Goal: Task Accomplishment & Management: Manage account settings

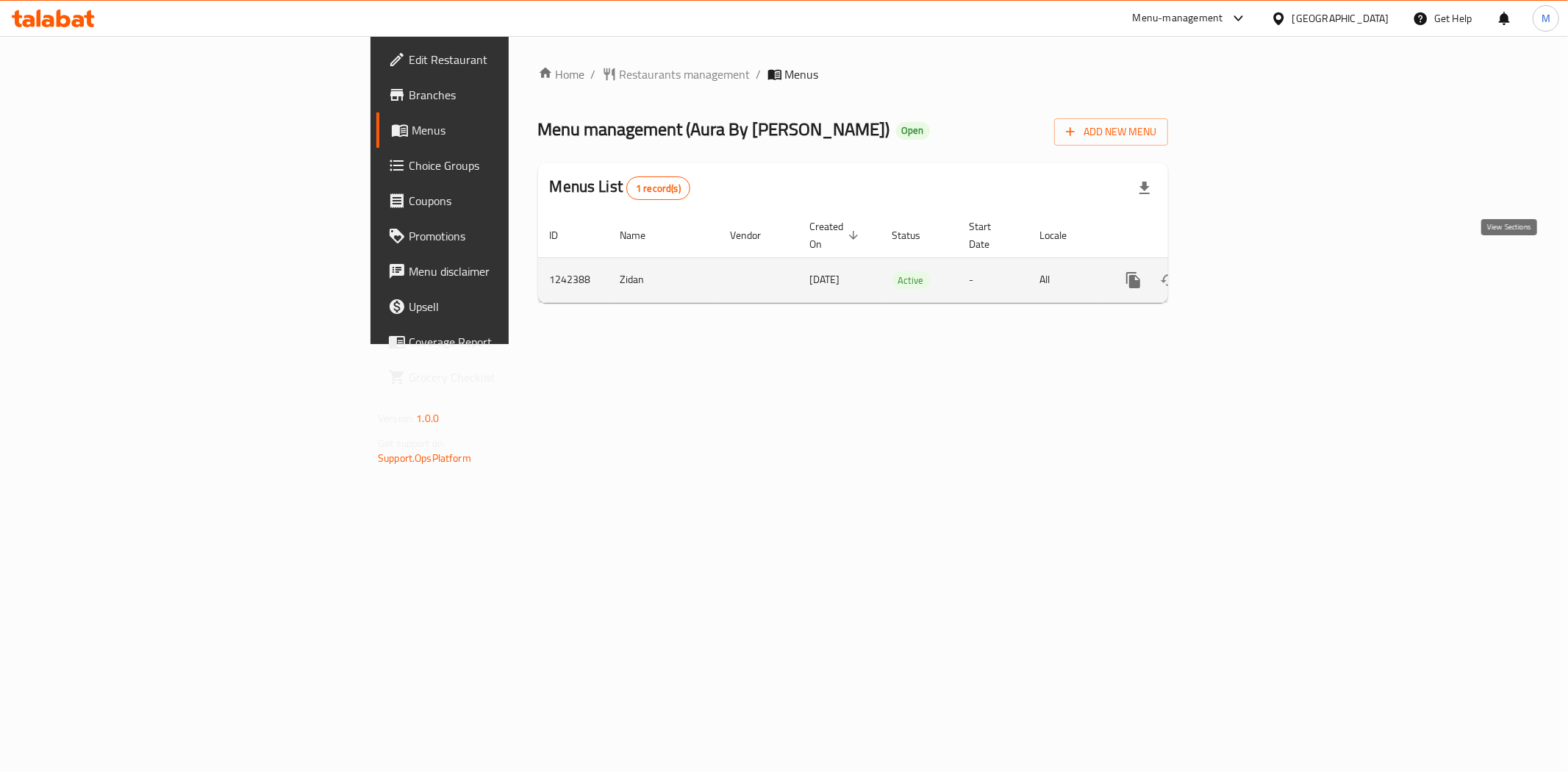
click at [1248, 271] on icon "enhanced table" at bounding box center [1239, 280] width 18 height 18
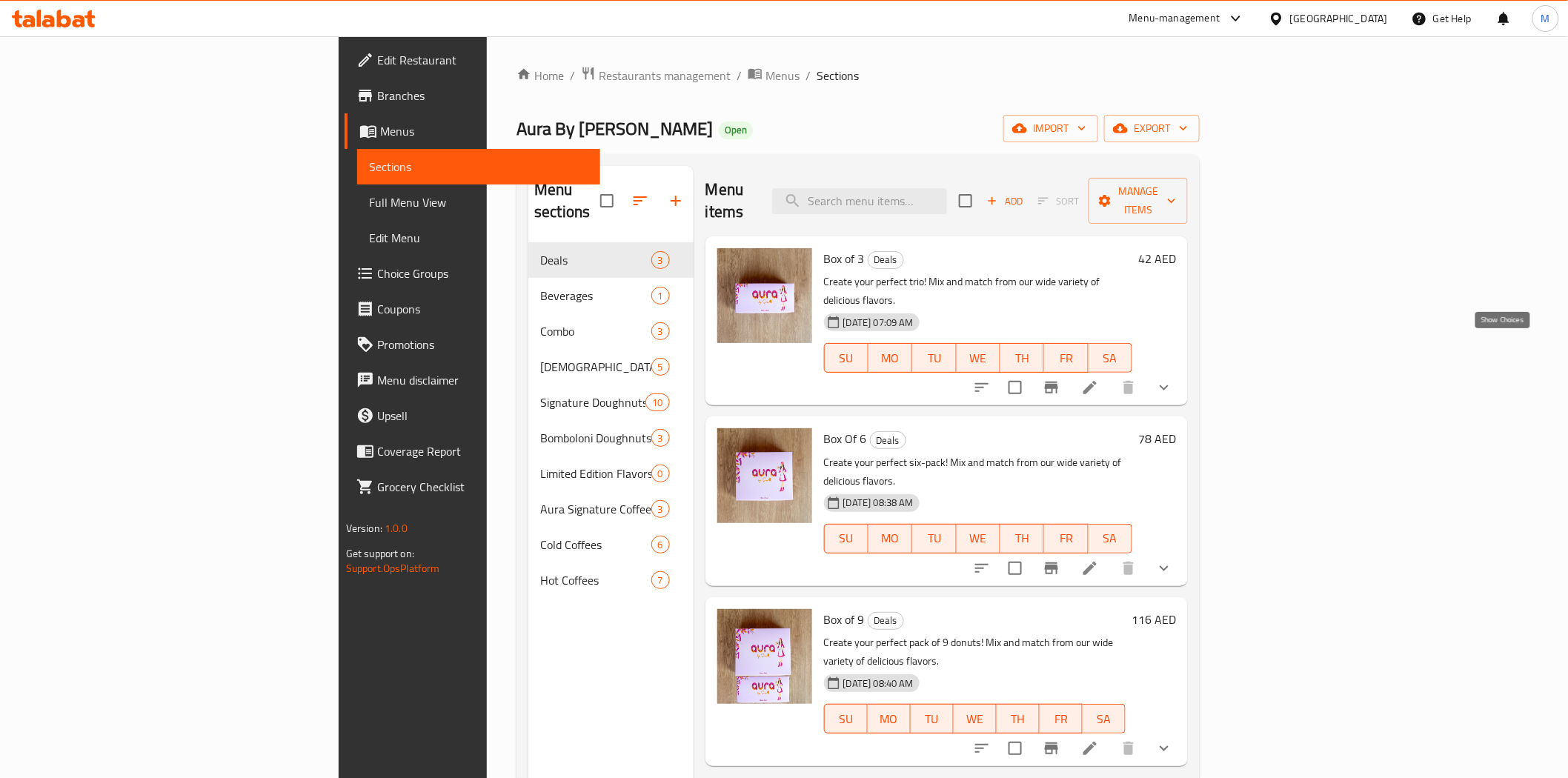
click at [1168, 385] on icon "show more" at bounding box center [1163, 387] width 9 height 6
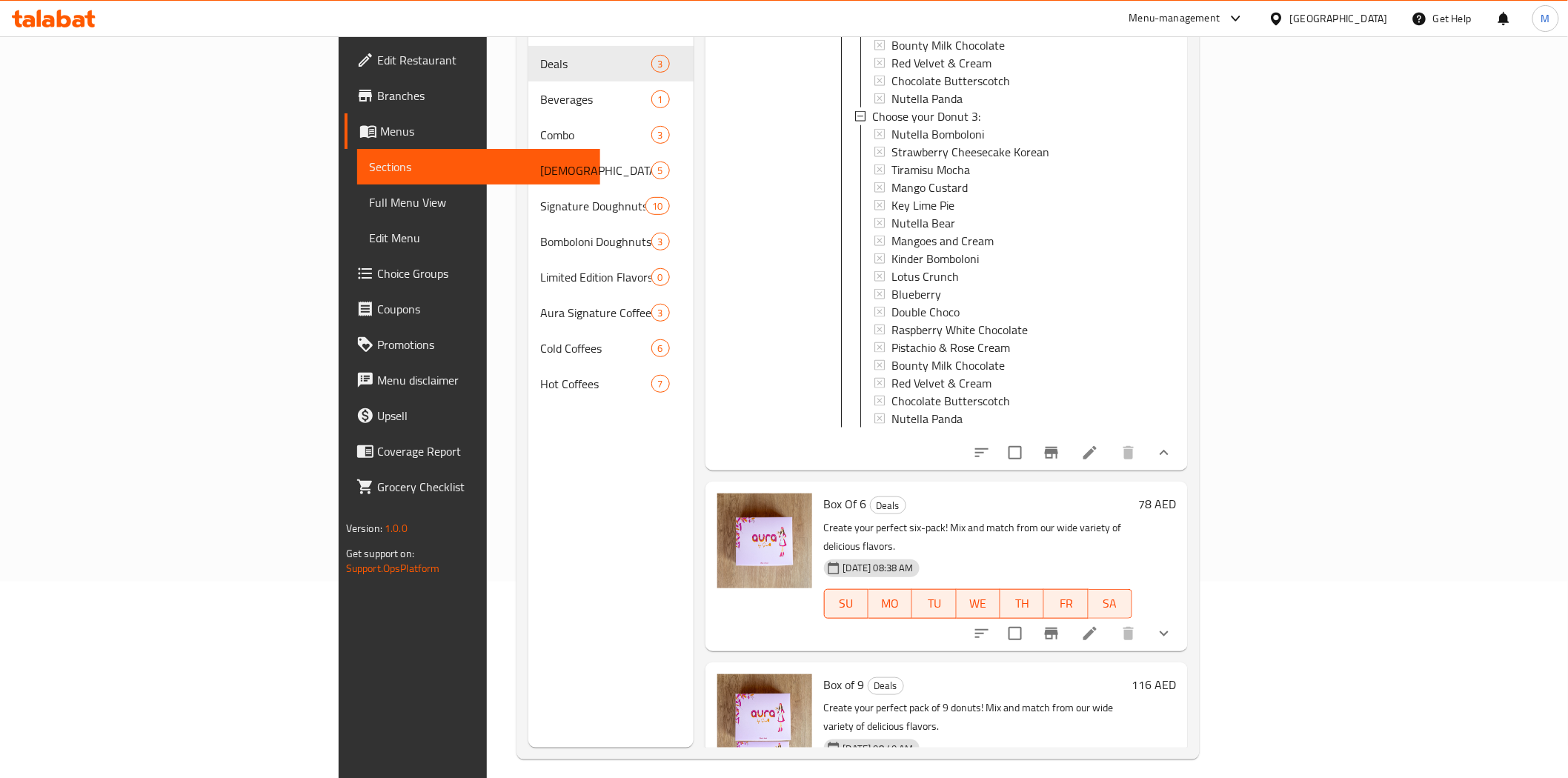
scroll to position [208, 0]
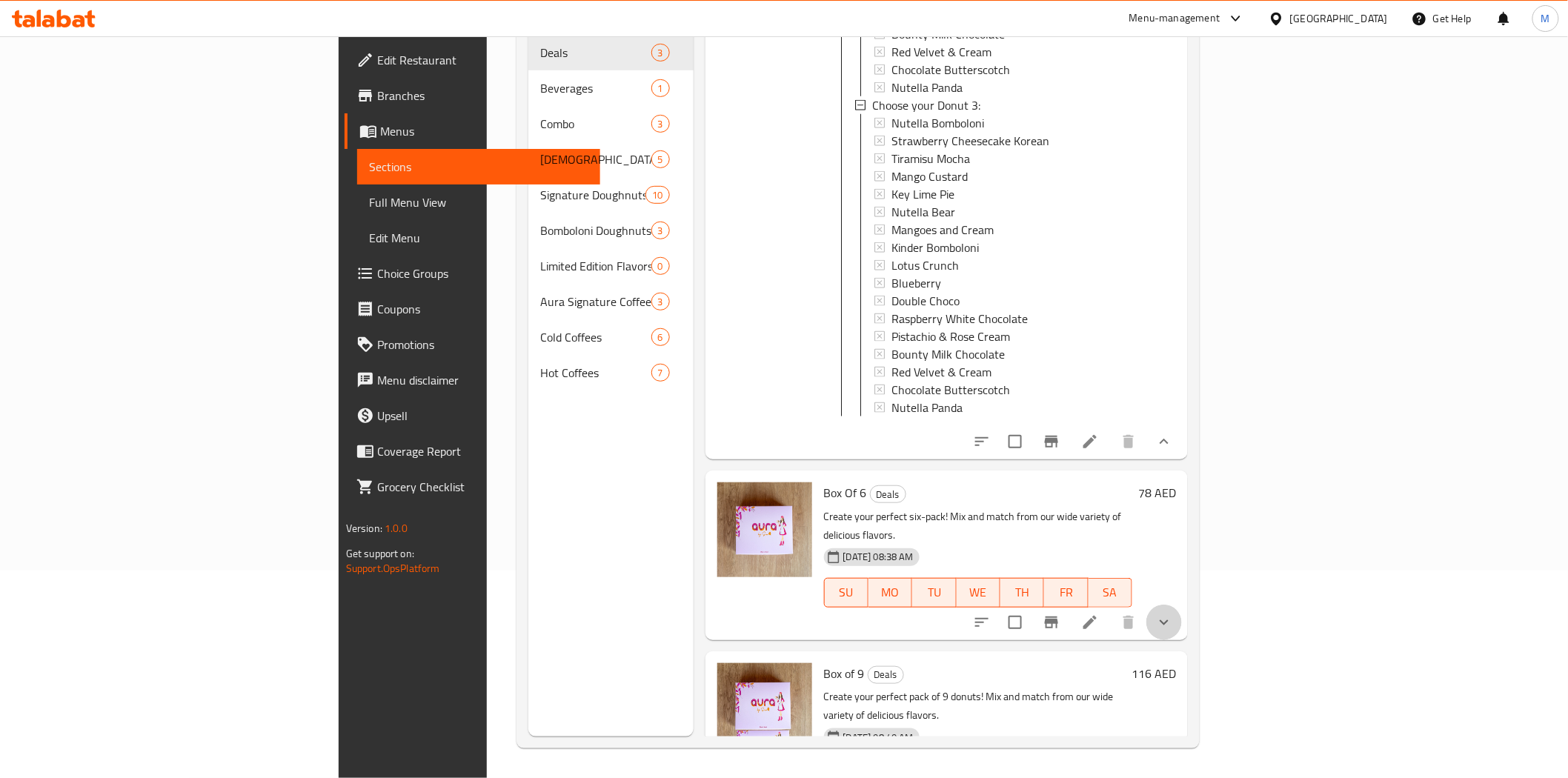
click at [1182, 605] on button "show more" at bounding box center [1163, 622] width 35 height 35
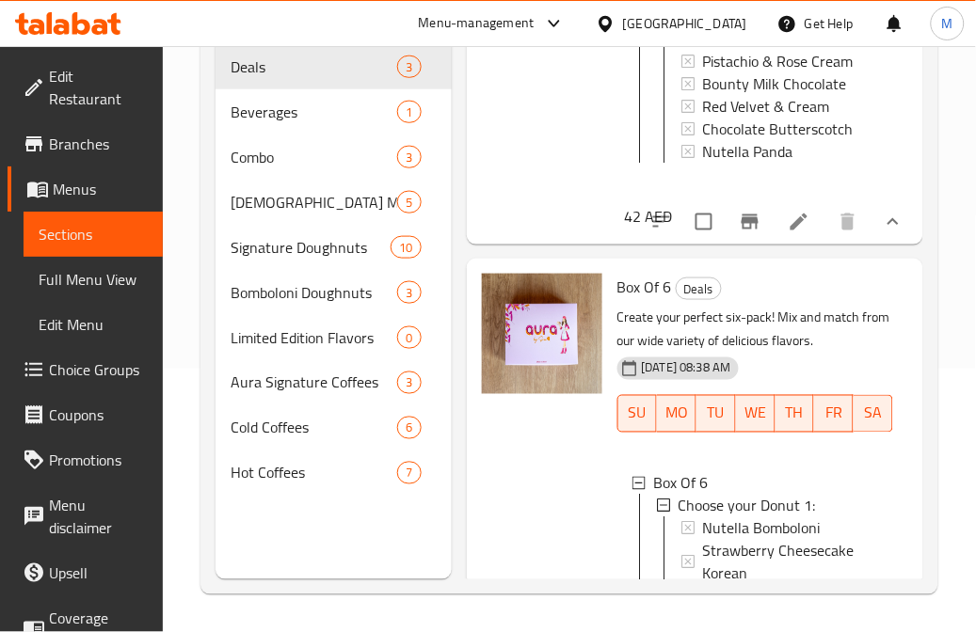
scroll to position [1404, 0]
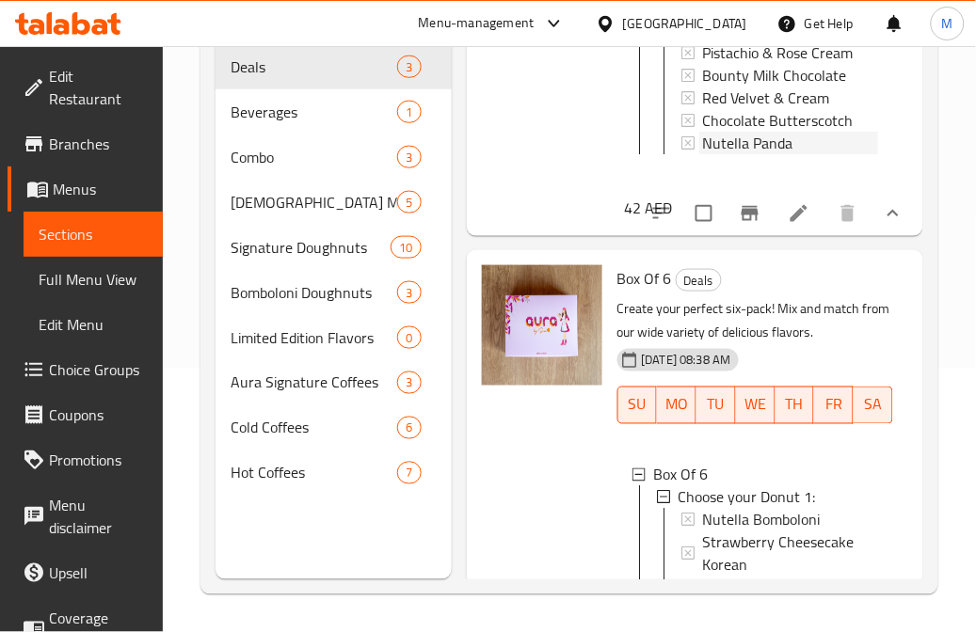
click at [748, 154] on span "Nutella Panda" at bounding box center [748, 143] width 90 height 23
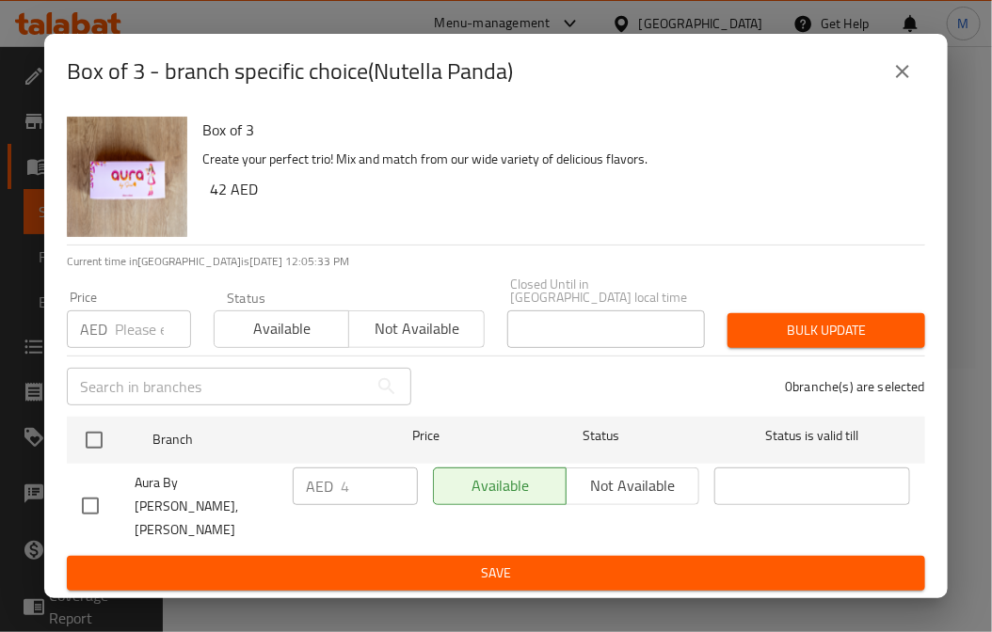
click at [898, 83] on icon "close" at bounding box center [902, 71] width 23 height 23
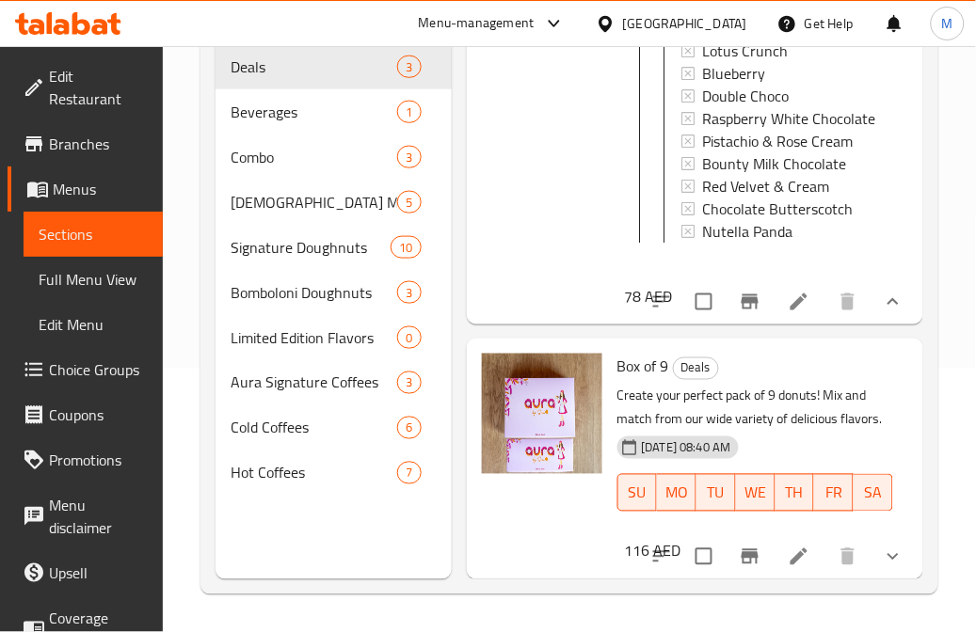
scroll to position [0, 0]
click at [760, 246] on span "Nutella Panda" at bounding box center [748, 234] width 90 height 23
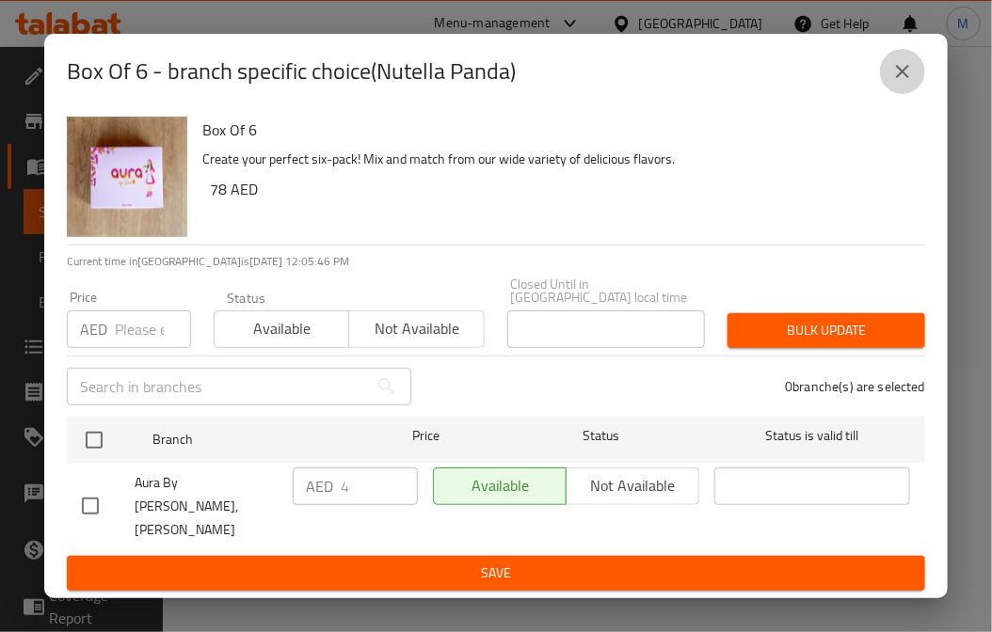
click at [899, 83] on icon "close" at bounding box center [902, 71] width 23 height 23
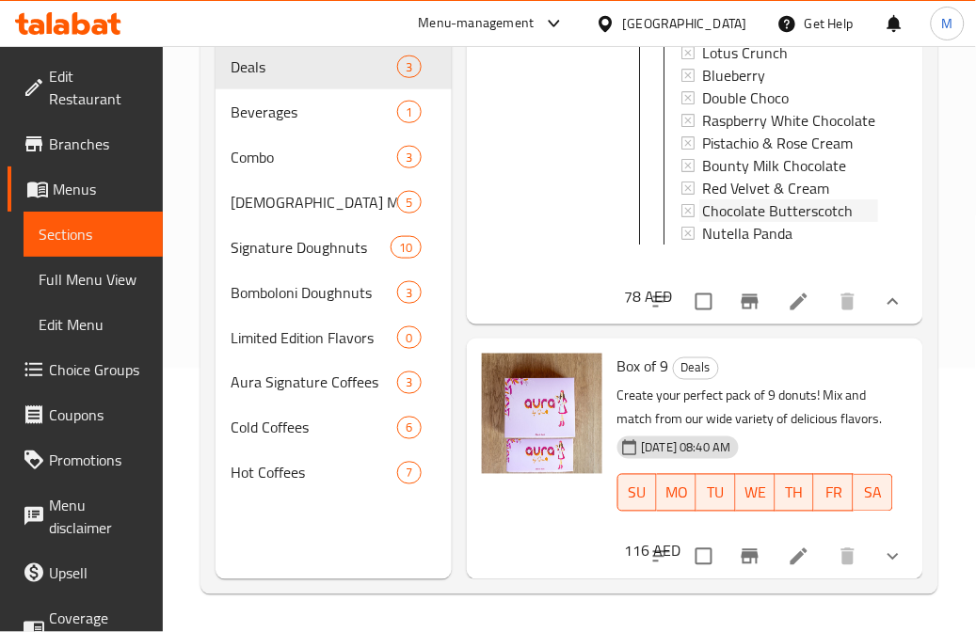
click at [765, 223] on span "Chocolate Butterscotch" at bounding box center [778, 211] width 151 height 23
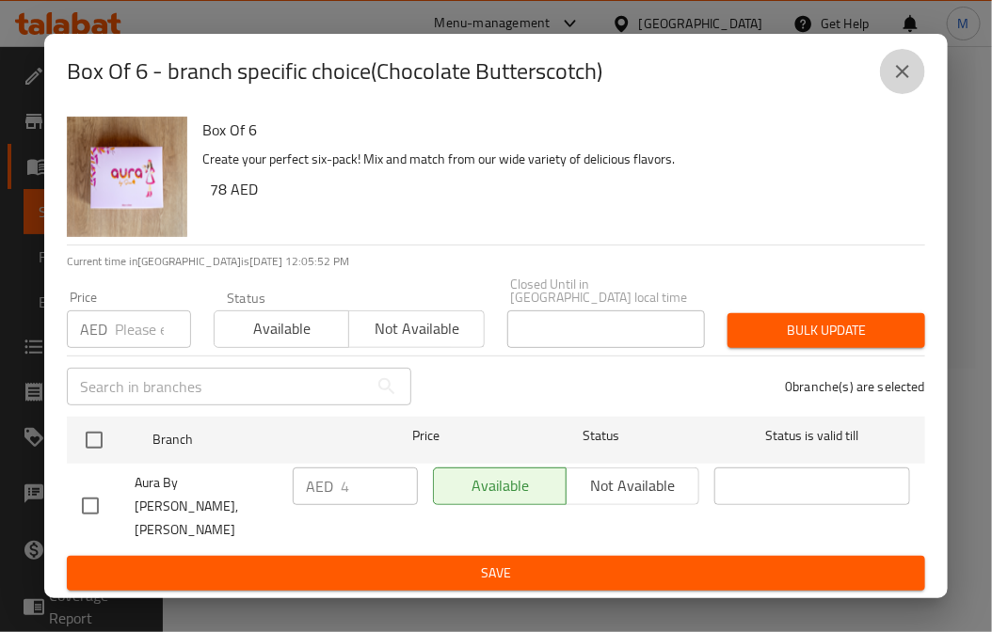
click at [906, 83] on icon "close" at bounding box center [902, 71] width 23 height 23
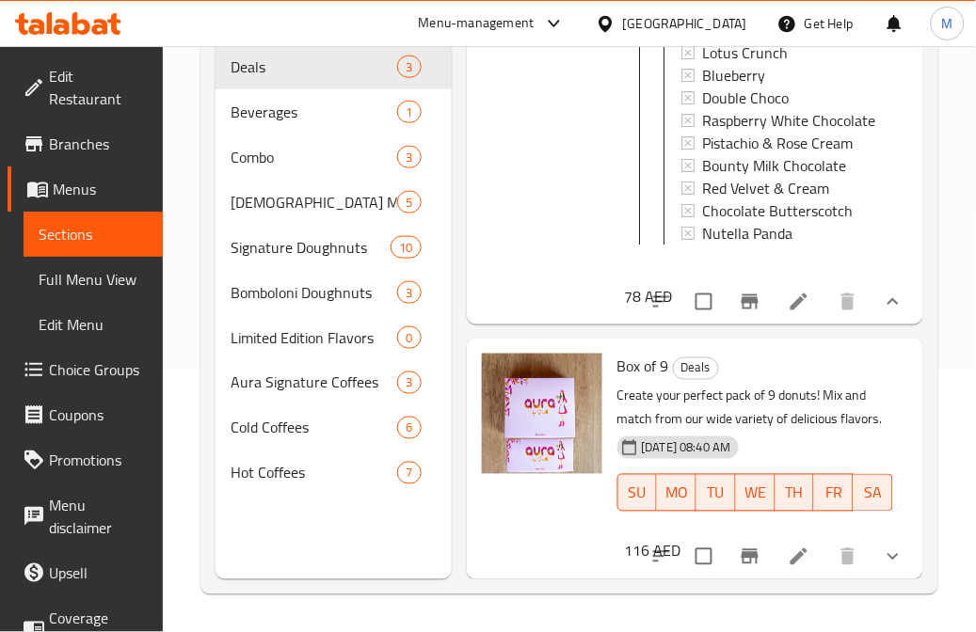
scroll to position [4949, 0]
click at [882, 547] on icon "show more" at bounding box center [893, 557] width 23 height 23
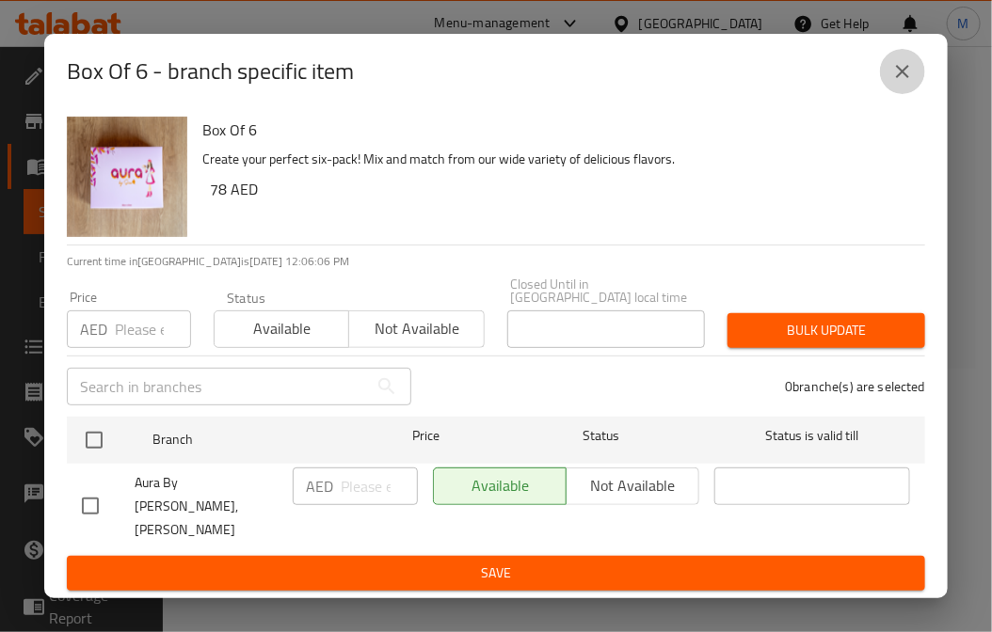
click at [905, 83] on icon "close" at bounding box center [902, 71] width 23 height 23
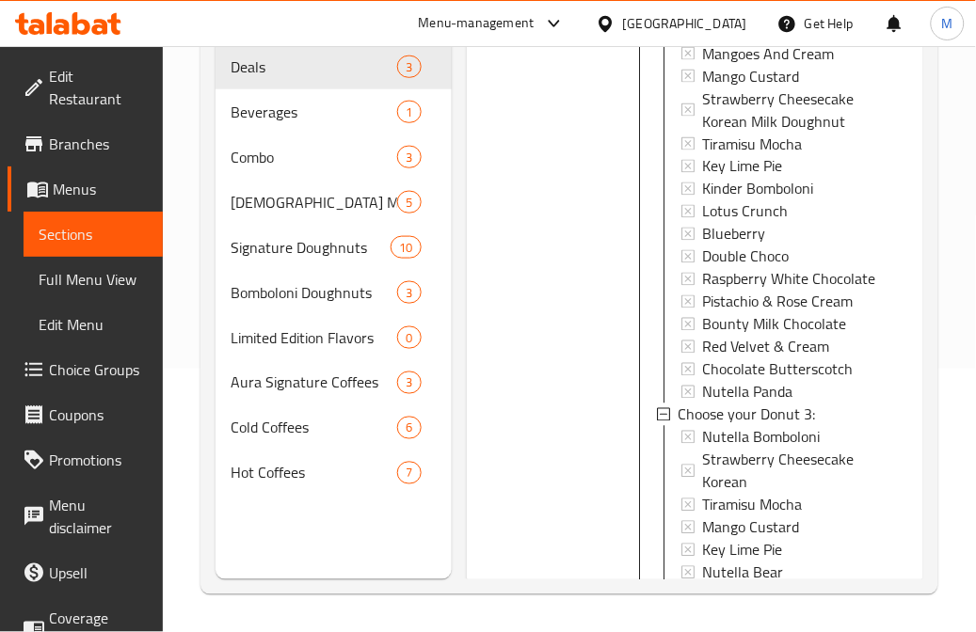
scroll to position [5368, 0]
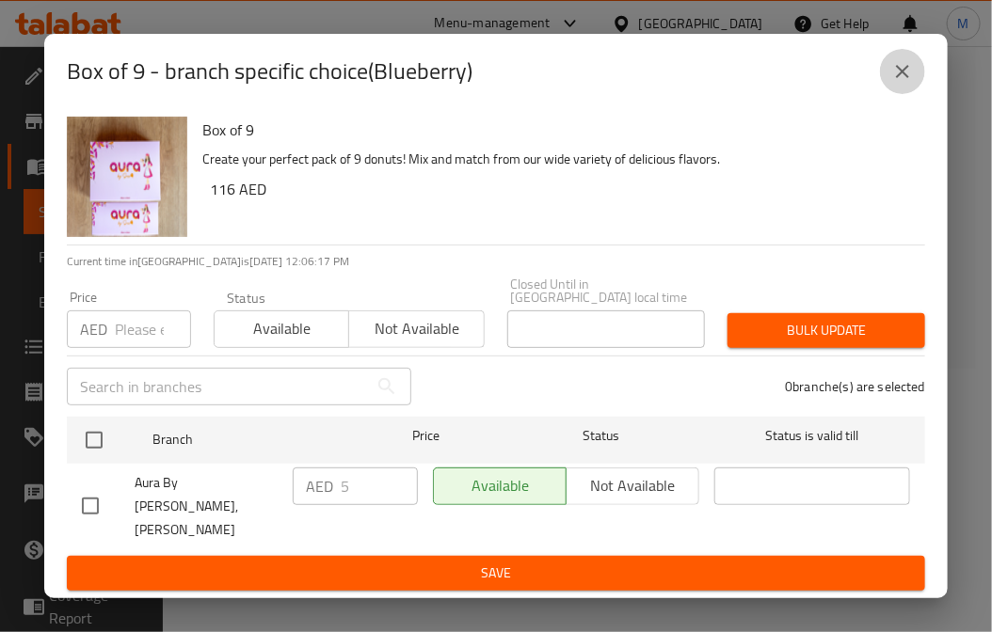
click at [908, 78] on icon "close" at bounding box center [902, 71] width 13 height 13
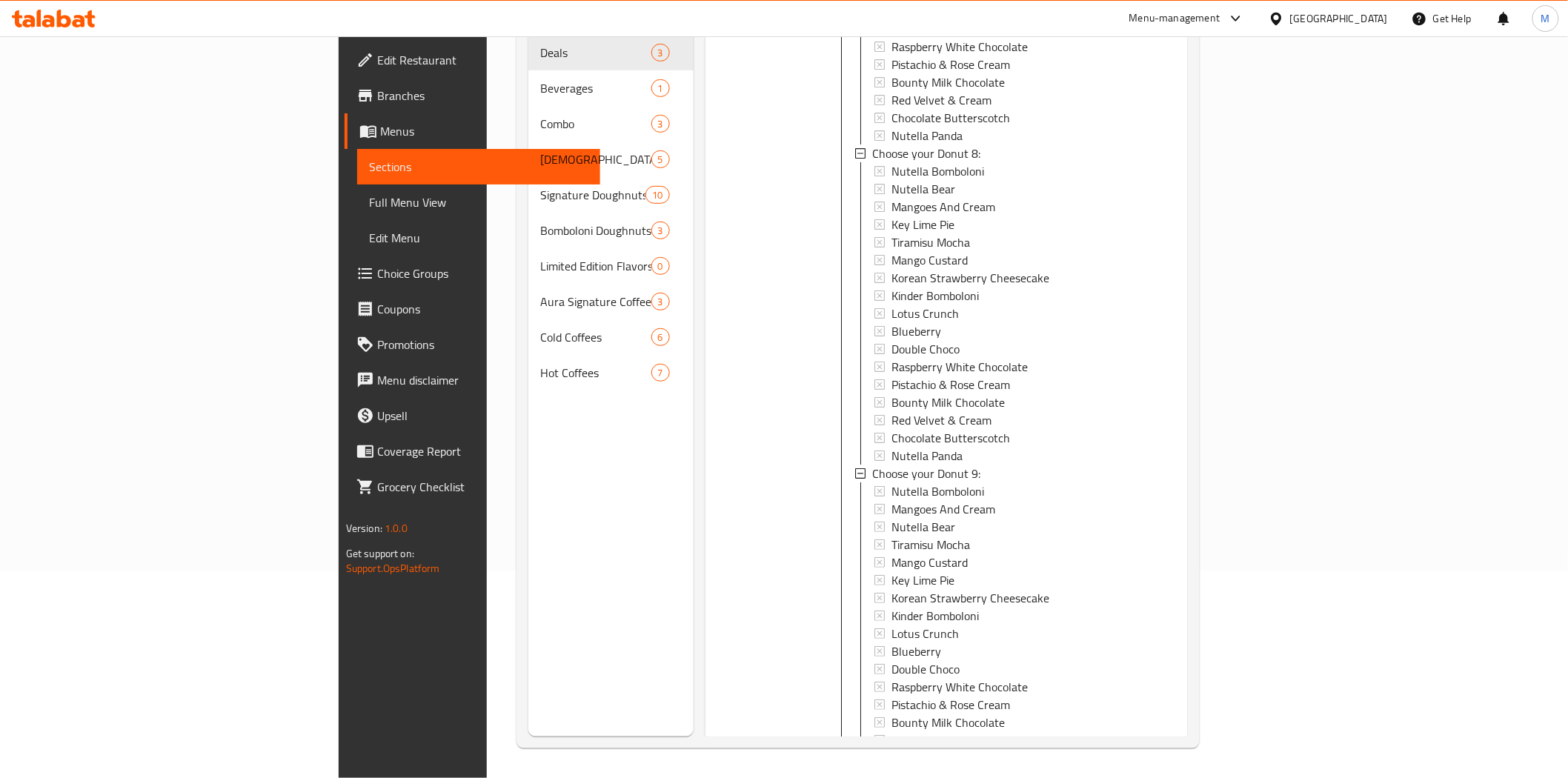
scroll to position [2, 0]
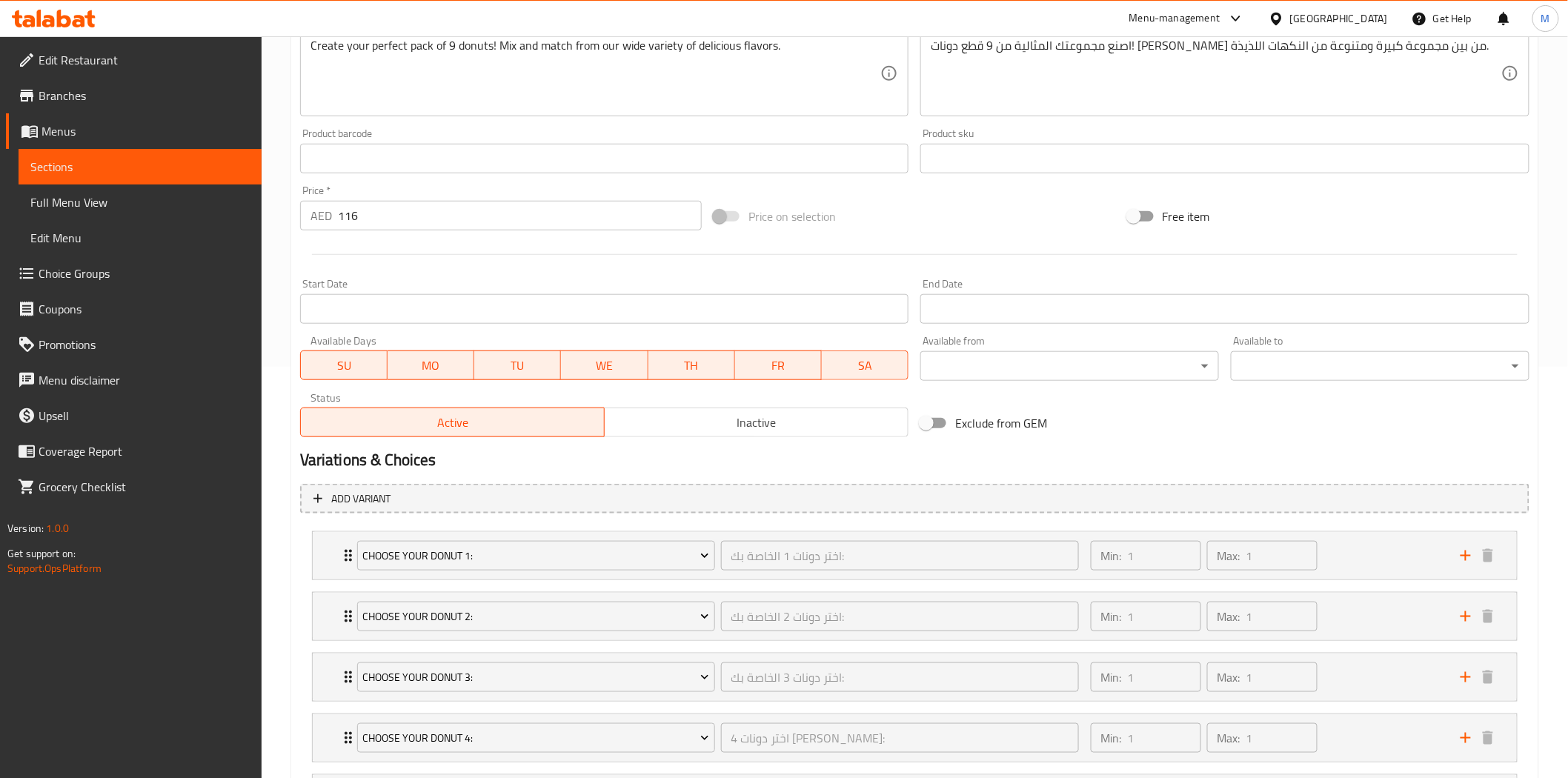
scroll to position [658, 0]
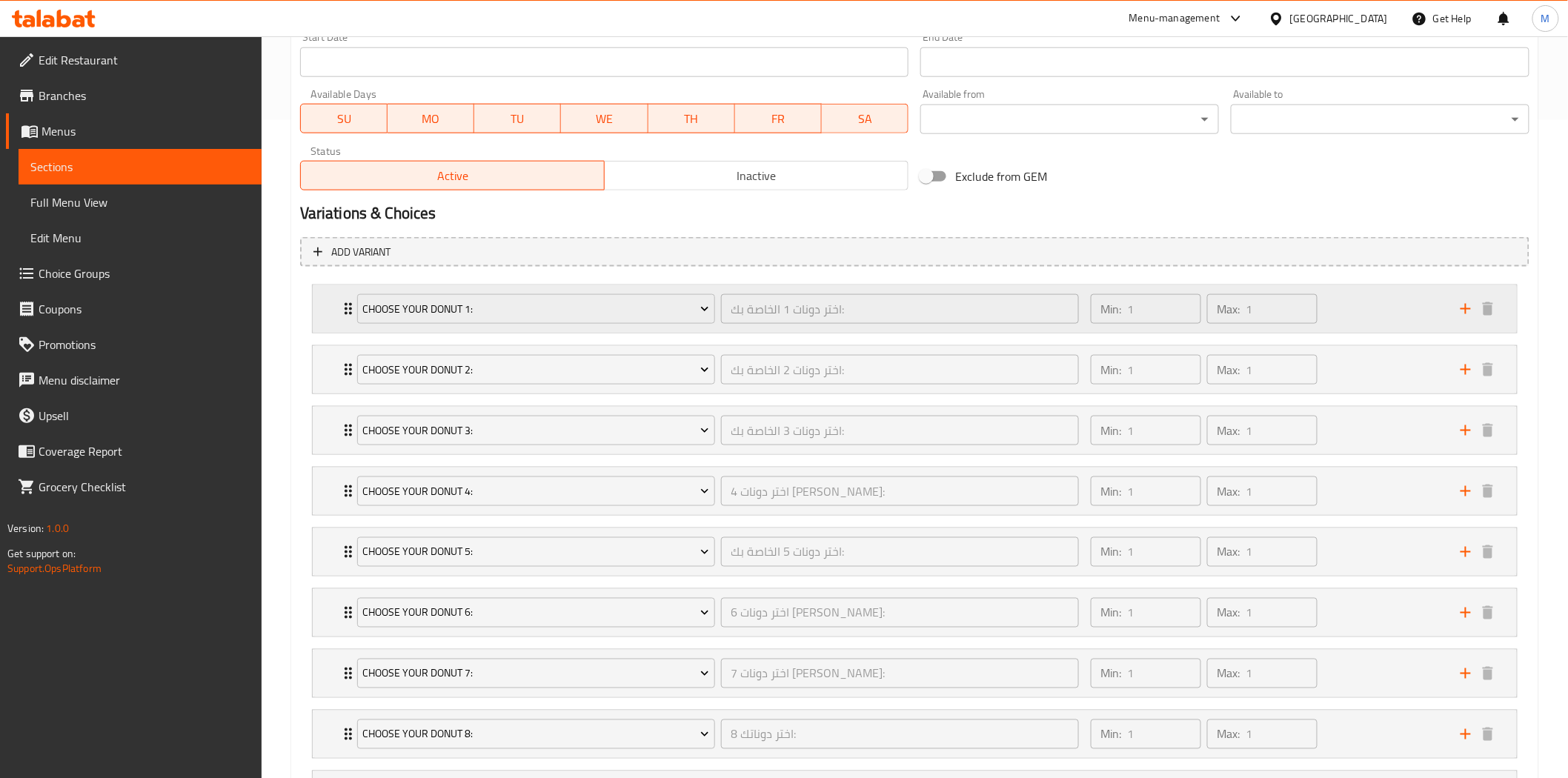
click at [349, 314] on div "Choose your Donut 1: اختر دونات 1 الخاصة بك: ​" at bounding box center [717, 309] width 739 height 47
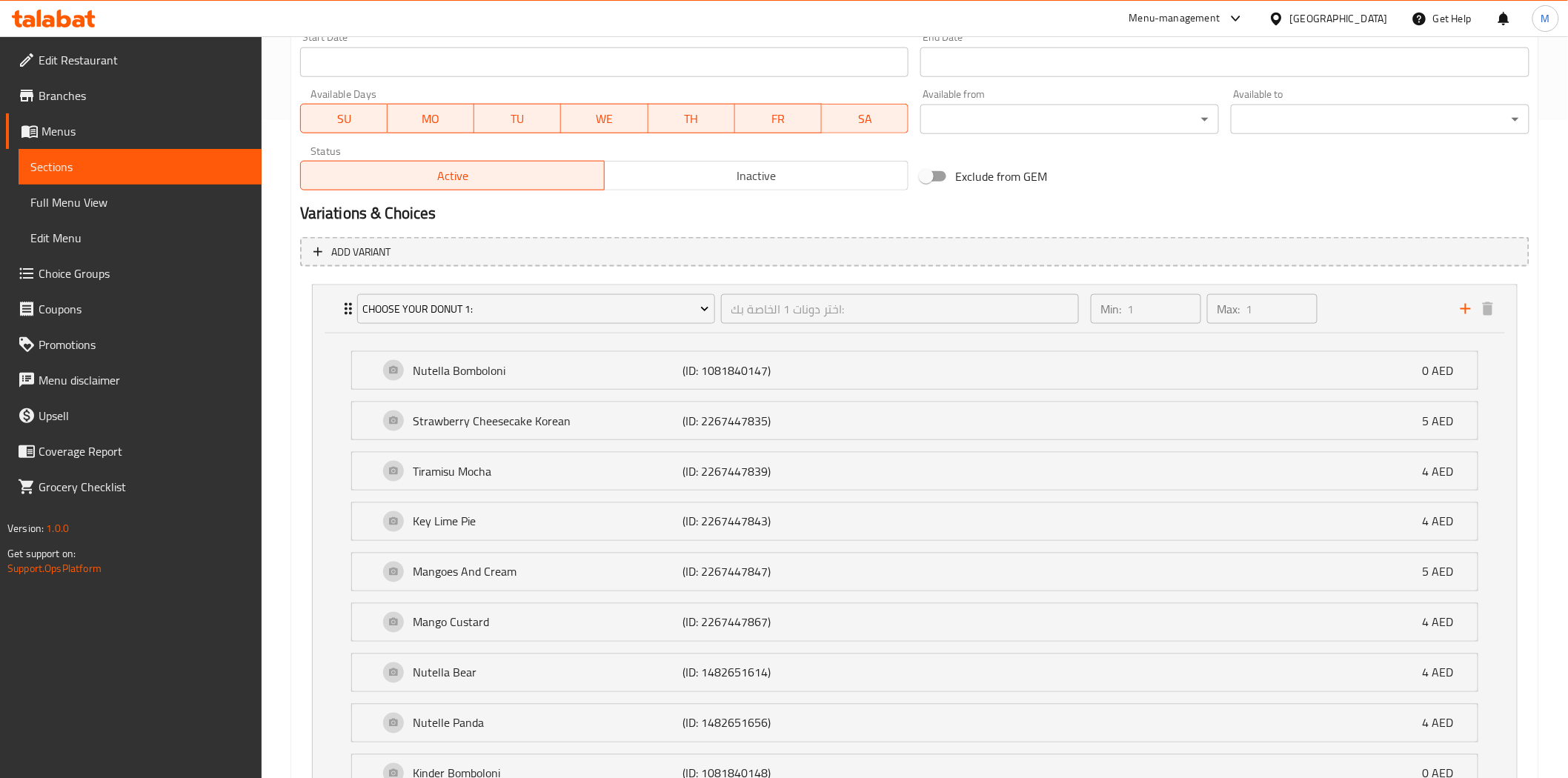
click at [712, 388] on li "Nutella Bomboloni (ID: 1081840147) 0 AED Name (En) Nutella Bomboloni Name (En) …" at bounding box center [915, 371] width 1151 height 50
click at [699, 373] on p "(ID: 1081840147)" at bounding box center [772, 370] width 179 height 18
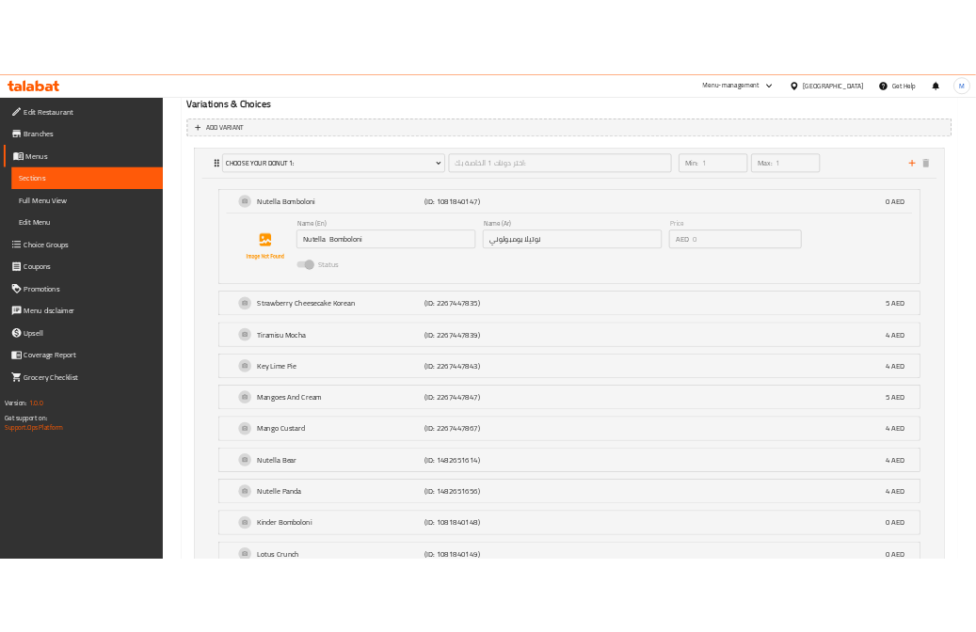
scroll to position [1036, 0]
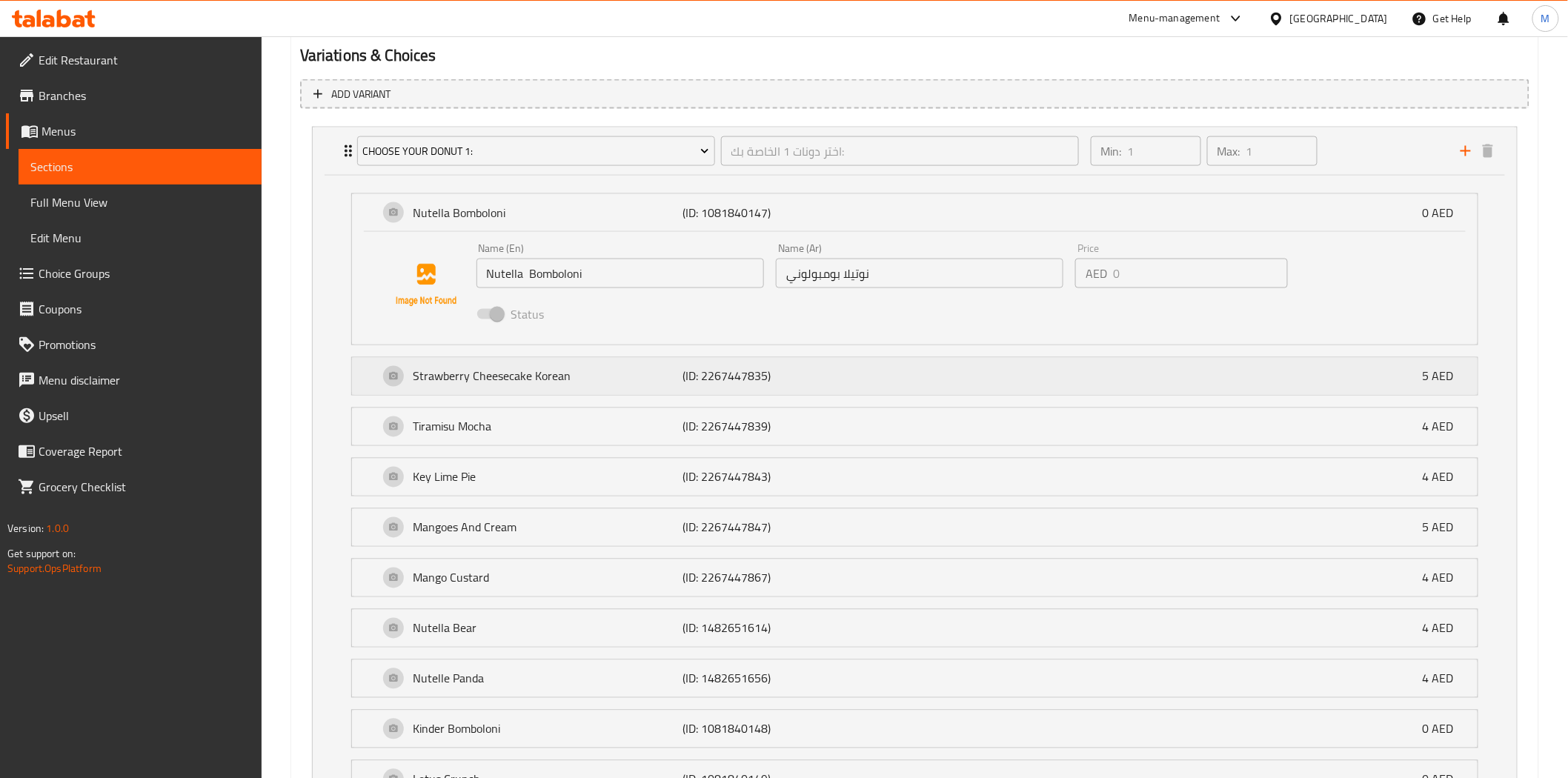
click at [551, 383] on p "Strawberry Cheesecake Korean" at bounding box center [548, 376] width 270 height 18
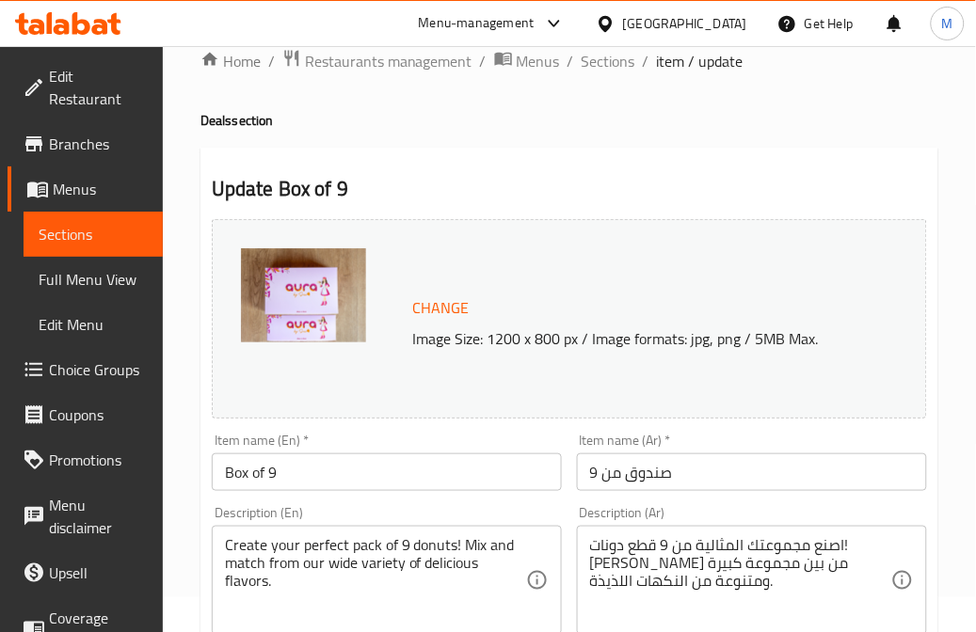
scroll to position [0, 0]
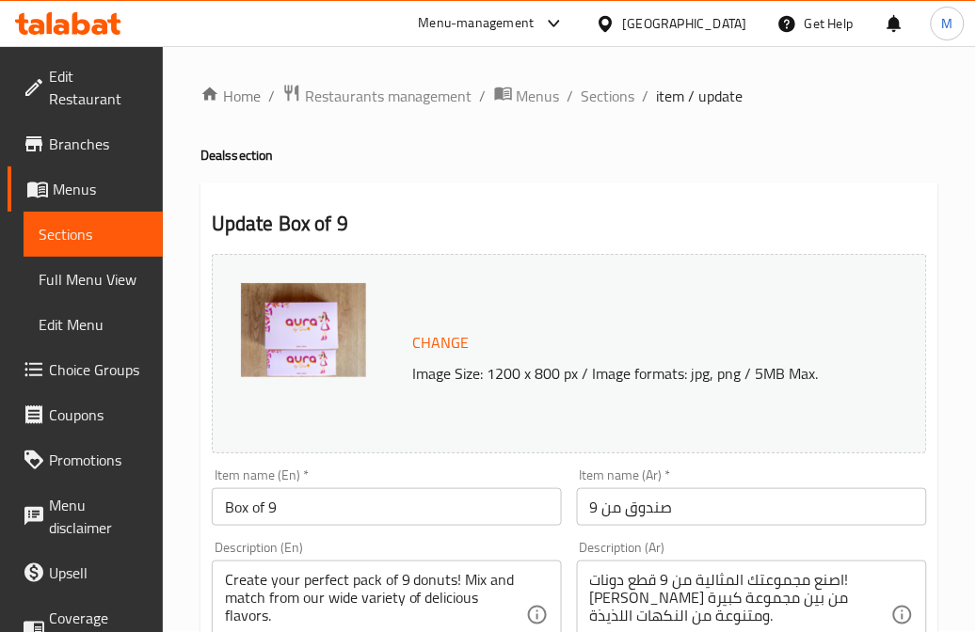
click at [81, 149] on span "Branches" at bounding box center [98, 144] width 99 height 23
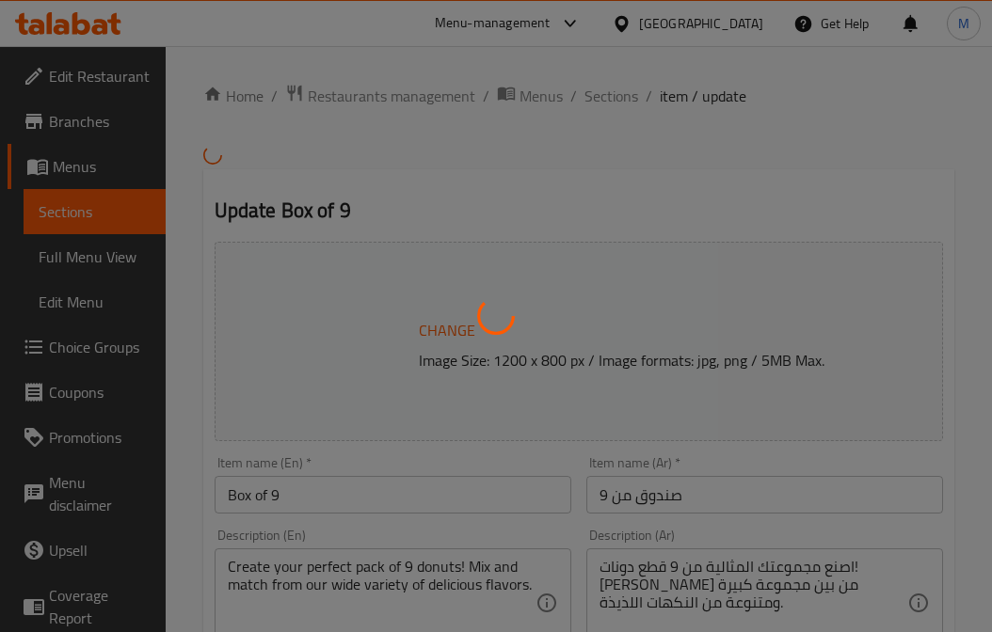
click at [72, 396] on div at bounding box center [496, 316] width 992 height 632
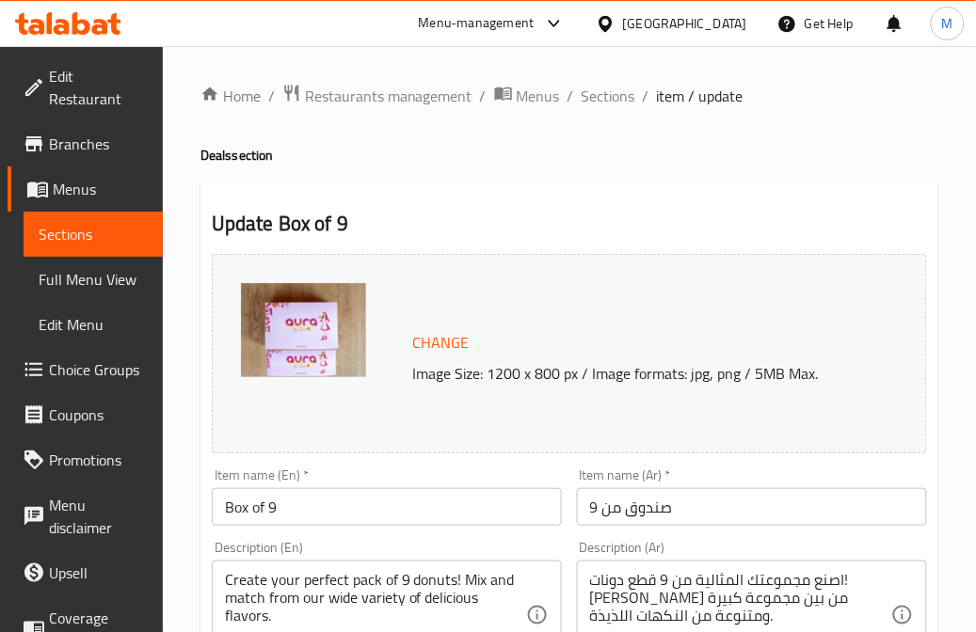
click at [72, 381] on span "Choice Groups" at bounding box center [98, 370] width 99 height 23
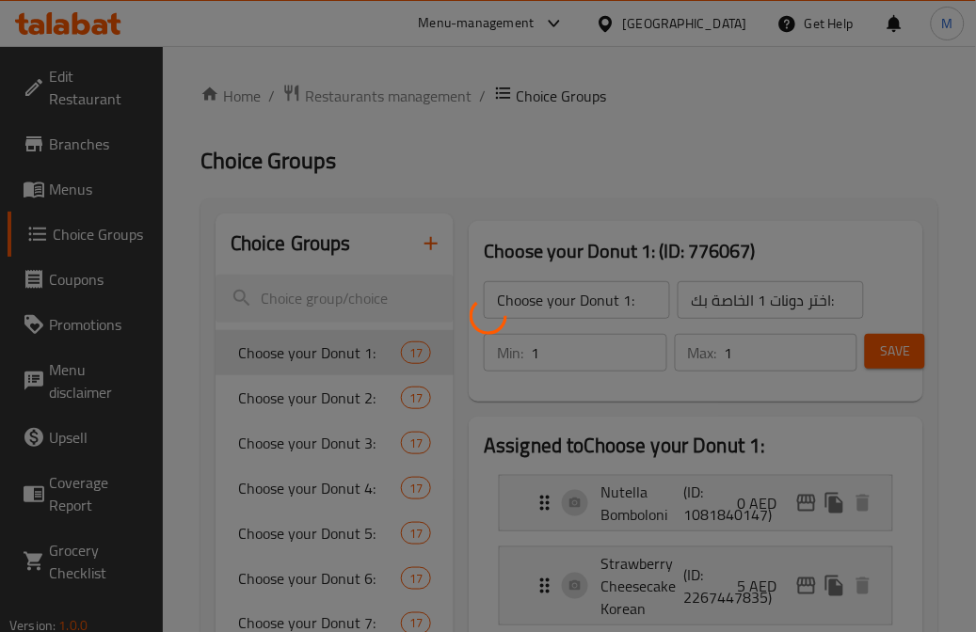
click at [72, 396] on div at bounding box center [488, 316] width 976 height 632
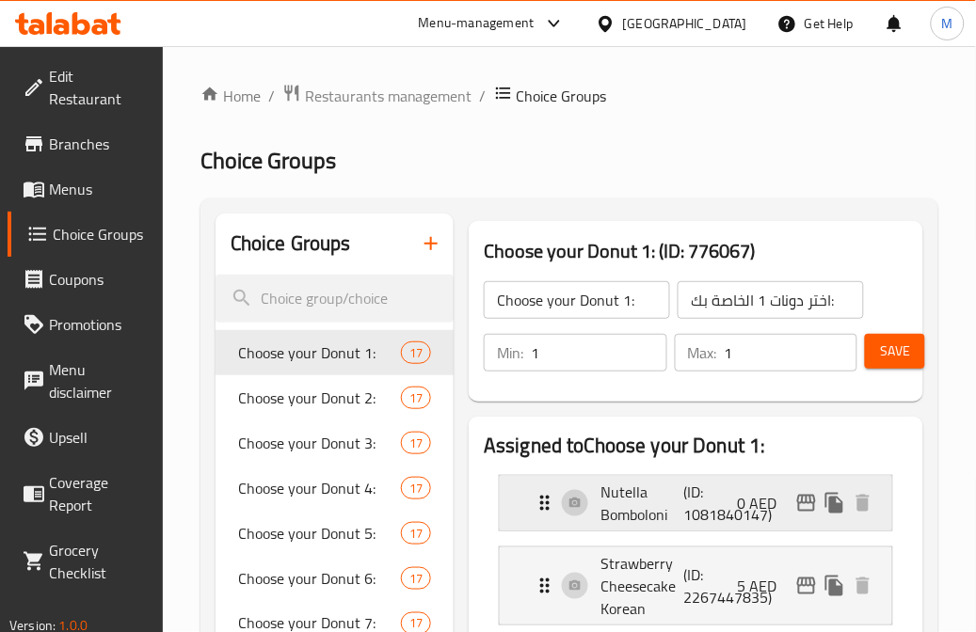
scroll to position [209, 0]
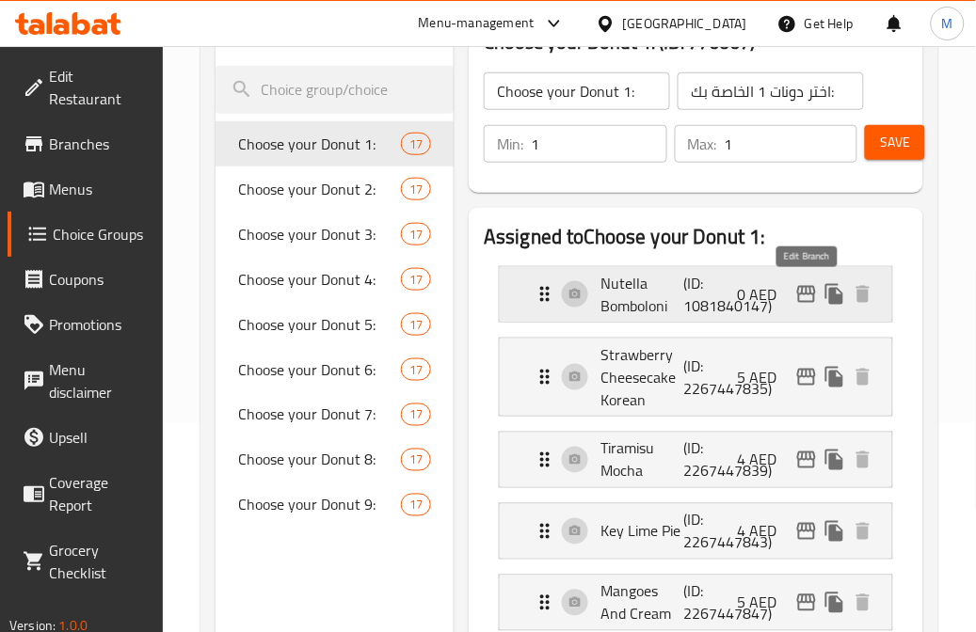
click at [797, 289] on icon "edit" at bounding box center [806, 294] width 23 height 23
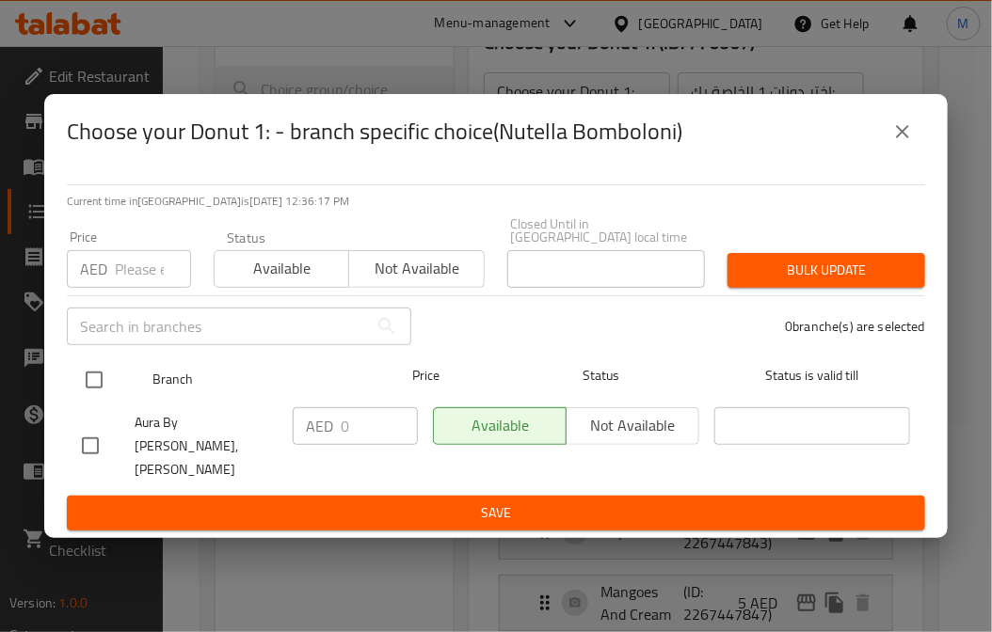
click at [529, 382] on span "Status" at bounding box center [602, 376] width 196 height 24
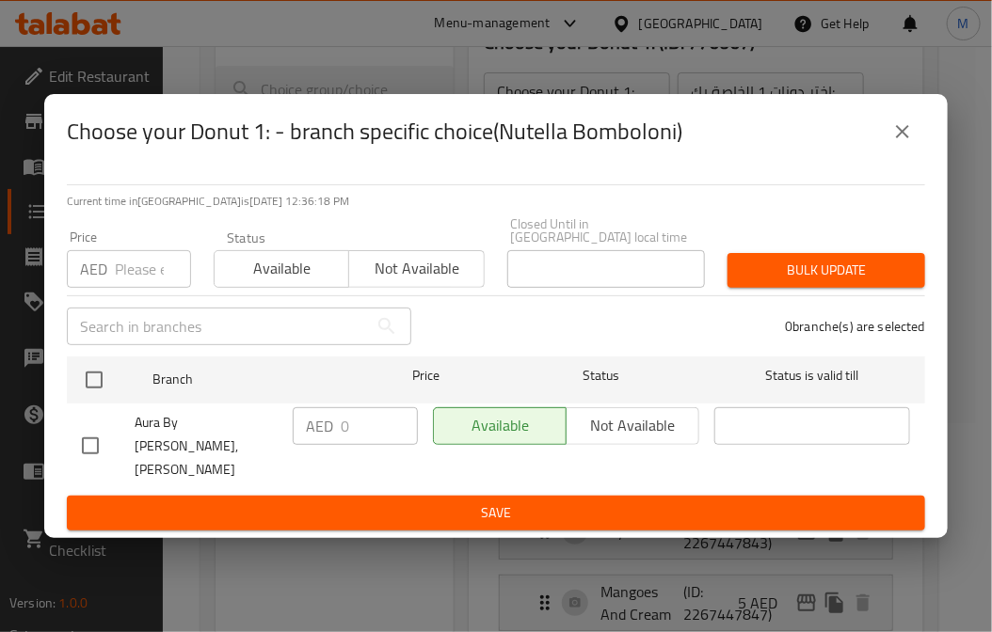
click at [913, 143] on icon "close" at bounding box center [902, 131] width 23 height 23
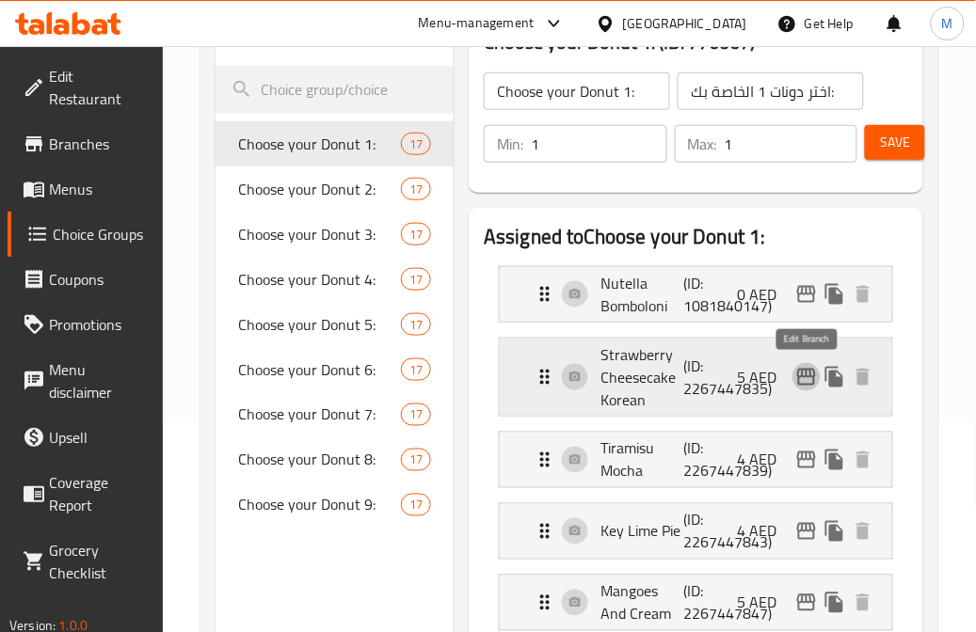
click at [808, 374] on icon "edit" at bounding box center [806, 377] width 23 height 23
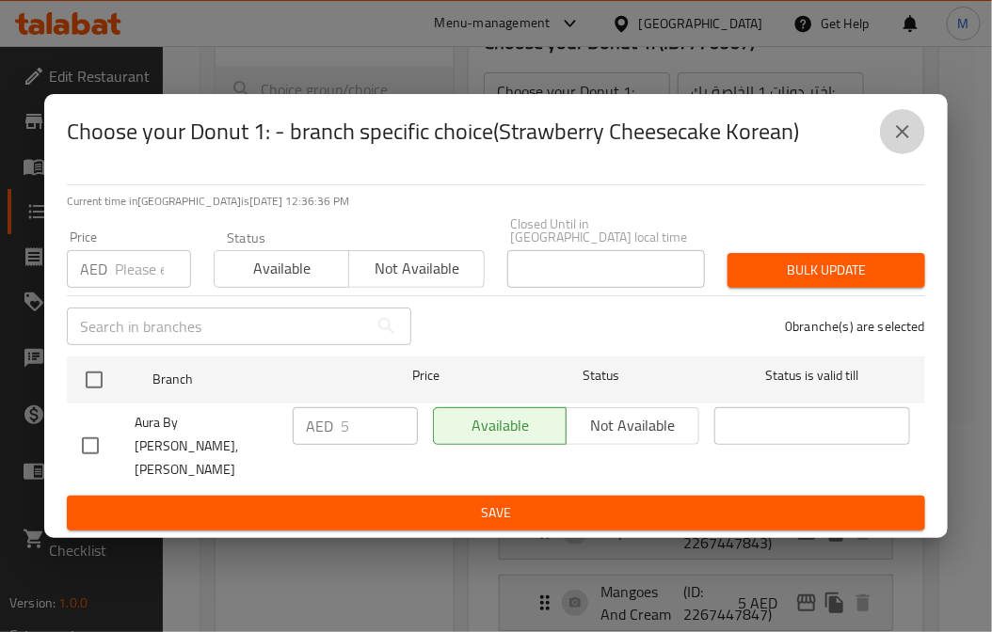
click at [892, 143] on icon "close" at bounding box center [902, 131] width 23 height 23
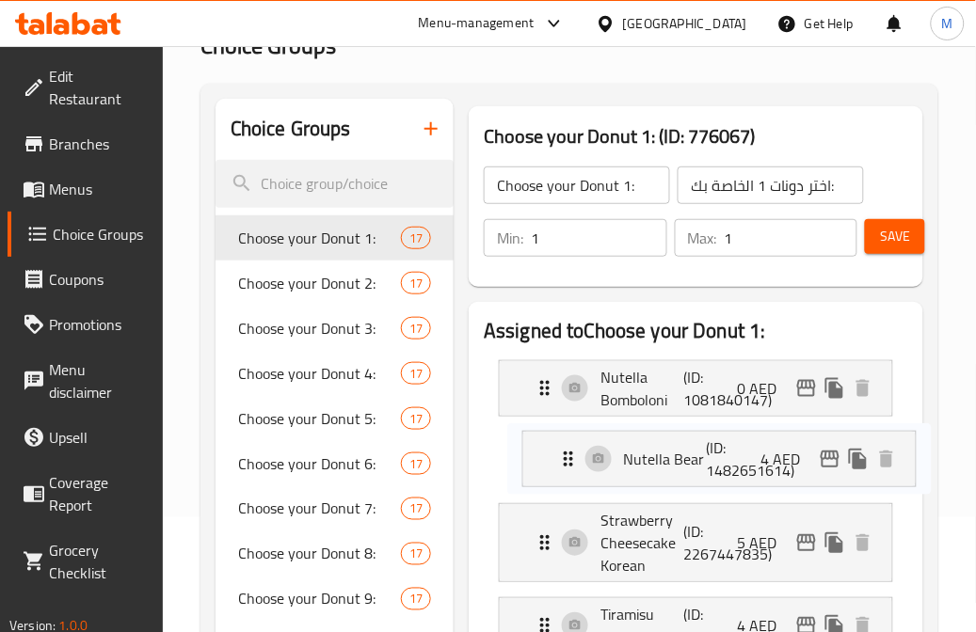
scroll to position [130, 0]
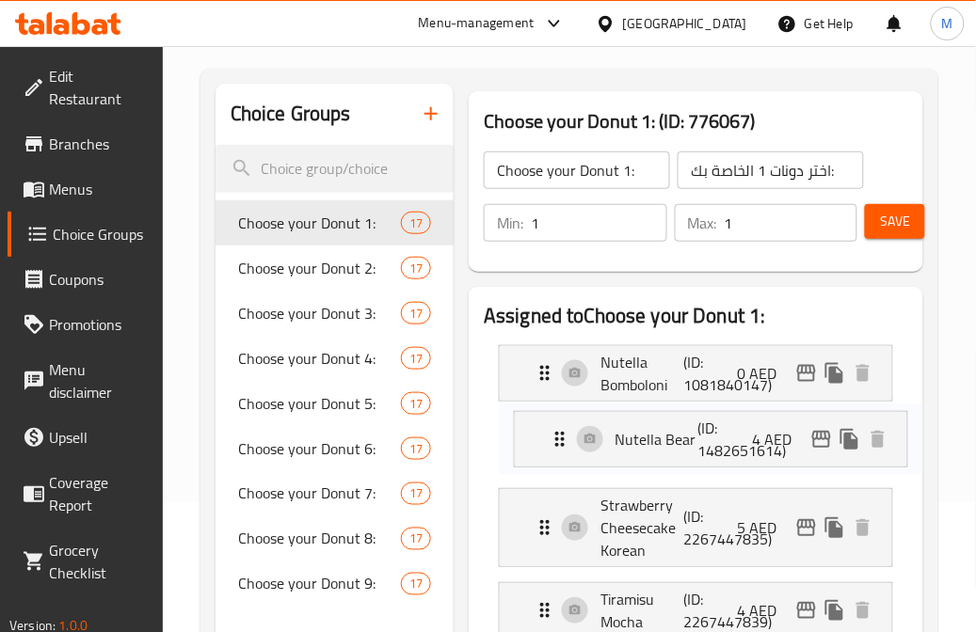
drag, startPoint x: 579, startPoint y: 332, endPoint x: 599, endPoint y: 435, distance: 104.5
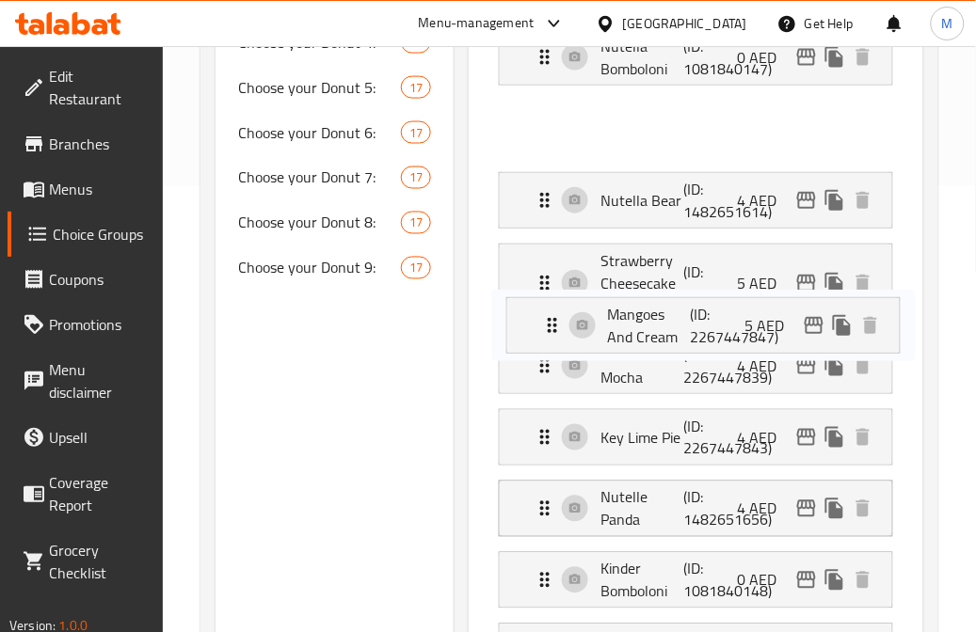
scroll to position [235, 0]
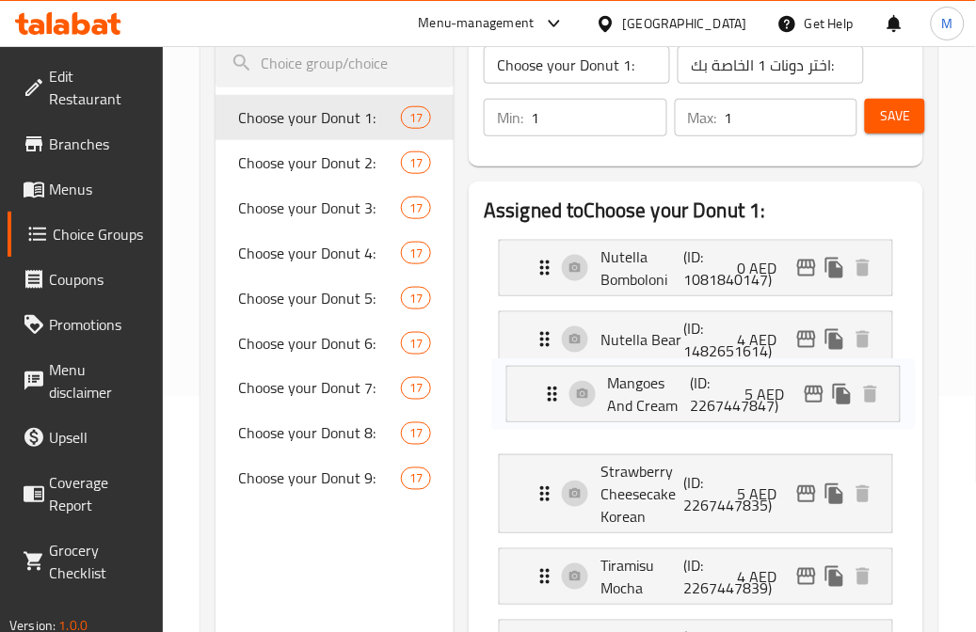
drag, startPoint x: 636, startPoint y: 344, endPoint x: 647, endPoint y: 398, distance: 54.6
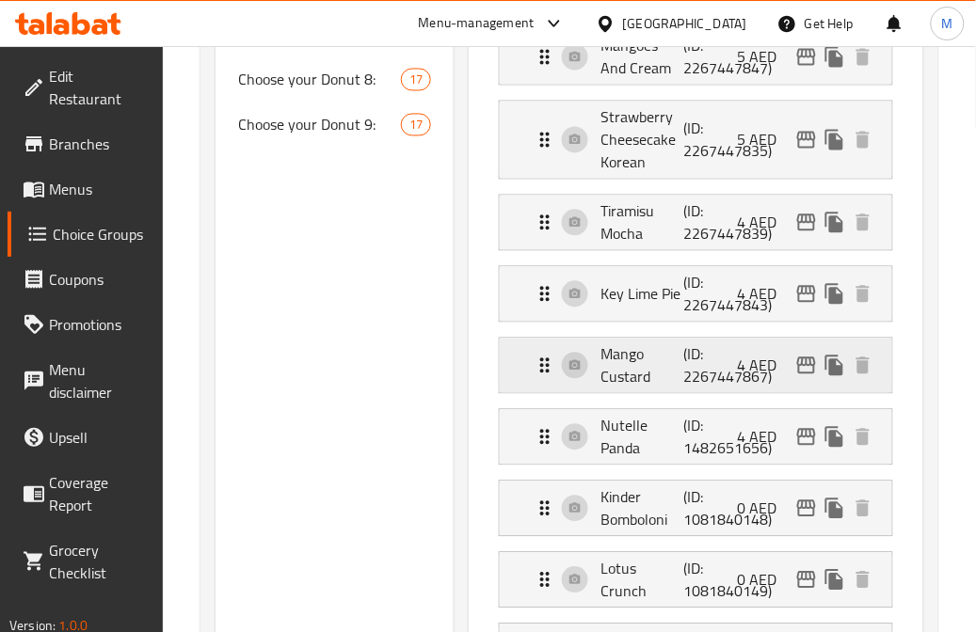
scroll to position [340, 0]
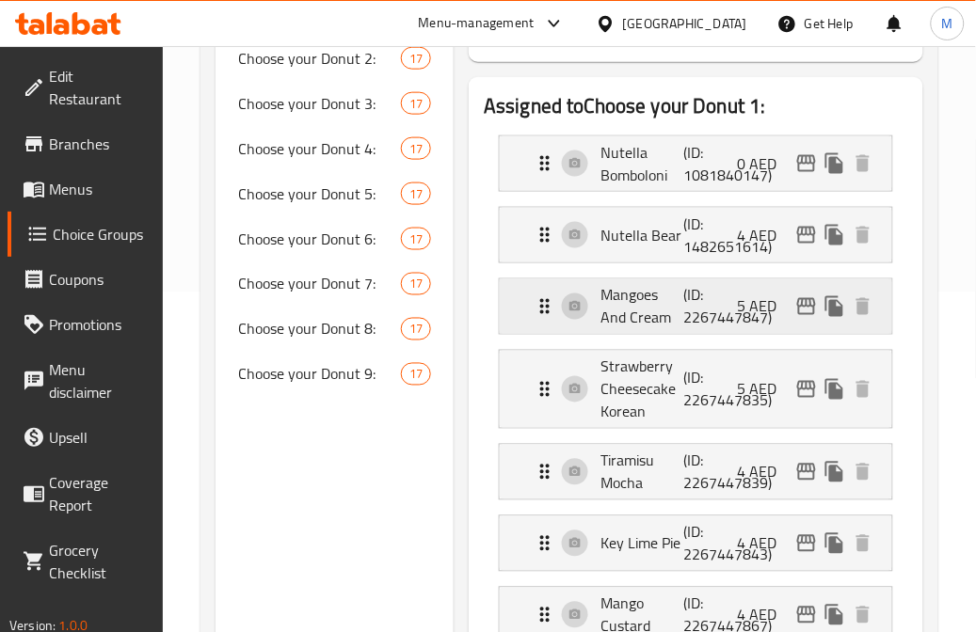
drag, startPoint x: 684, startPoint y: 305, endPoint x: 679, endPoint y: 325, distance: 20.6
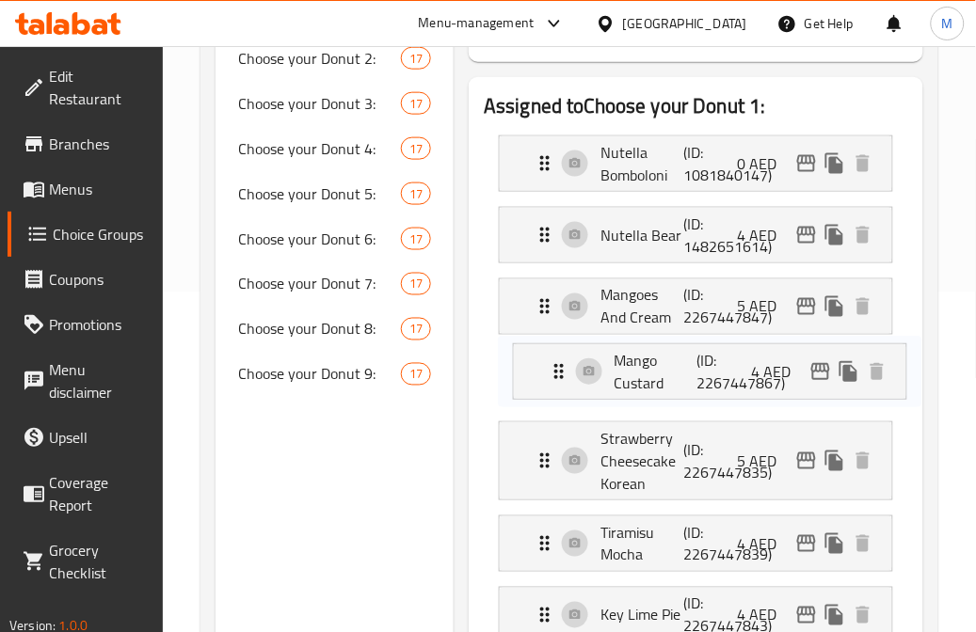
drag, startPoint x: 676, startPoint y: 312, endPoint x: 675, endPoint y: 362, distance: 50.8
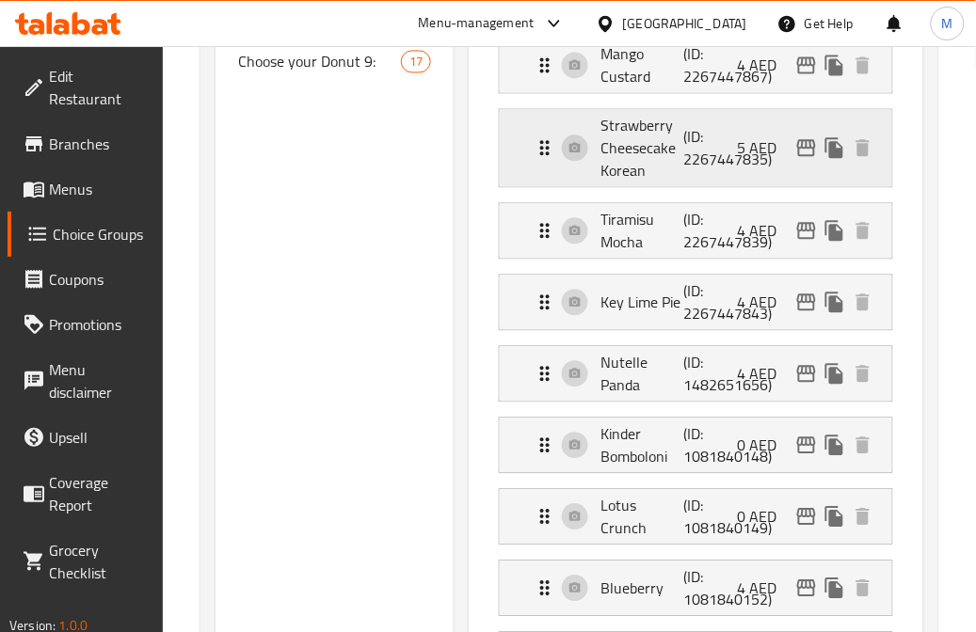
scroll to position [549, 0]
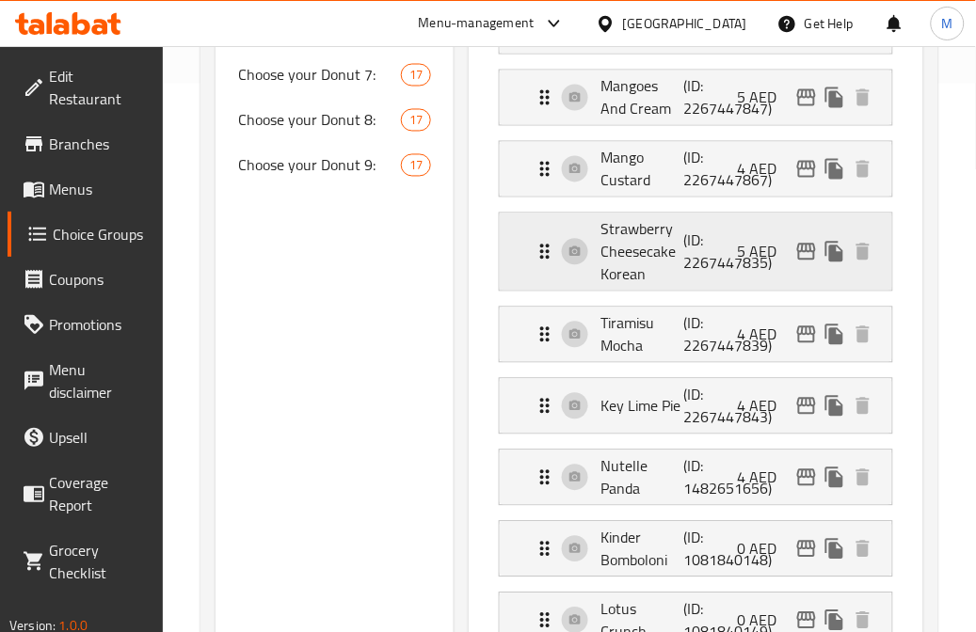
click at [661, 280] on p "Strawberry Cheesecake Korean" at bounding box center [641, 252] width 83 height 68
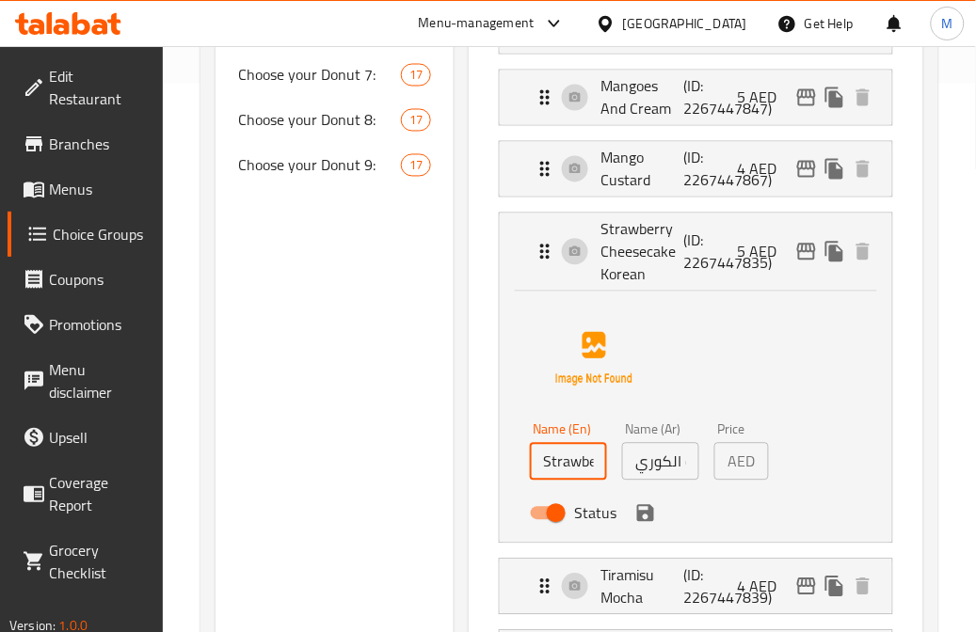
scroll to position [0, 145]
drag, startPoint x: 578, startPoint y: 463, endPoint x: 670, endPoint y: 466, distance: 92.3
click at [669, 466] on div "Name (En) Strawberry Cheesecake Korean Name (En) Name (Ar) تشيز كيك الفراولة ال…" at bounding box center [660, 477] width 277 height 123
click at [778, 386] on div "Name (En) Strawberry Cheesecake Korean Name (En) Name (Ar) تشيز كيك الفراولة ال…" at bounding box center [696, 414] width 332 height 236
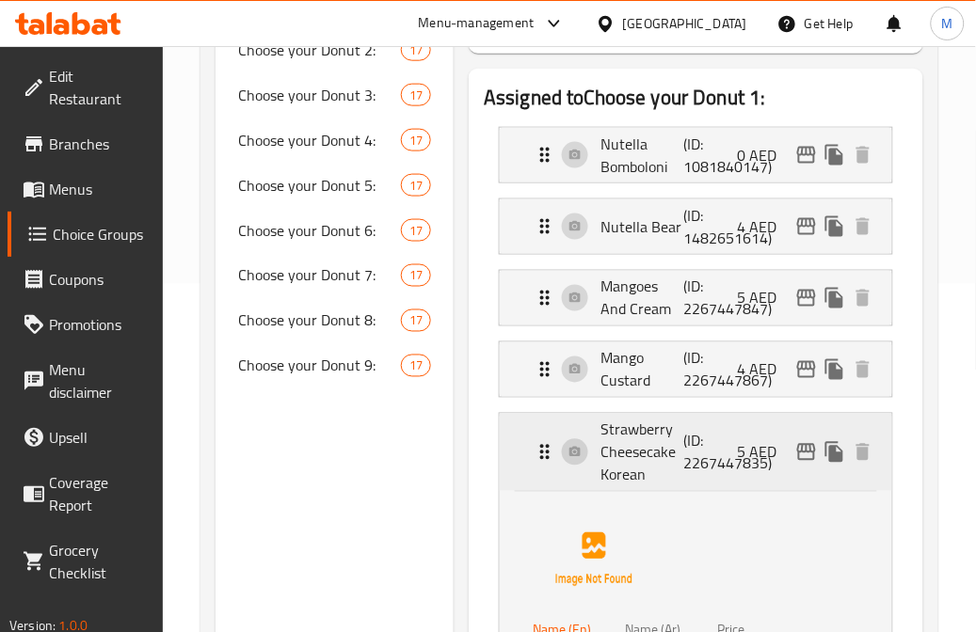
scroll to position [340, 0]
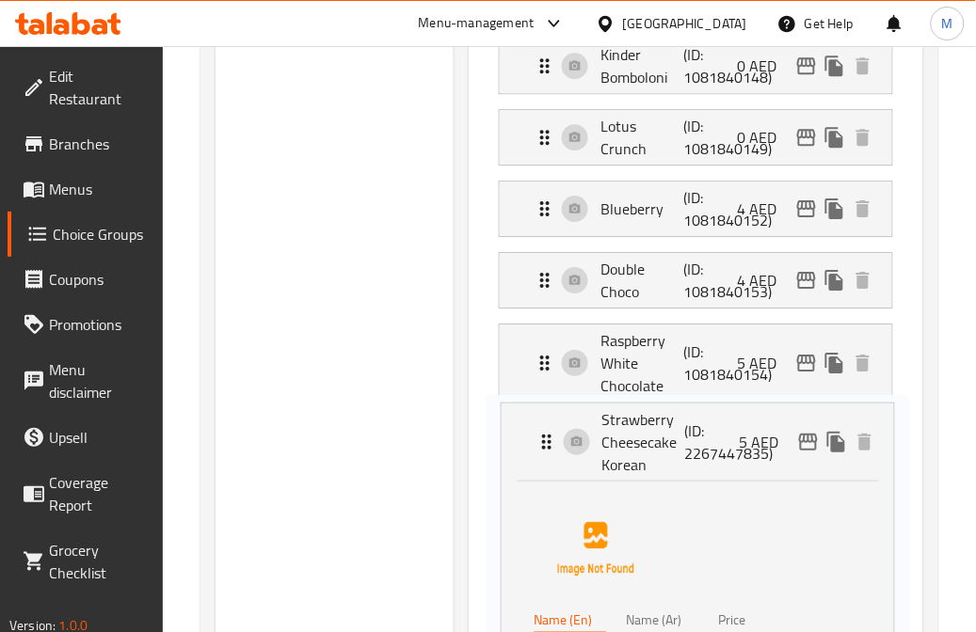
drag, startPoint x: 664, startPoint y: 458, endPoint x: 664, endPoint y: 433, distance: 25.4
click at [664, 433] on nav "Nutella Bomboloni (ID: 1081840147) 0 AED Name (En) Nutella Bomboloni Name (En) …" at bounding box center [696, 286] width 424 height 1528
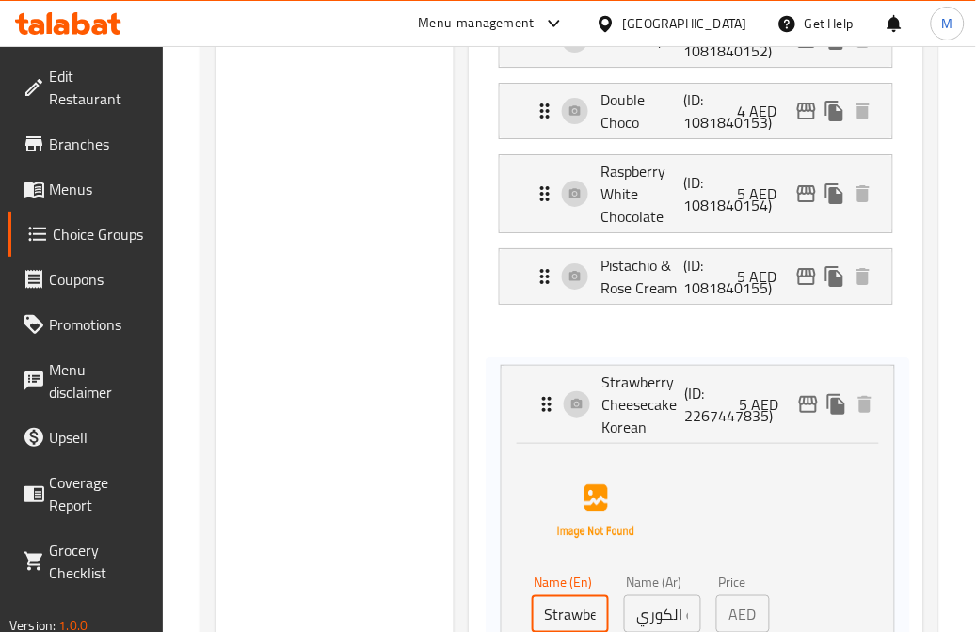
drag, startPoint x: 670, startPoint y: 421, endPoint x: 673, endPoint y: 405, distance: 16.2
click at [673, 405] on nav "Nutella Bomboloni (ID: 1081840147) 0 AED Name (En) Nutella Bomboloni Name (En) …" at bounding box center [696, 116] width 424 height 1528
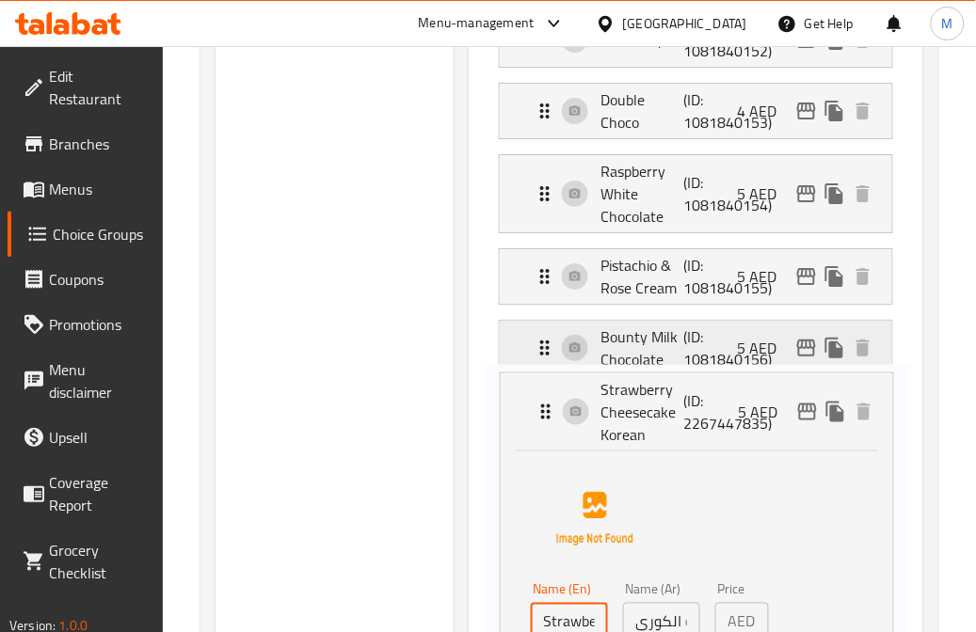
scroll to position [1129, 0]
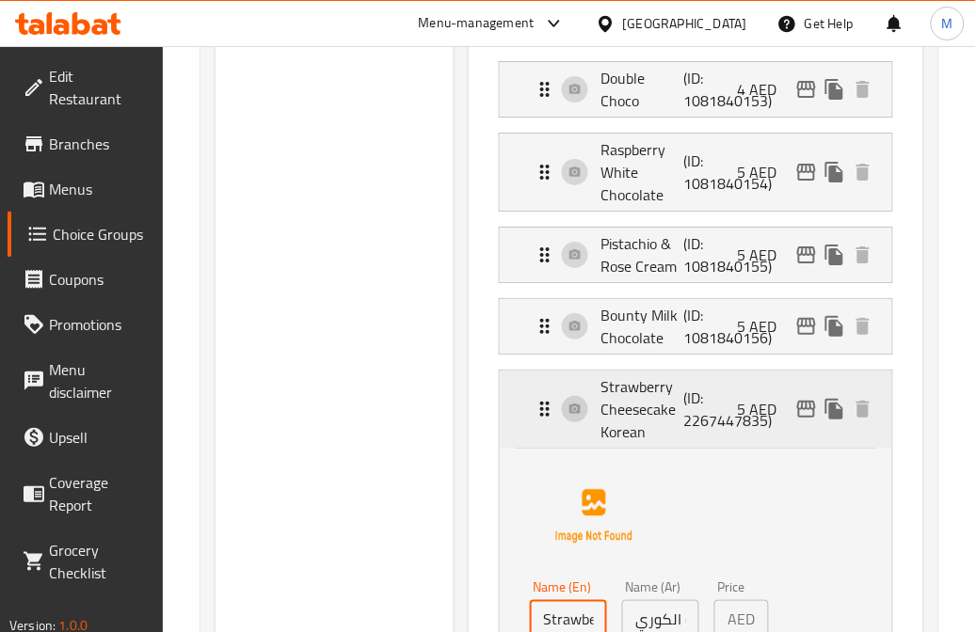
click at [644, 408] on p "Strawberry Cheesecake Korean" at bounding box center [641, 410] width 83 height 68
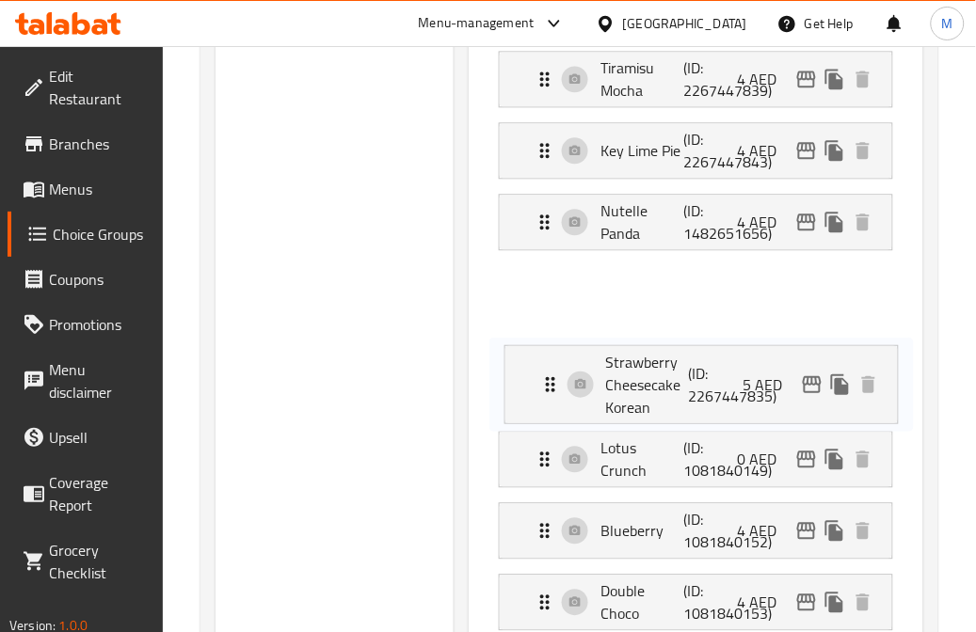
scroll to position [502, 0]
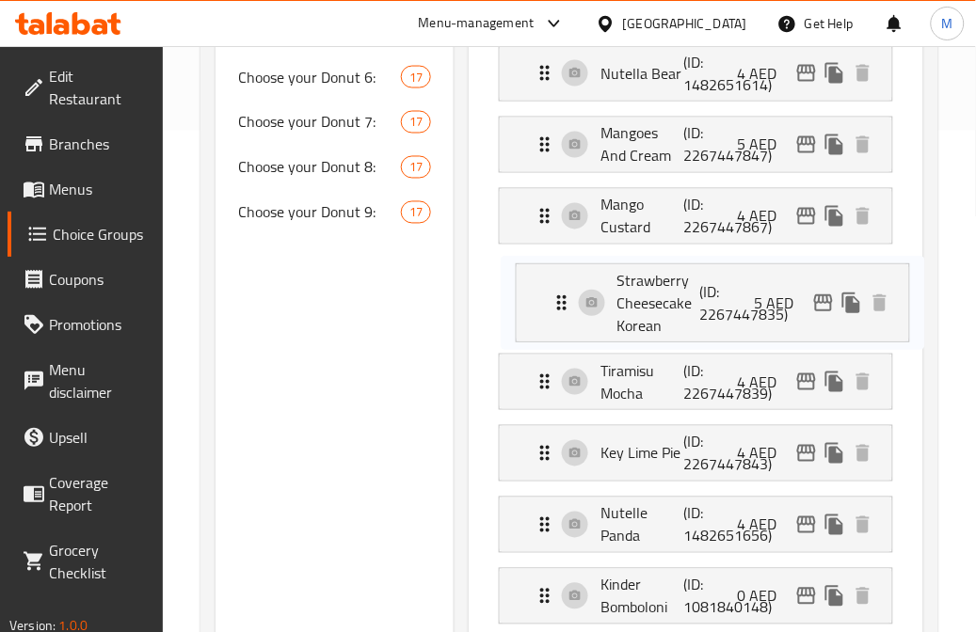
drag, startPoint x: 697, startPoint y: 427, endPoint x: 715, endPoint y: 309, distance: 119.9
click at [715, 309] on nav "Nutella Bomboloni (ID: 1081840147) 0 AED Name (En) Nutella Bomboloni Name (En) …" at bounding box center [696, 597] width 424 height 1276
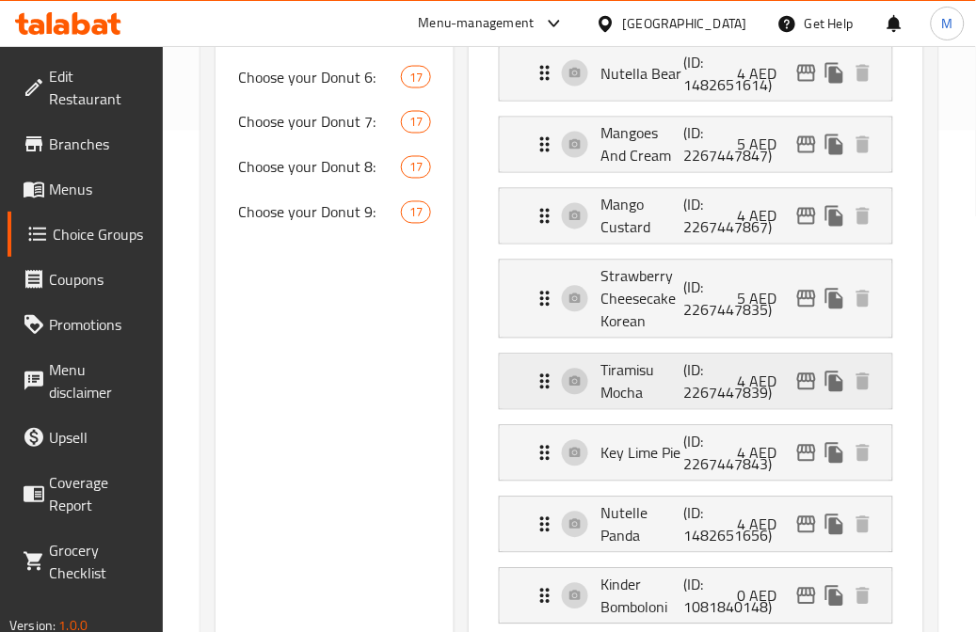
click at [640, 392] on p "Tiramisu Mocha" at bounding box center [641, 382] width 83 height 45
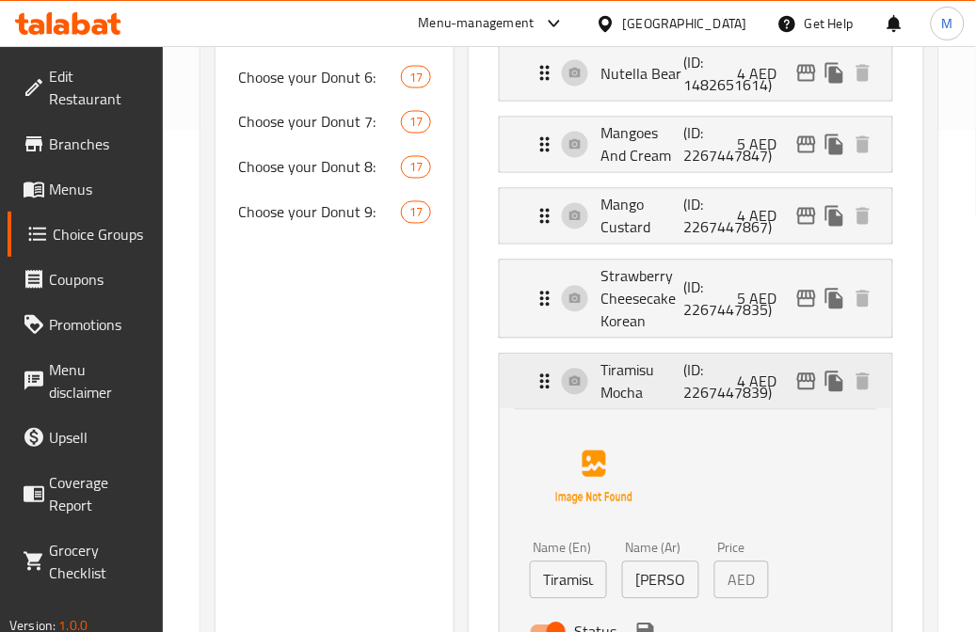
click at [640, 392] on p "Tiramisu Mocha" at bounding box center [641, 382] width 83 height 45
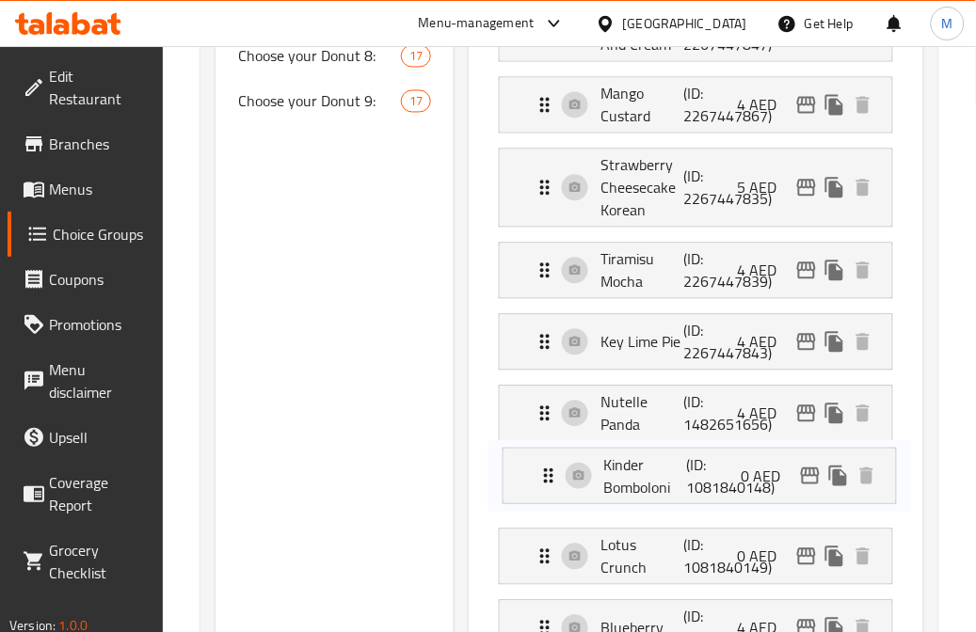
scroll to position [615, 0]
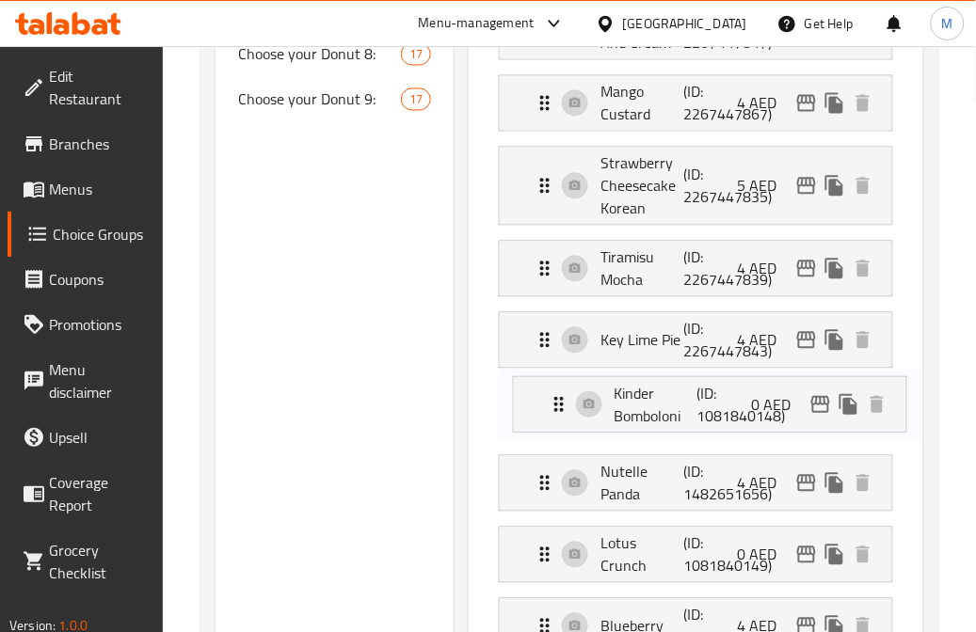
drag, startPoint x: 628, startPoint y: 489, endPoint x: 645, endPoint y: 396, distance: 94.7
click at [645, 396] on nav "Nutella Bomboloni (ID: 1081840147) 0 AED Name (En) Nutella Bomboloni Name (En) …" at bounding box center [696, 484] width 424 height 1276
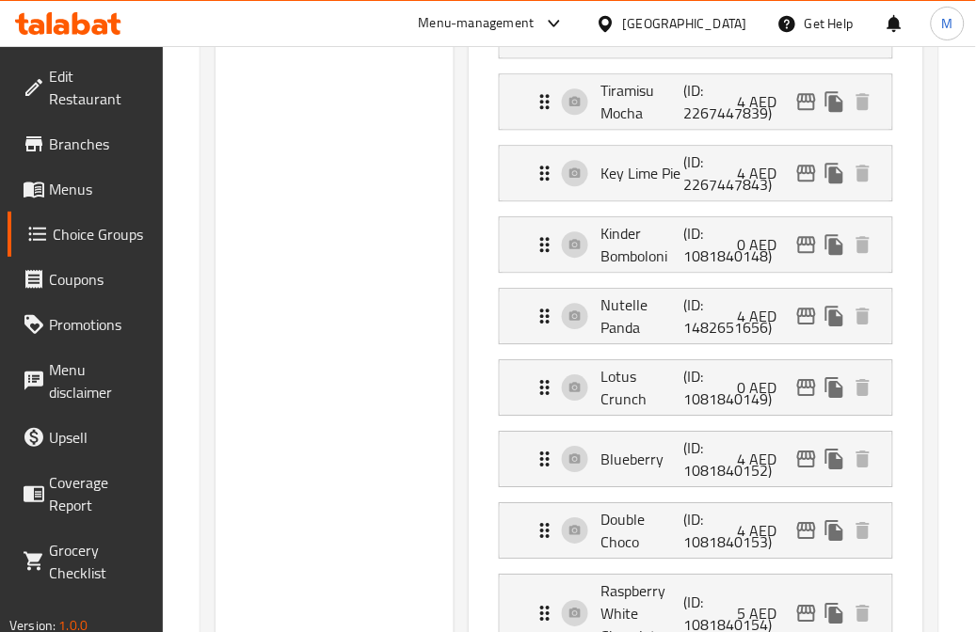
scroll to position [824, 0]
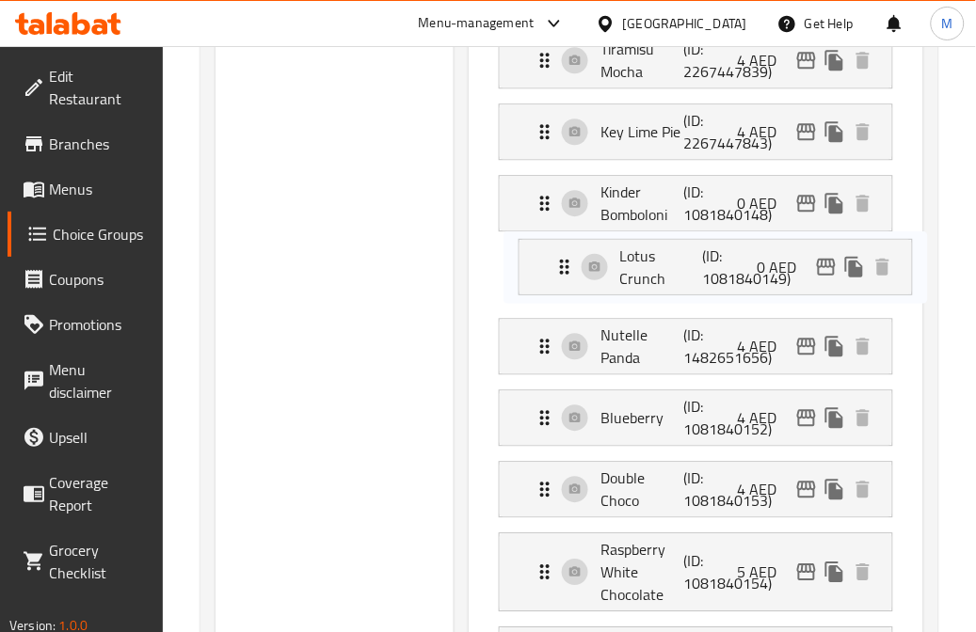
drag, startPoint x: 659, startPoint y: 345, endPoint x: 679, endPoint y: 260, distance: 87.9
click at [679, 260] on nav "Nutella Bomboloni (ID: 1081840147) 0 AED Name (En) Nutella Bomboloni Name (En) …" at bounding box center [696, 275] width 424 height 1276
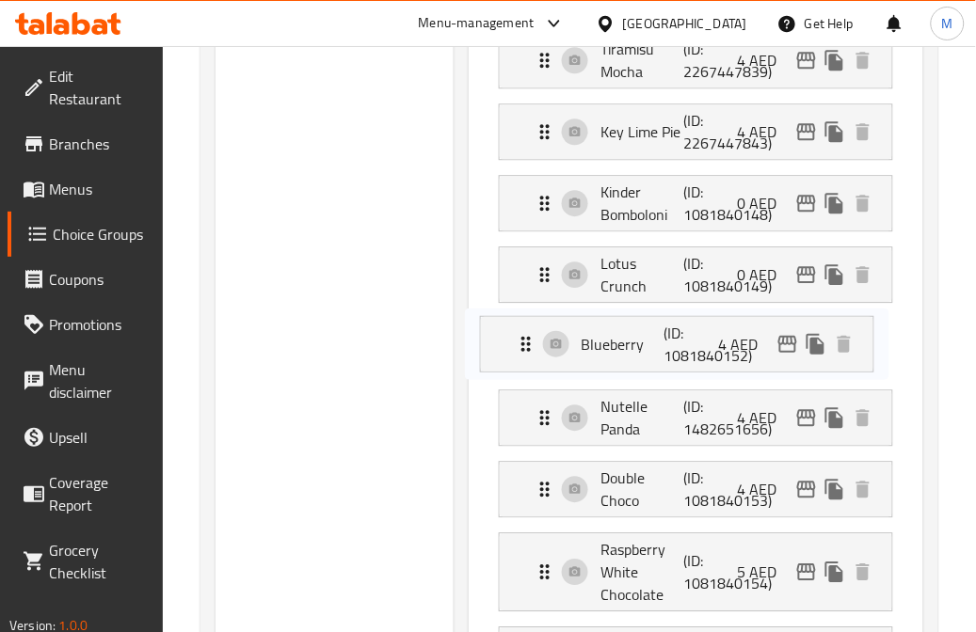
drag, startPoint x: 663, startPoint y: 411, endPoint x: 640, endPoint y: 323, distance: 91.3
click at [640, 323] on nav "Nutella Bomboloni (ID: 1081840147) 0 AED Name (En) Nutella Bomboloni Name (En) …" at bounding box center [696, 275] width 424 height 1276
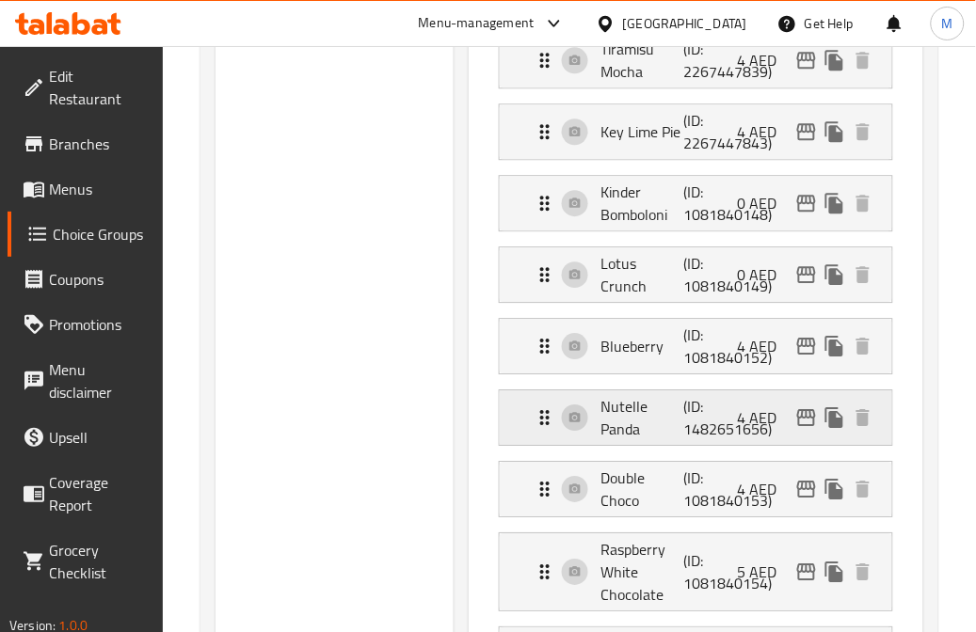
scroll to position [928, 0]
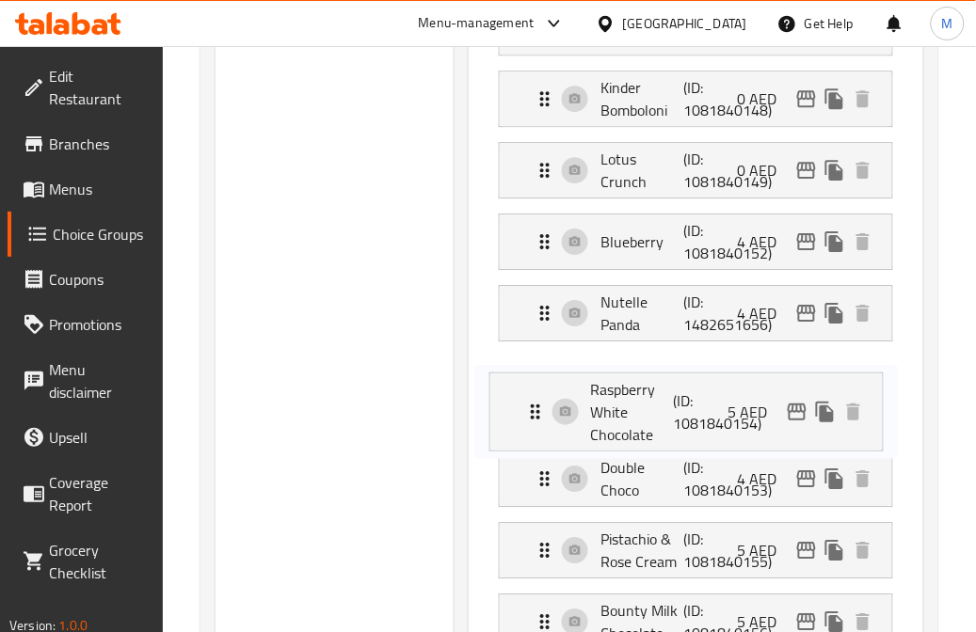
drag, startPoint x: 661, startPoint y: 463, endPoint x: 649, endPoint y: 400, distance: 64.1
click at [649, 400] on nav "Nutella Bomboloni (ID: 1081840147) 0 AED Name (En) Nutella Bomboloni Name (En) …" at bounding box center [696, 170] width 424 height 1276
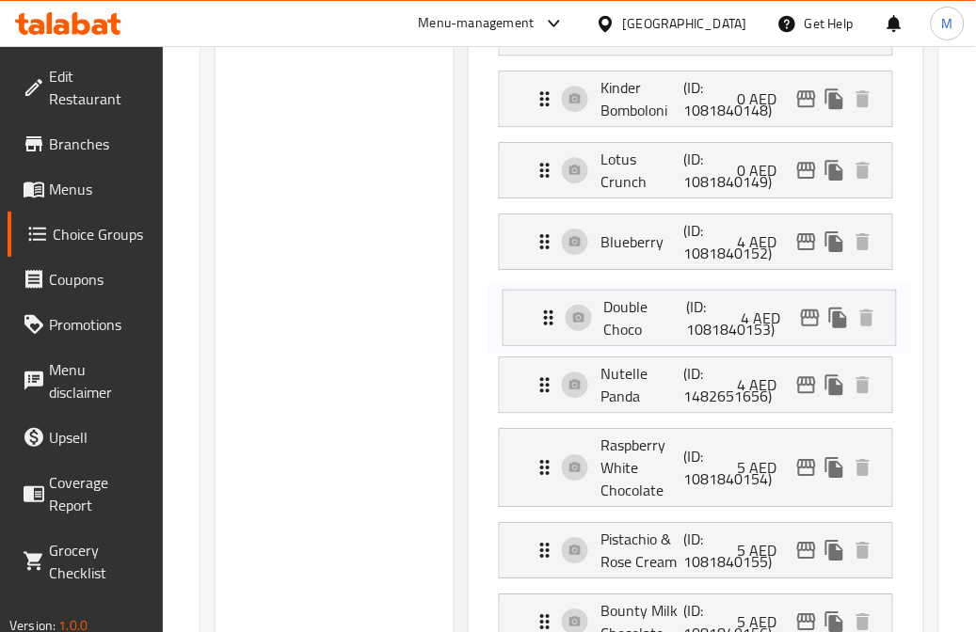
drag, startPoint x: 637, startPoint y: 472, endPoint x: 638, endPoint y: 304, distance: 168.5
click at [638, 304] on nav "Nutella Bomboloni (ID: 1081840147) 0 AED Name (En) Nutella Bomboloni Name (En) …" at bounding box center [696, 170] width 424 height 1276
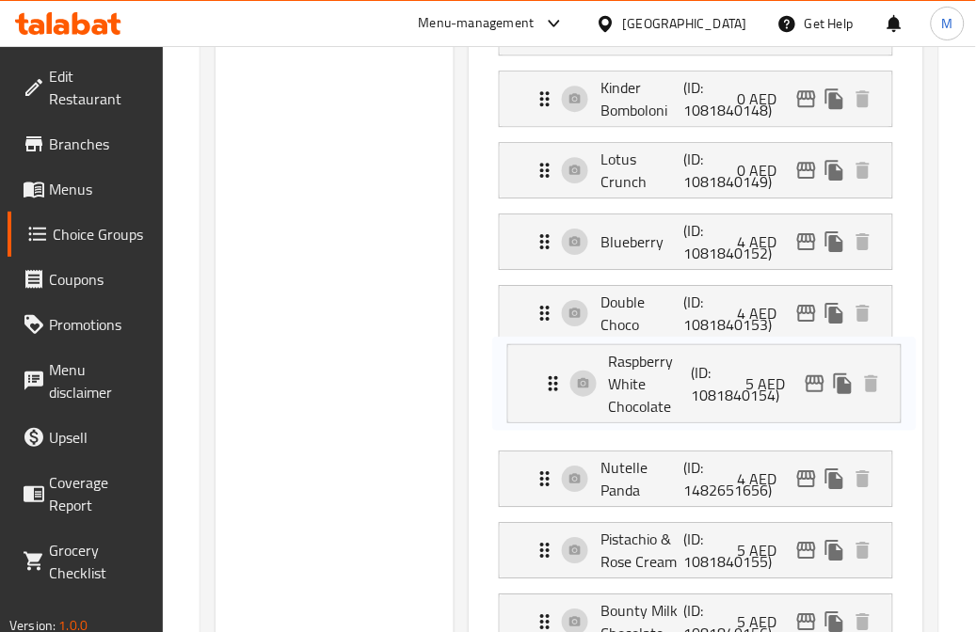
drag, startPoint x: 637, startPoint y: 364, endPoint x: 648, endPoint y: 289, distance: 76.0
click at [648, 289] on nav "Nutella Bomboloni (ID: 1081840147) 0 AED Name (En) Nutella Bomboloni Name (En) …" at bounding box center [696, 170] width 424 height 1276
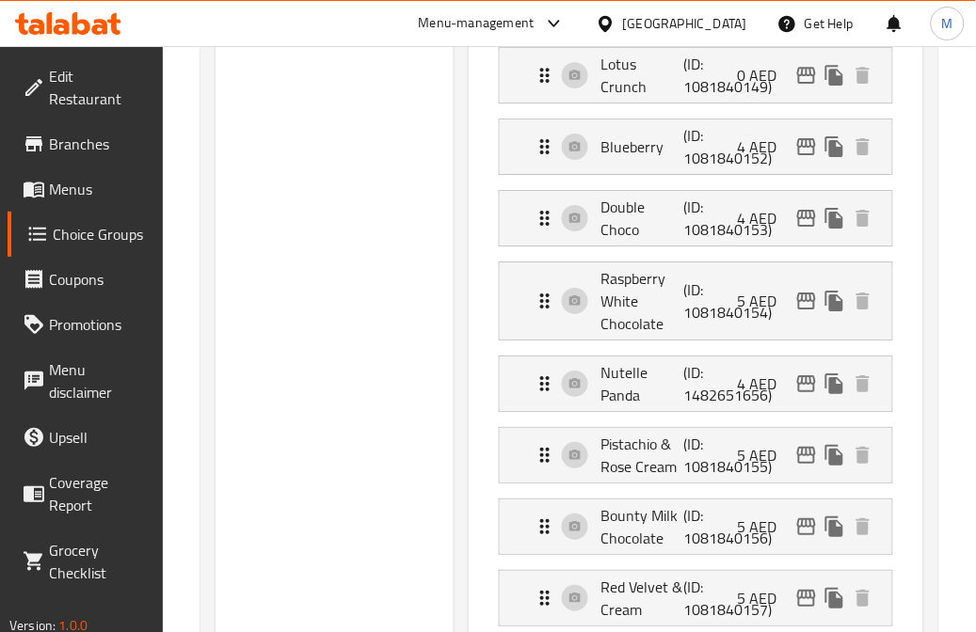
scroll to position [1032, 0]
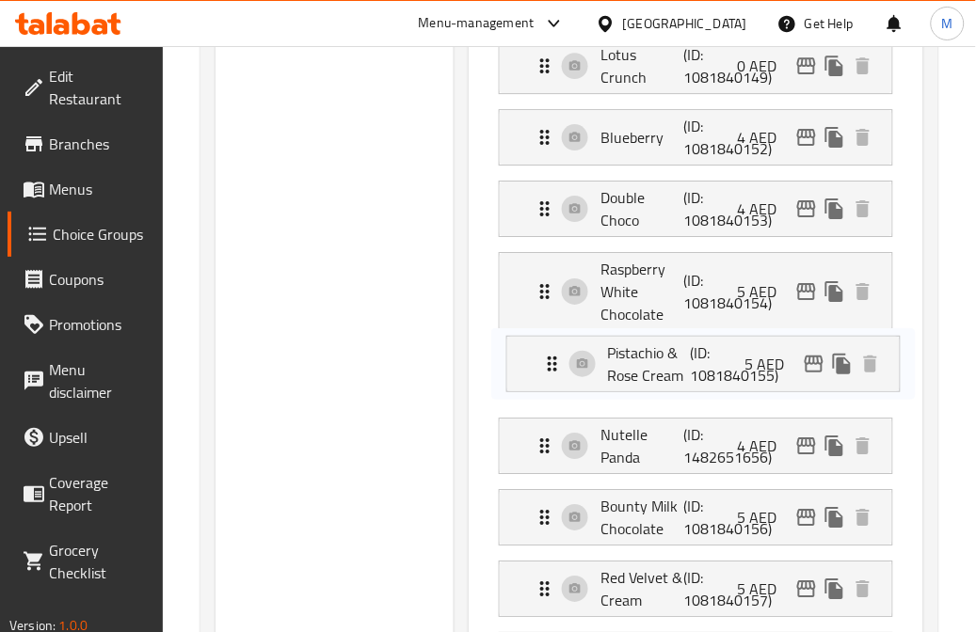
drag, startPoint x: 661, startPoint y: 461, endPoint x: 668, endPoint y: 372, distance: 89.7
click at [668, 372] on nav "Nutella Bomboloni (ID: 1081840147) 0 AED Name (En) Nutella Bomboloni Name (En) …" at bounding box center [696, 66] width 424 height 1276
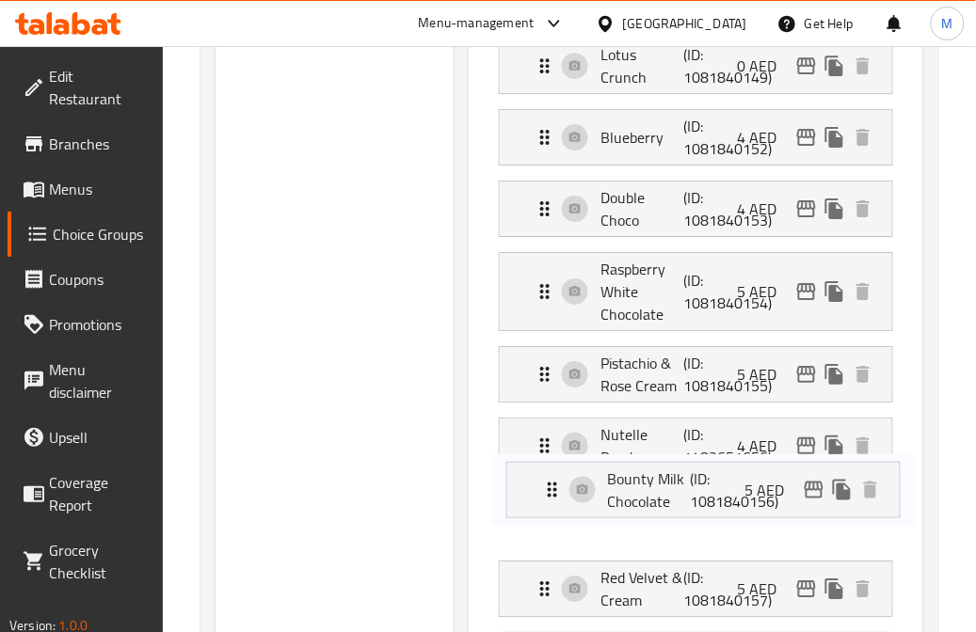
scroll to position [1040, 0]
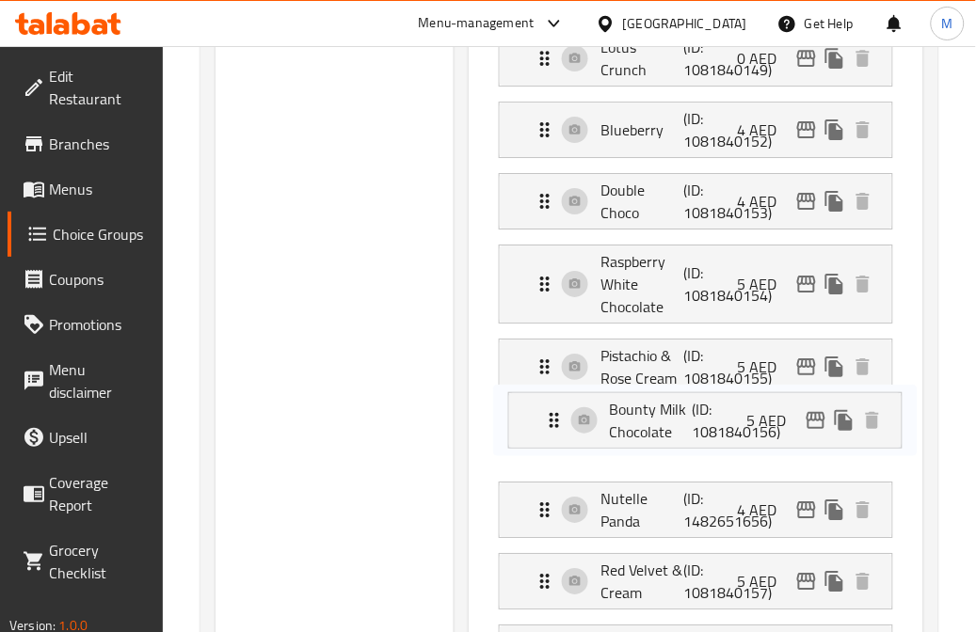
drag, startPoint x: 644, startPoint y: 528, endPoint x: 652, endPoint y: 424, distance: 103.9
click at [652, 424] on nav "Nutella Bomboloni (ID: 1081840147) 0 AED Name (En) Nutella Bomboloni Name (En) …" at bounding box center [696, 58] width 424 height 1276
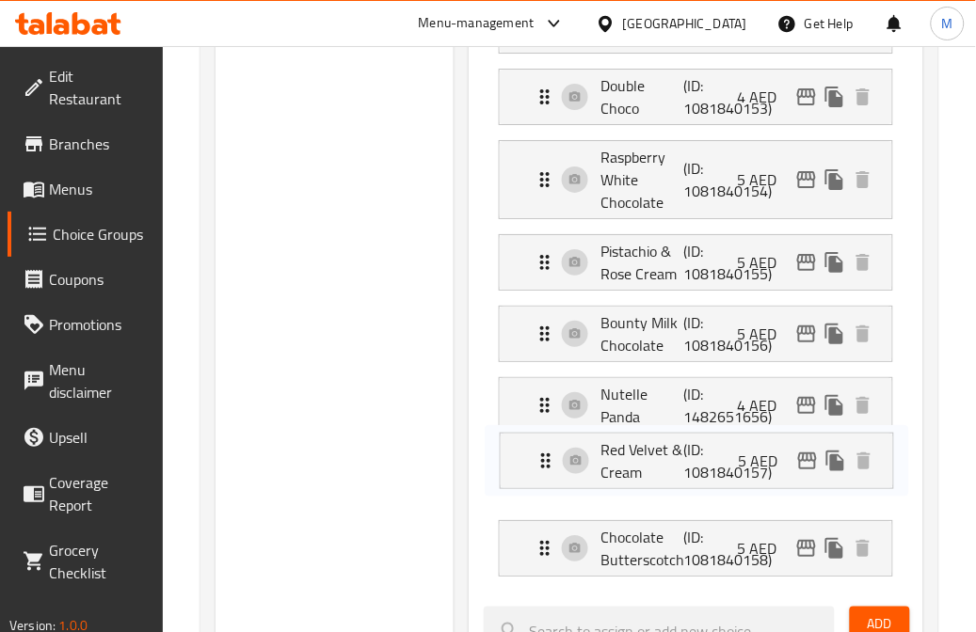
scroll to position [1145, 0]
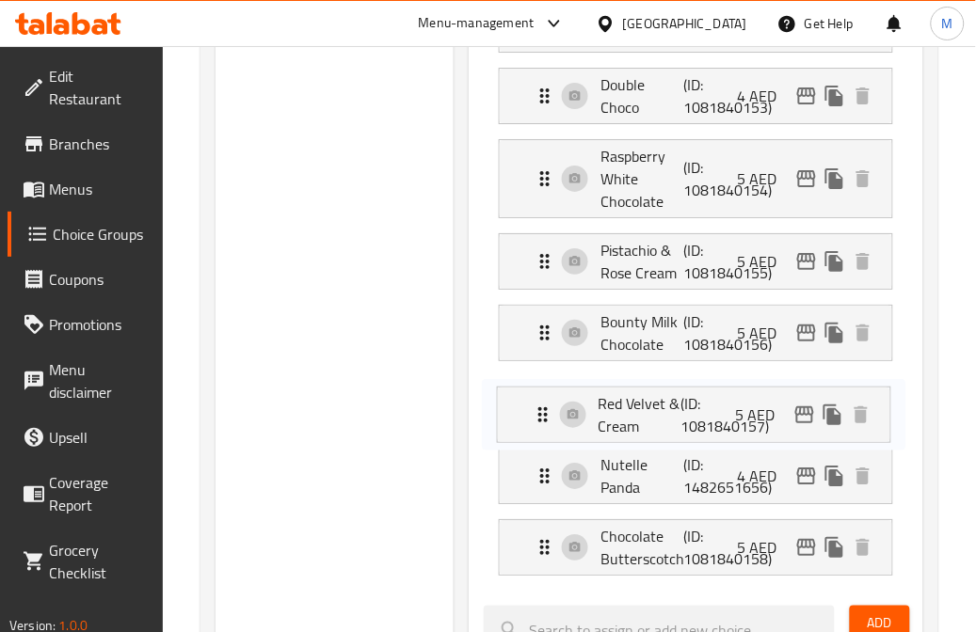
drag, startPoint x: 674, startPoint y: 487, endPoint x: 670, endPoint y: 417, distance: 69.7
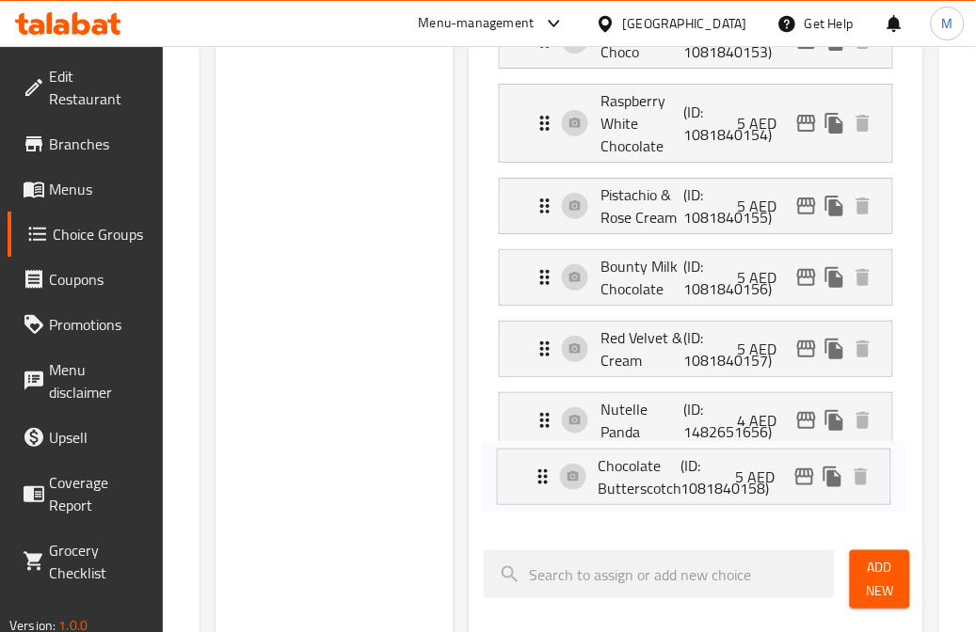
scroll to position [1209, 0]
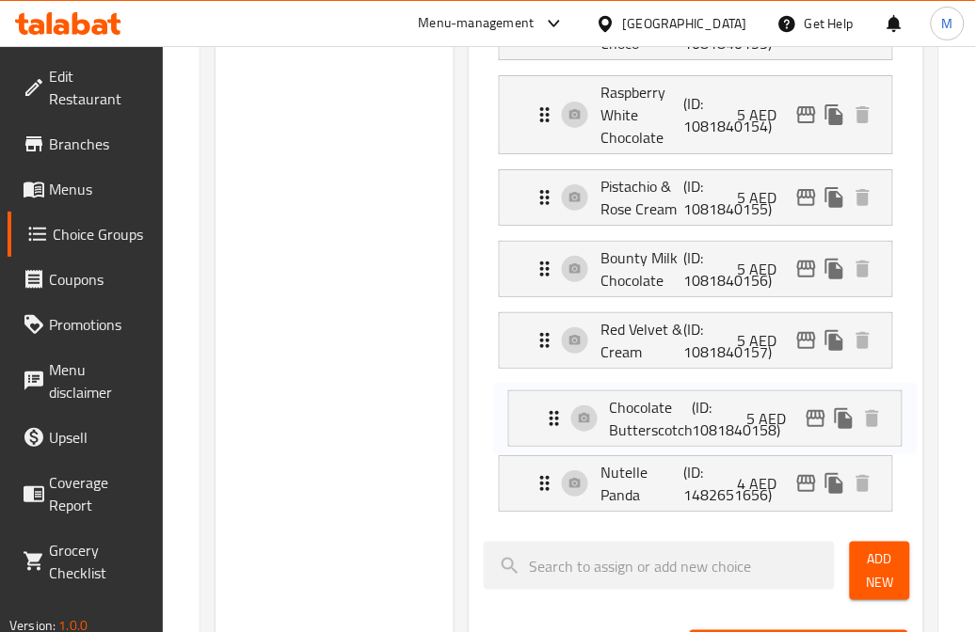
drag, startPoint x: 656, startPoint y: 547, endPoint x: 664, endPoint y: 408, distance: 139.6
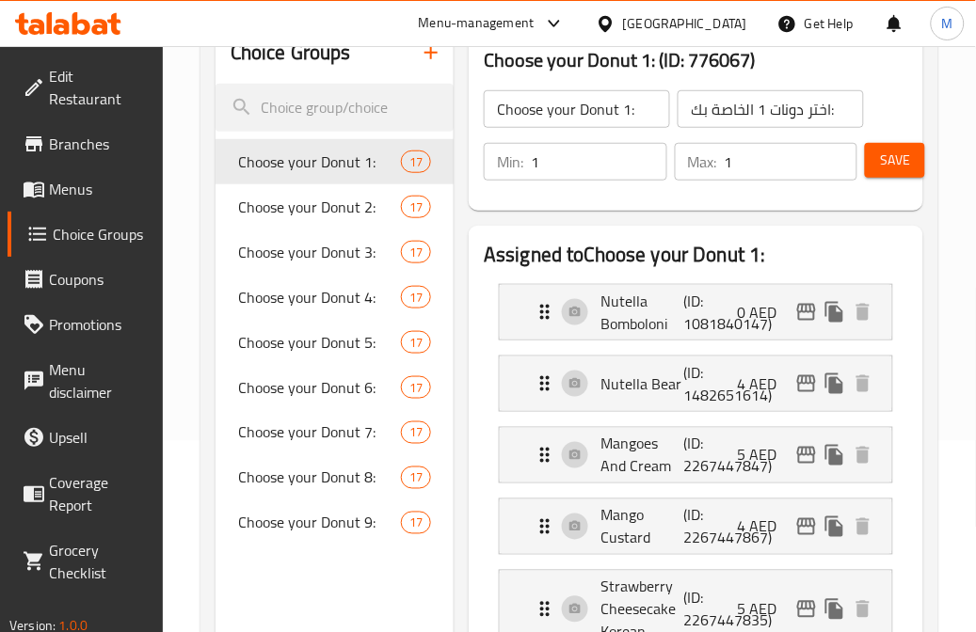
scroll to position [0, 0]
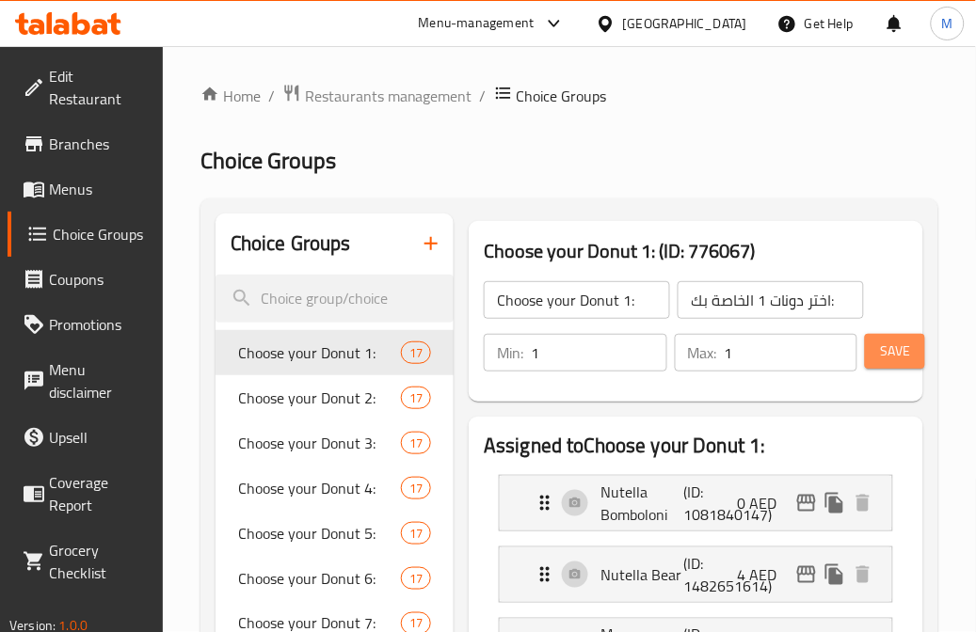
click at [904, 365] on button "Save" at bounding box center [895, 351] width 60 height 35
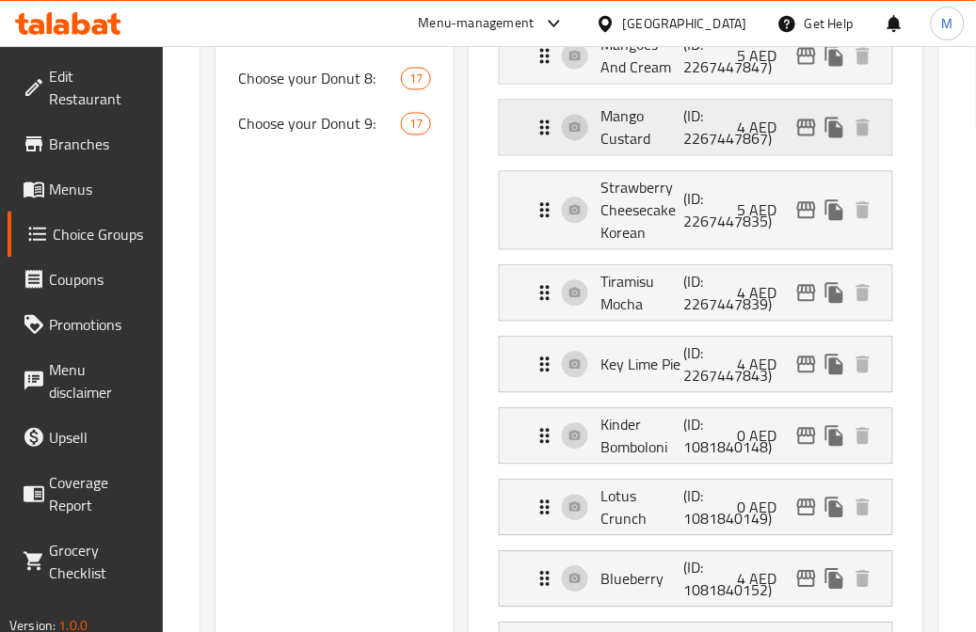
scroll to position [627, 0]
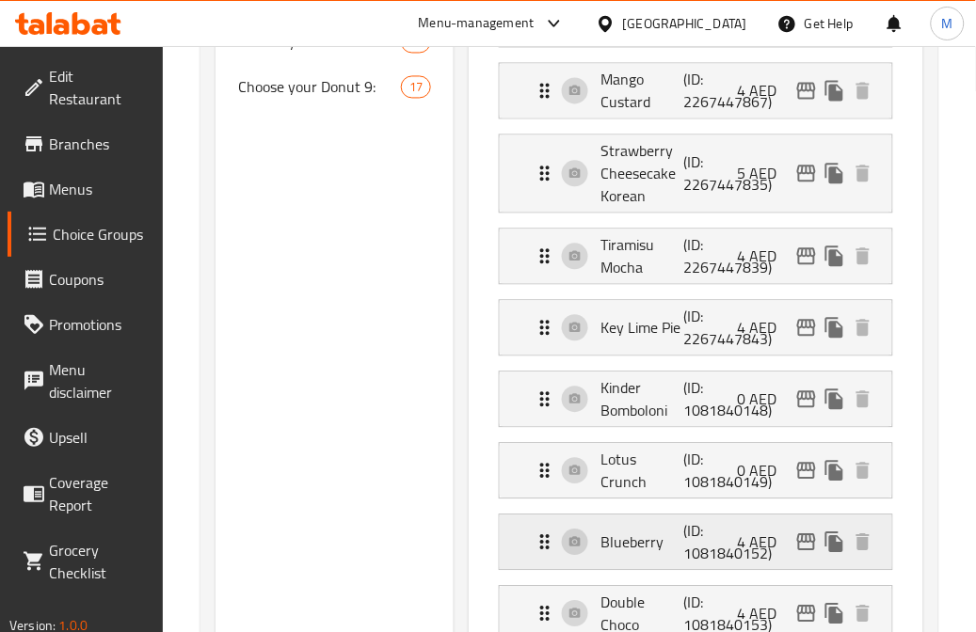
click at [661, 553] on p "Blueberry" at bounding box center [641, 543] width 83 height 23
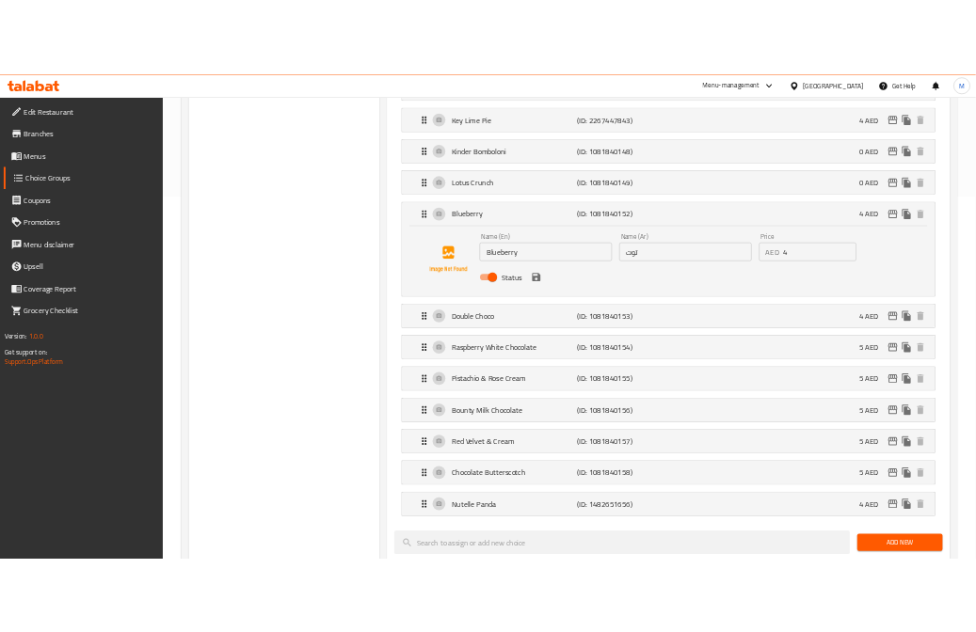
scroll to position [731, 0]
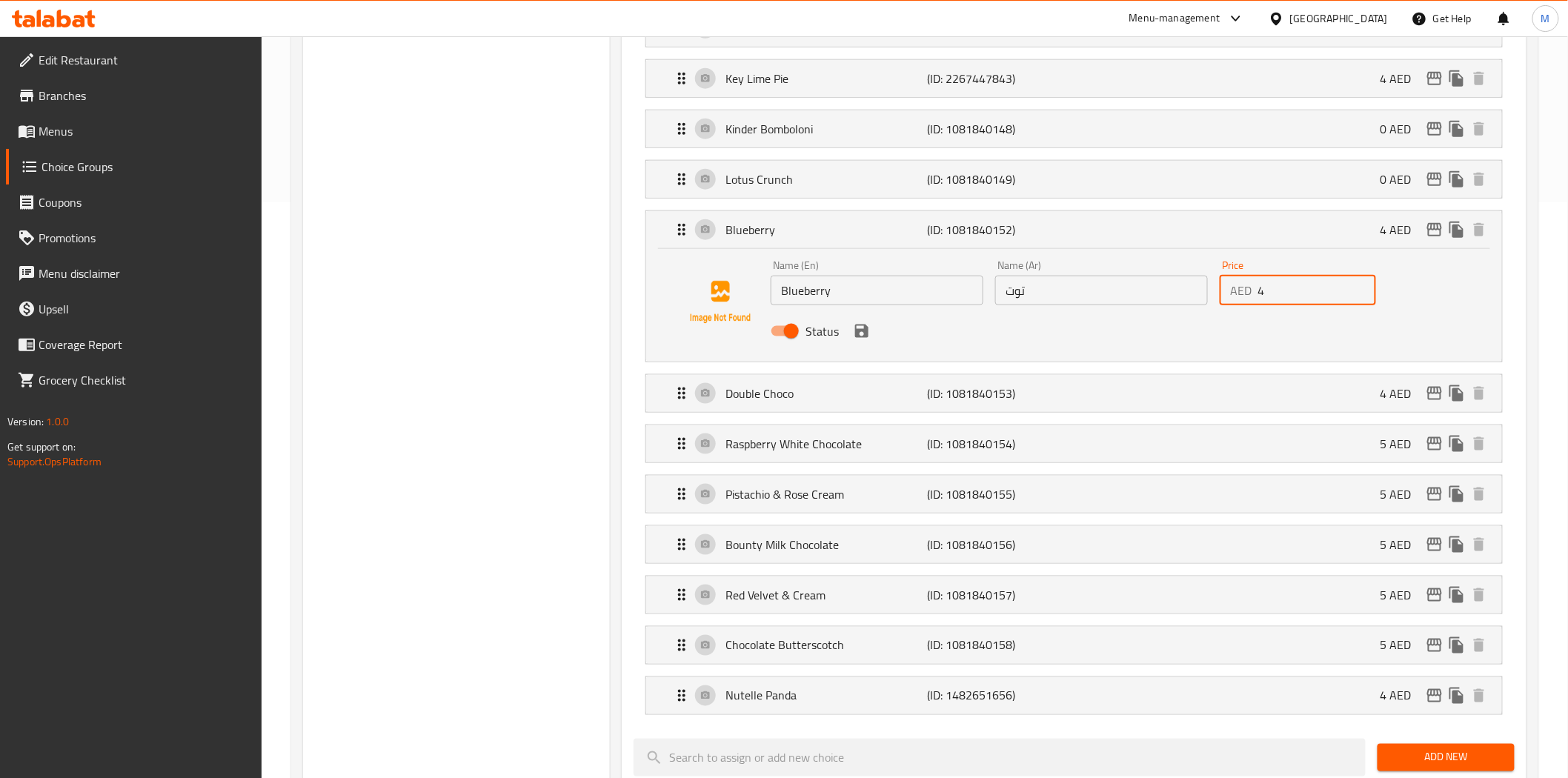
click at [780, 284] on input "4" at bounding box center [1316, 291] width 119 height 30
type input "5"
click at [780, 332] on button "save" at bounding box center [861, 332] width 22 height 22
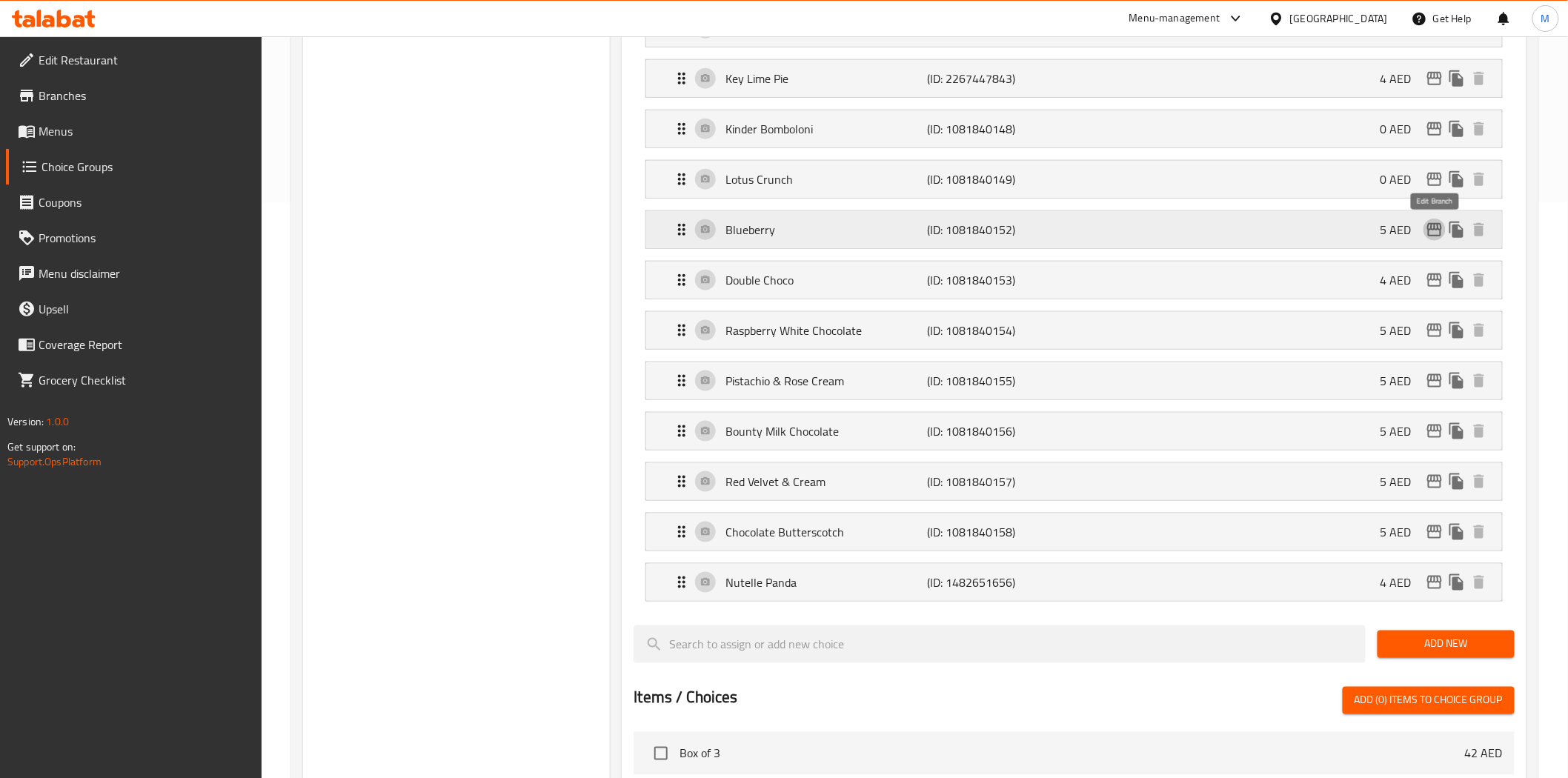
click at [780, 227] on icon "edit" at bounding box center [1434, 229] width 18 height 18
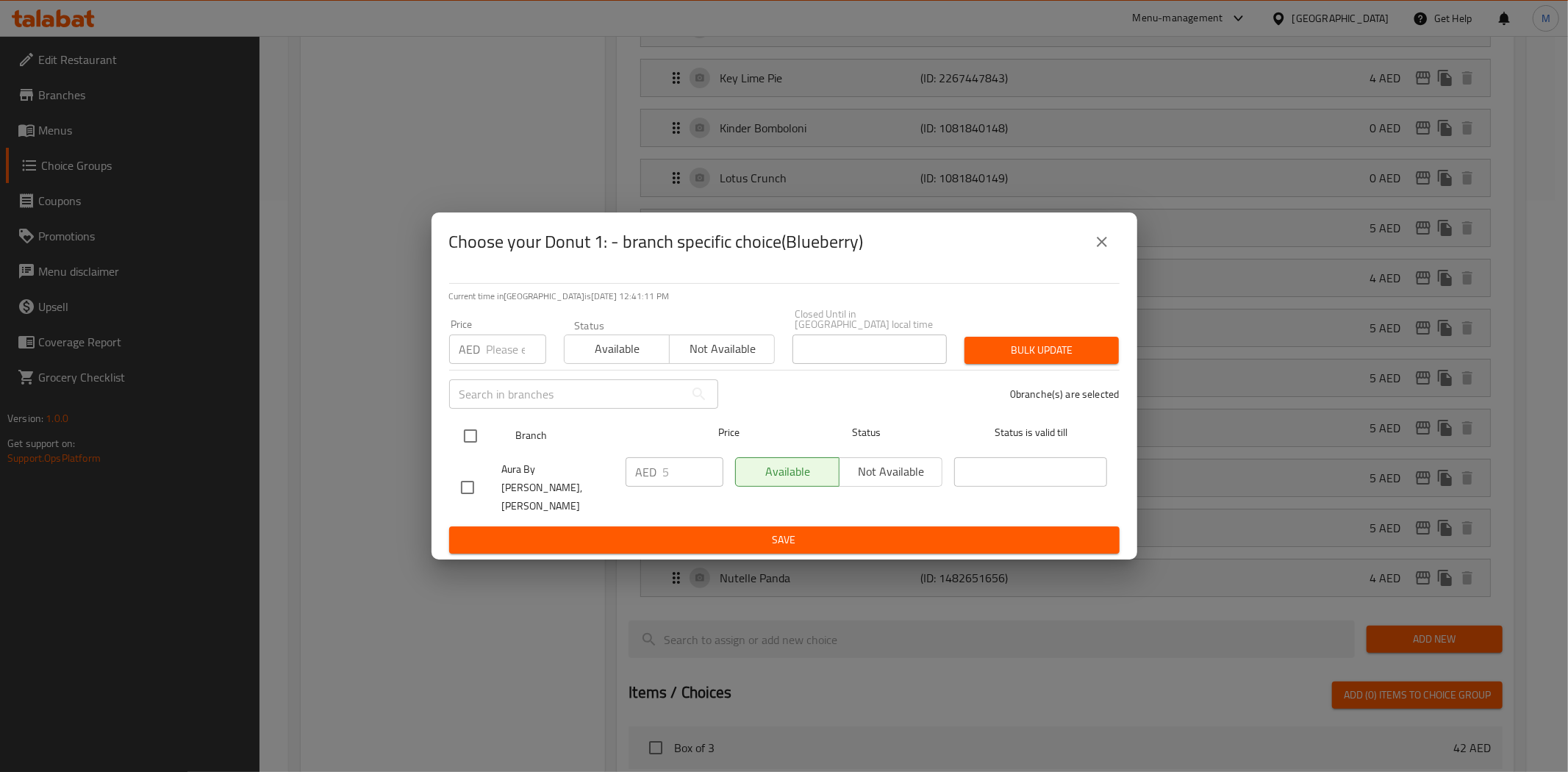
click at [475, 446] on input "checkbox" at bounding box center [471, 436] width 31 height 31
checkbox input "true"
click at [508, 373] on div "Price AED Price" at bounding box center [497, 341] width 115 height 63
click at [505, 364] on input "number" at bounding box center [516, 349] width 59 height 30
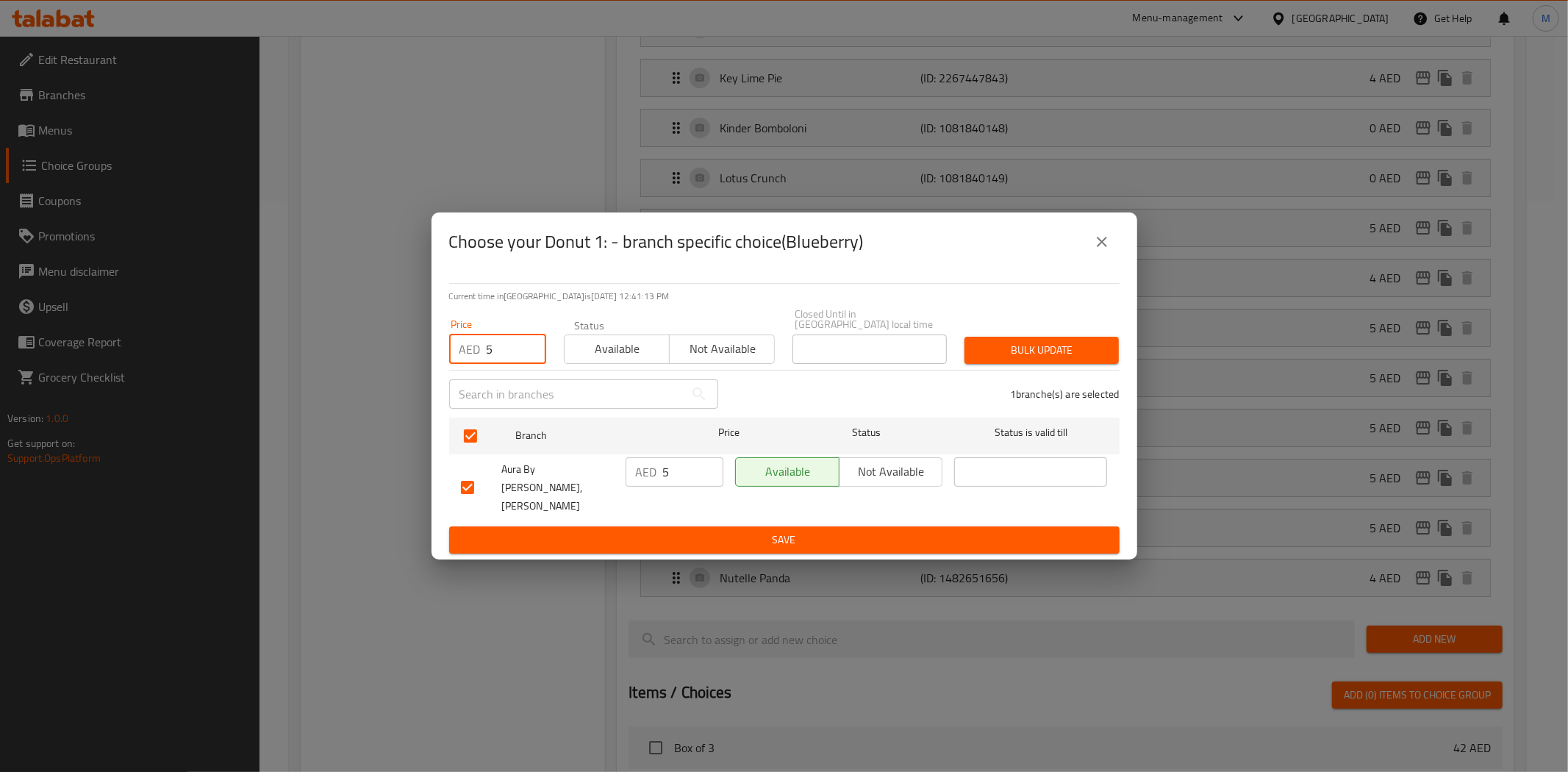
type input "5"
drag, startPoint x: 1007, startPoint y: 364, endPoint x: 1018, endPoint y: 366, distance: 11.2
click at [774, 359] on span "Bulk update" at bounding box center [1042, 351] width 131 height 19
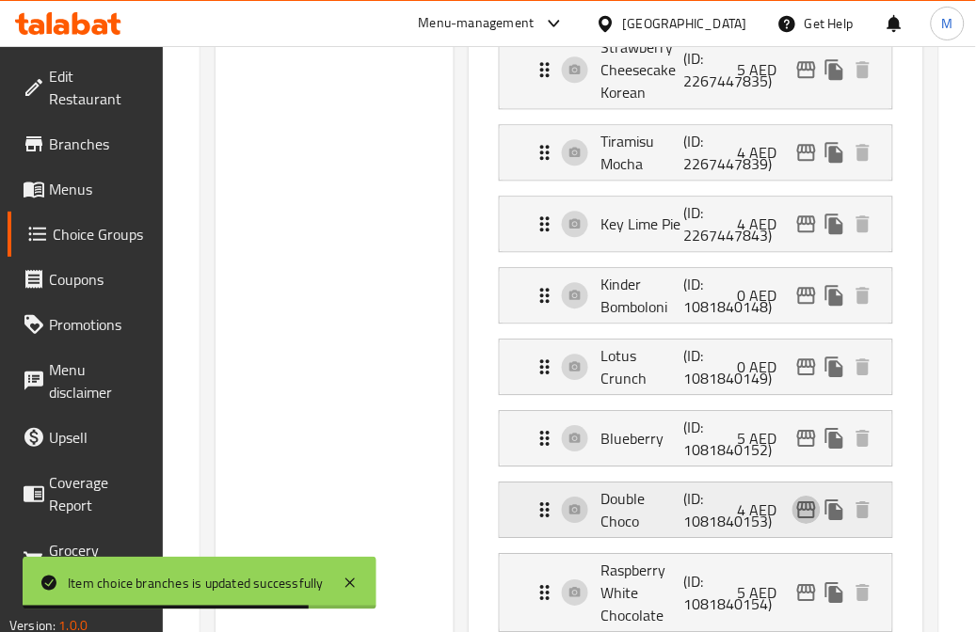
click at [807, 511] on icon "edit" at bounding box center [806, 510] width 19 height 17
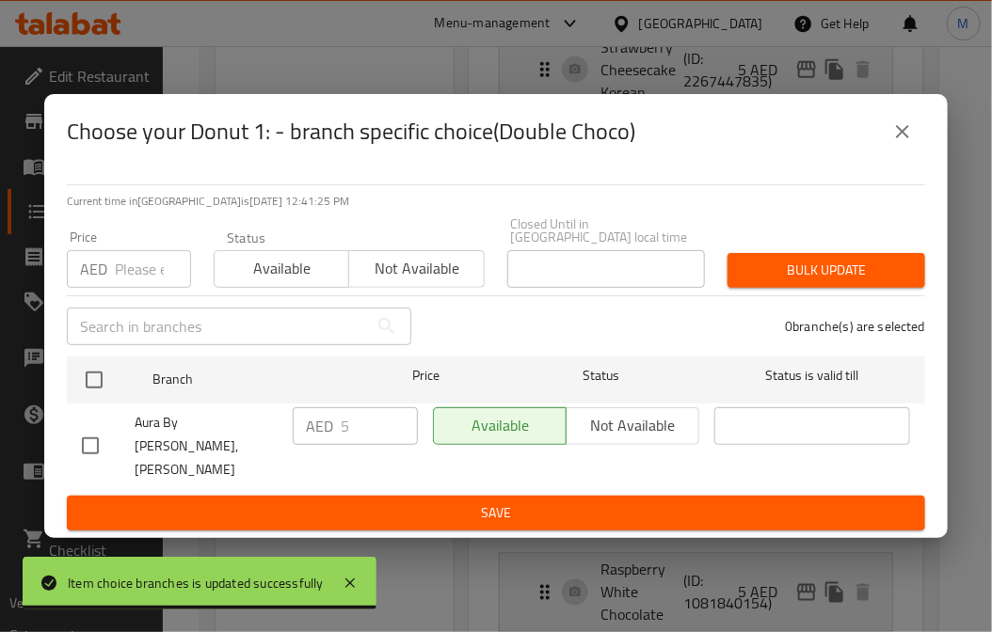
click at [911, 138] on icon "close" at bounding box center [902, 131] width 23 height 23
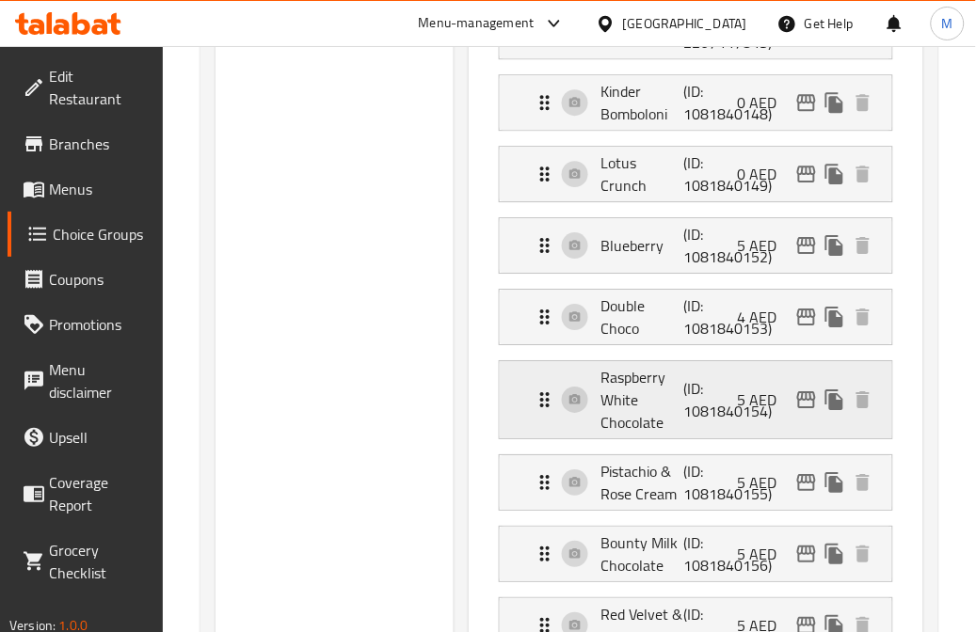
scroll to position [1150, 0]
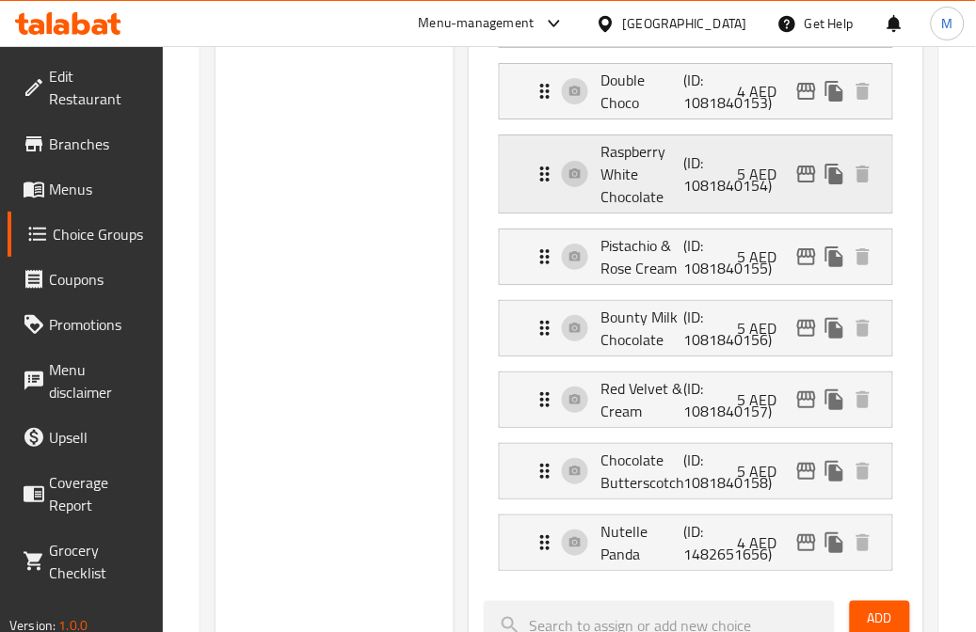
click at [800, 174] on icon "edit" at bounding box center [806, 174] width 23 height 23
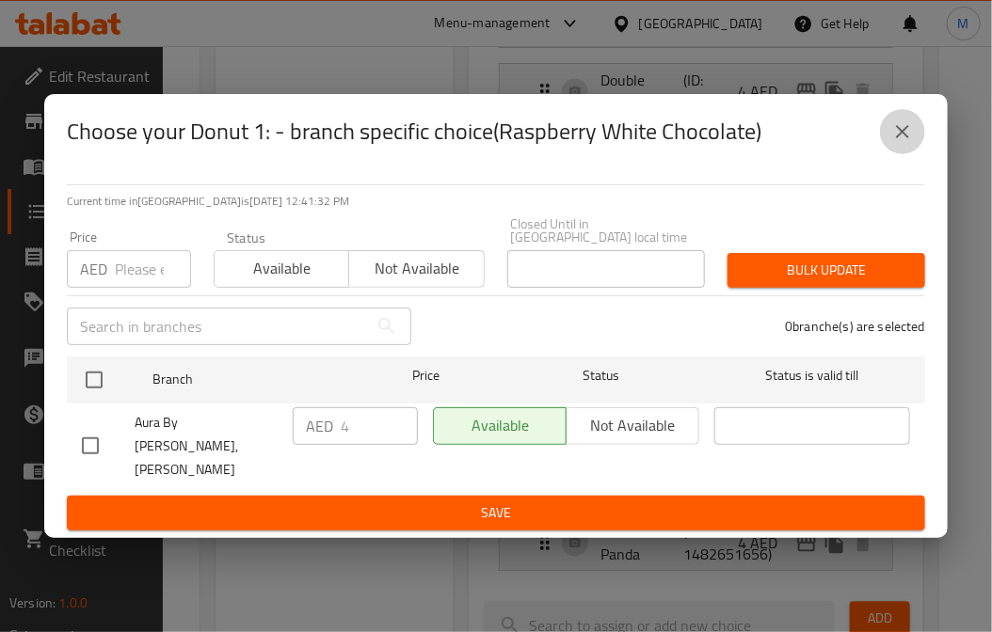
click at [914, 154] on button "close" at bounding box center [902, 131] width 45 height 45
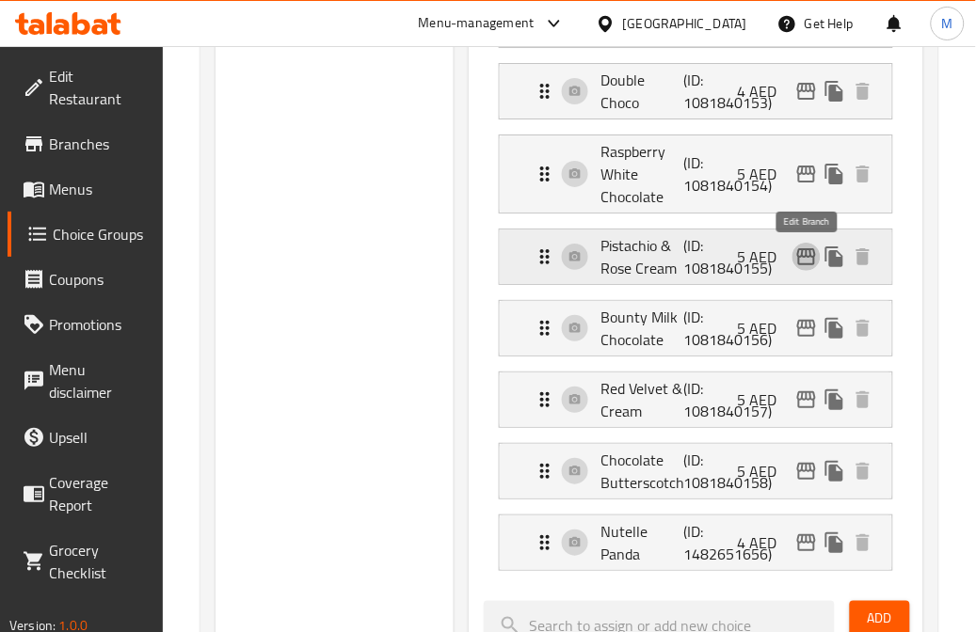
click at [806, 268] on icon "edit" at bounding box center [806, 257] width 23 height 23
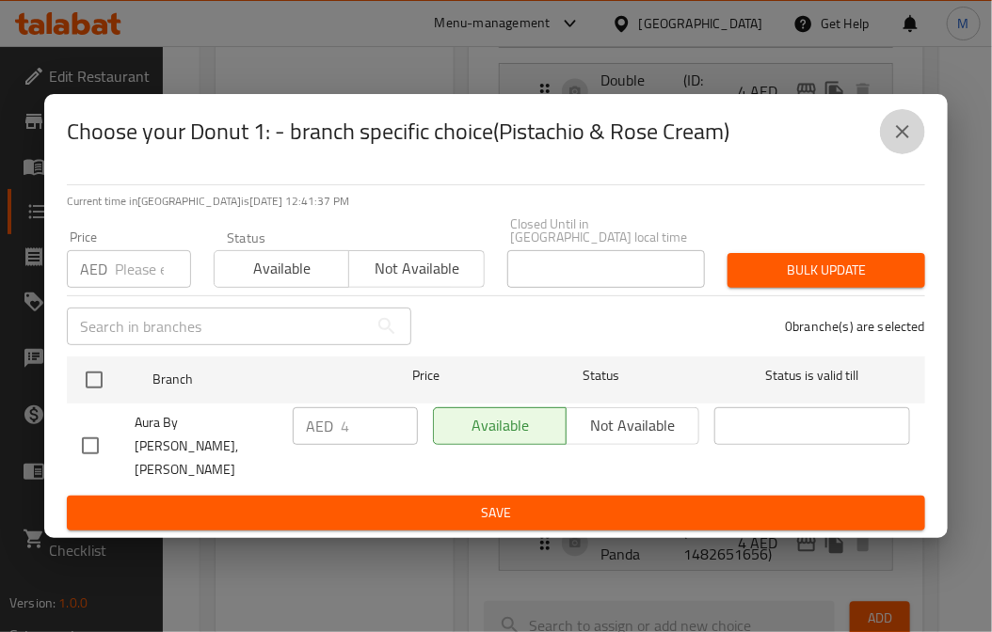
click at [904, 143] on icon "close" at bounding box center [902, 131] width 23 height 23
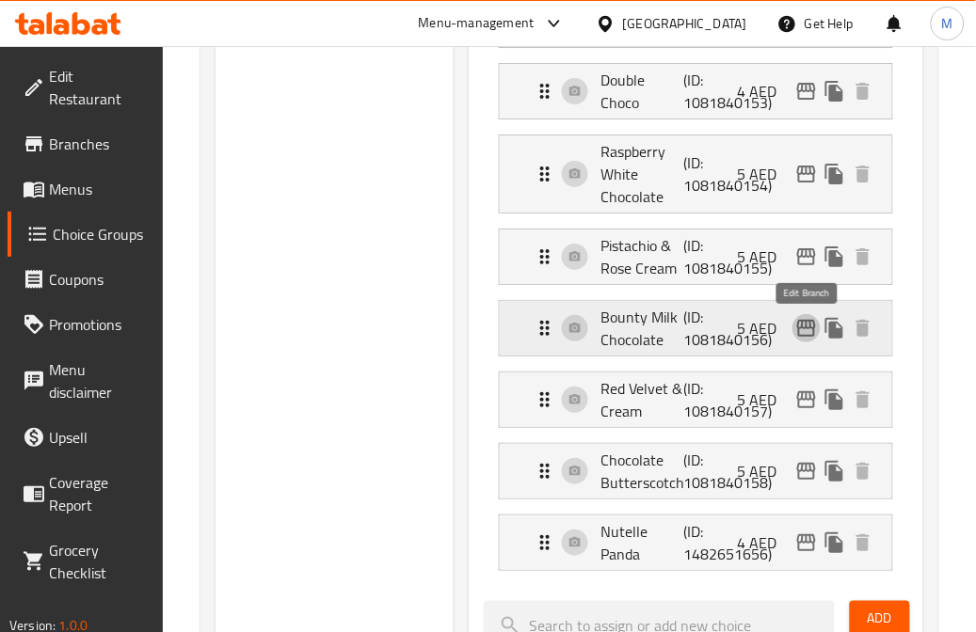
click at [800, 327] on icon "edit" at bounding box center [806, 328] width 19 height 17
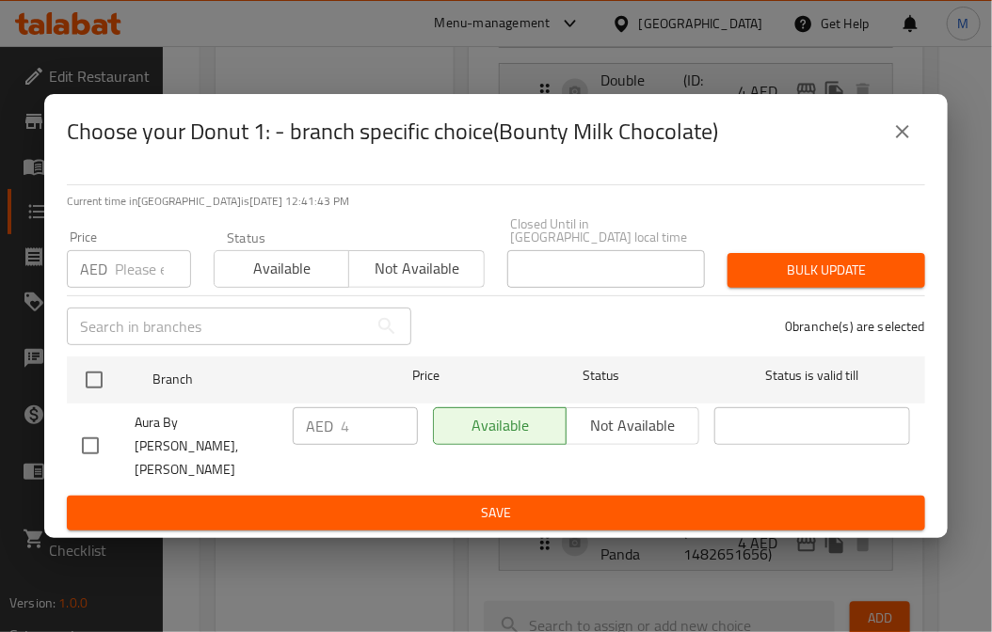
click at [891, 143] on icon "close" at bounding box center [902, 131] width 23 height 23
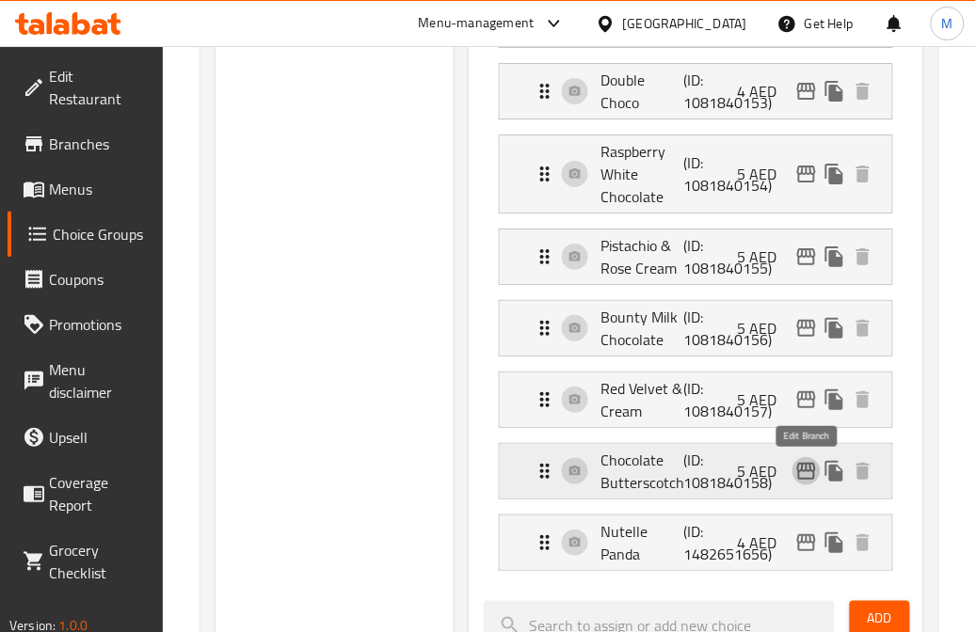
click at [813, 473] on icon "edit" at bounding box center [806, 471] width 19 height 17
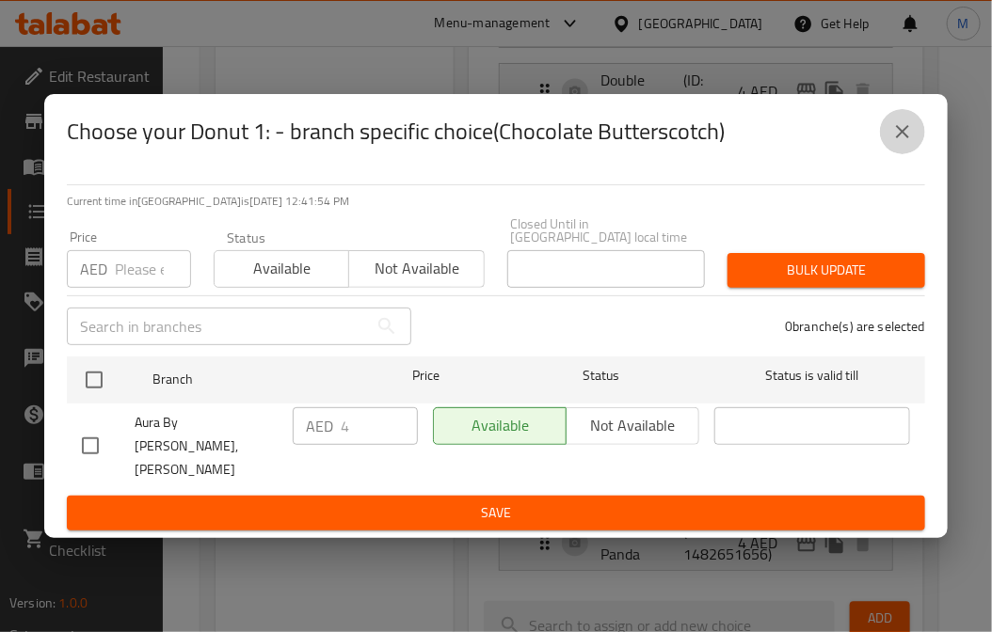
click at [914, 143] on icon "close" at bounding box center [902, 131] width 23 height 23
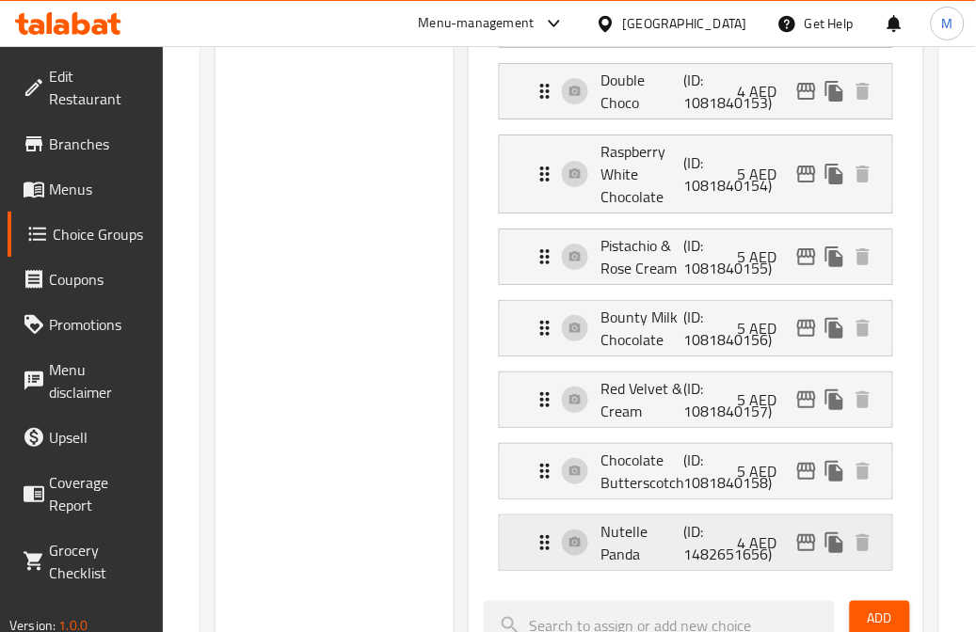
click at [803, 551] on icon "edit" at bounding box center [806, 543] width 23 height 23
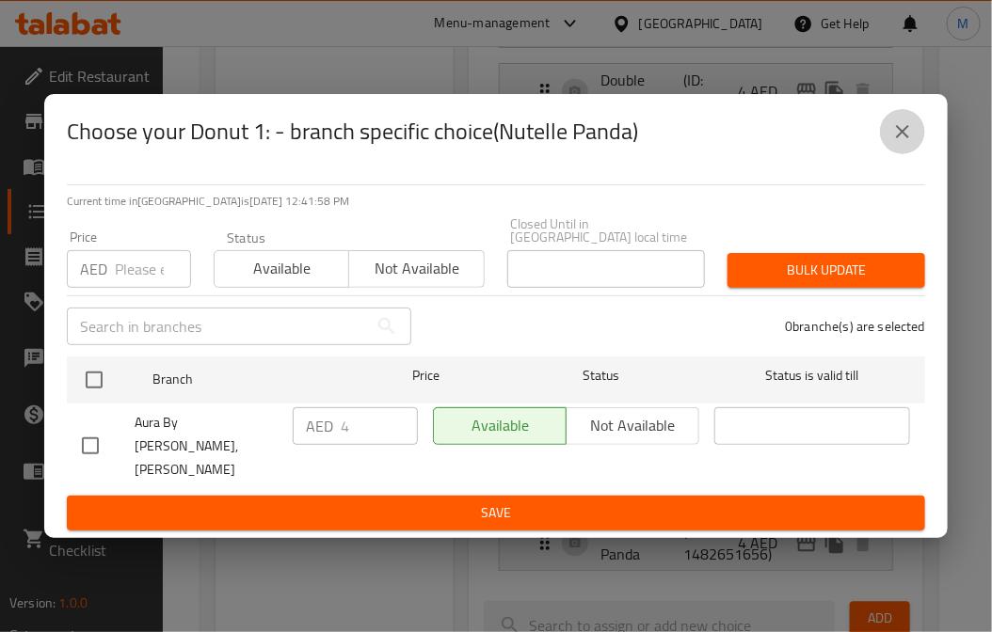
drag, startPoint x: 897, startPoint y: 142, endPoint x: 777, endPoint y: 388, distance: 273.2
click at [897, 143] on icon "close" at bounding box center [902, 131] width 23 height 23
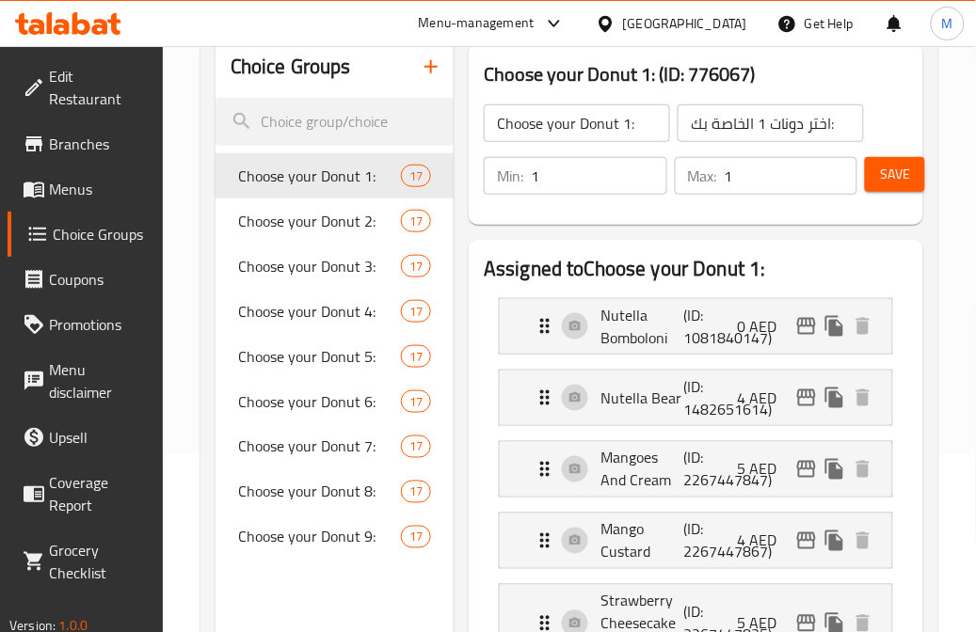
scroll to position [0, 0]
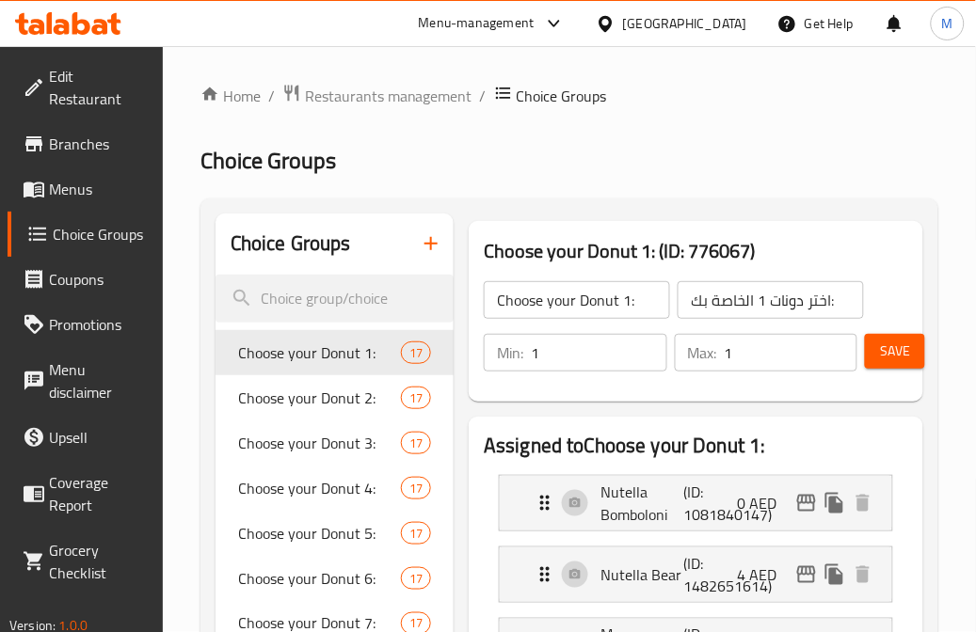
click at [925, 350] on button "Save" at bounding box center [895, 351] width 60 height 35
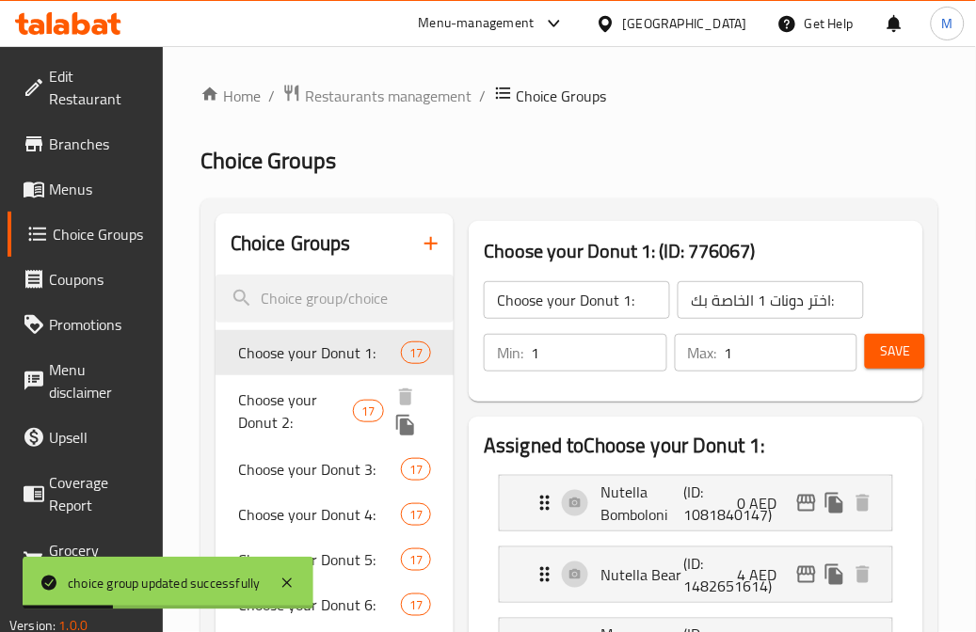
click at [330, 407] on span "Choose your Donut 2:" at bounding box center [296, 411] width 116 height 45
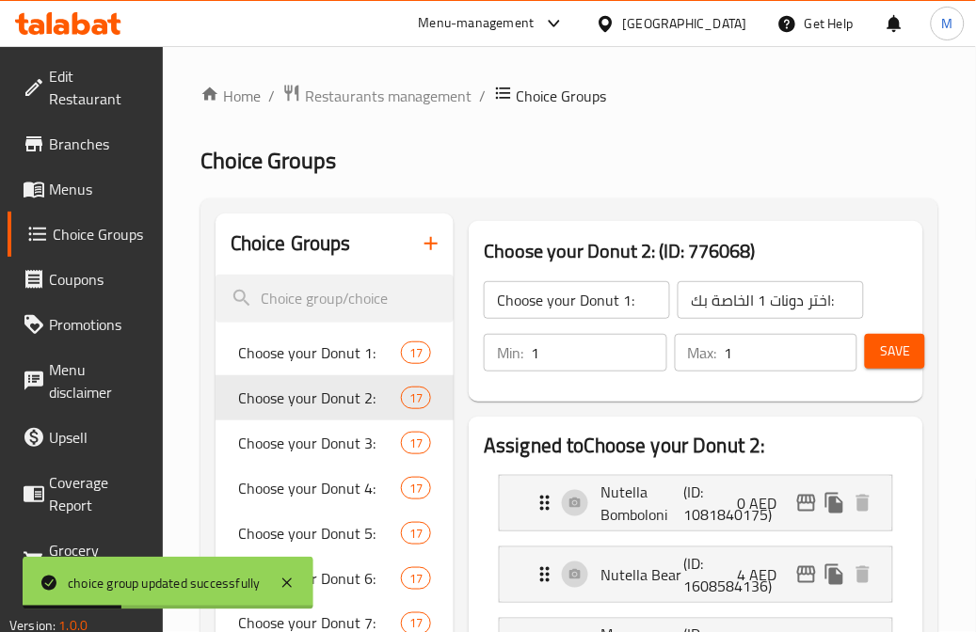
type input "Choose your Donut 2:"
type input "اختر دونات 2 الخاصة بك:"
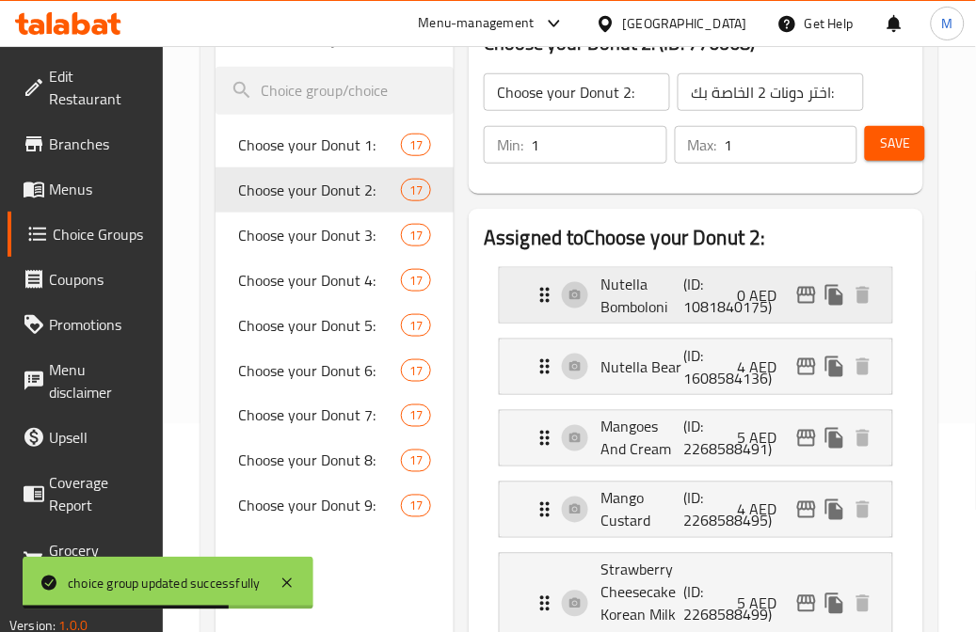
scroll to position [209, 0]
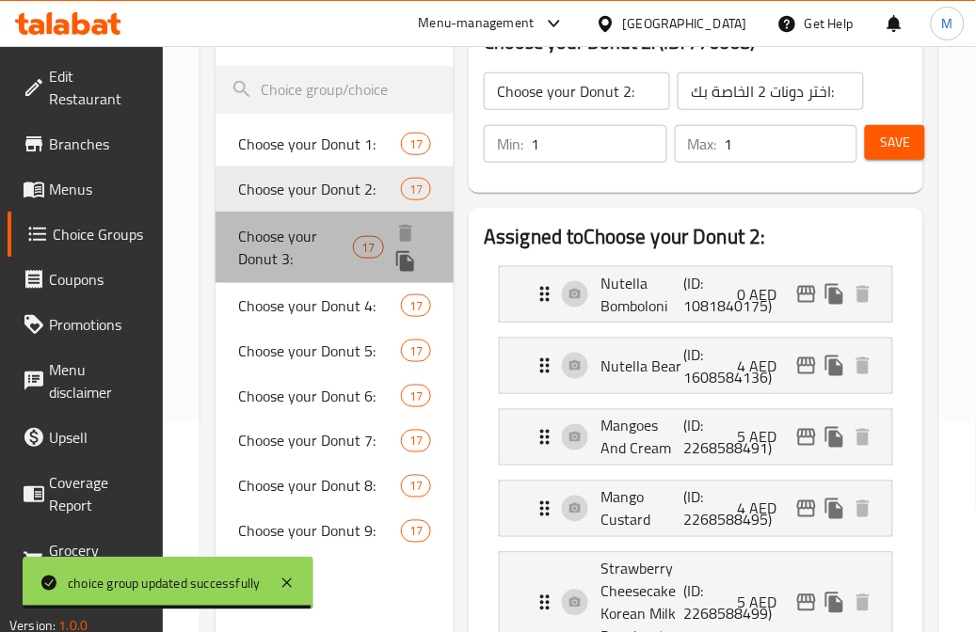
click at [311, 233] on span "Choose your Donut 3:" at bounding box center [296, 247] width 116 height 45
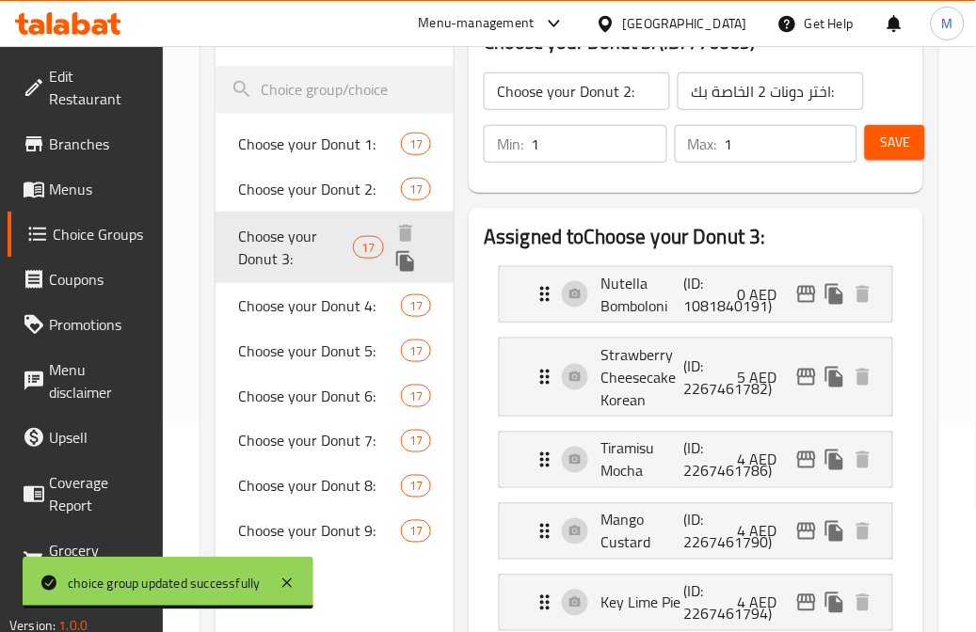
type input "Choose your Donut 3:"
type input "اختر دونات 3 الخاصة بك:"
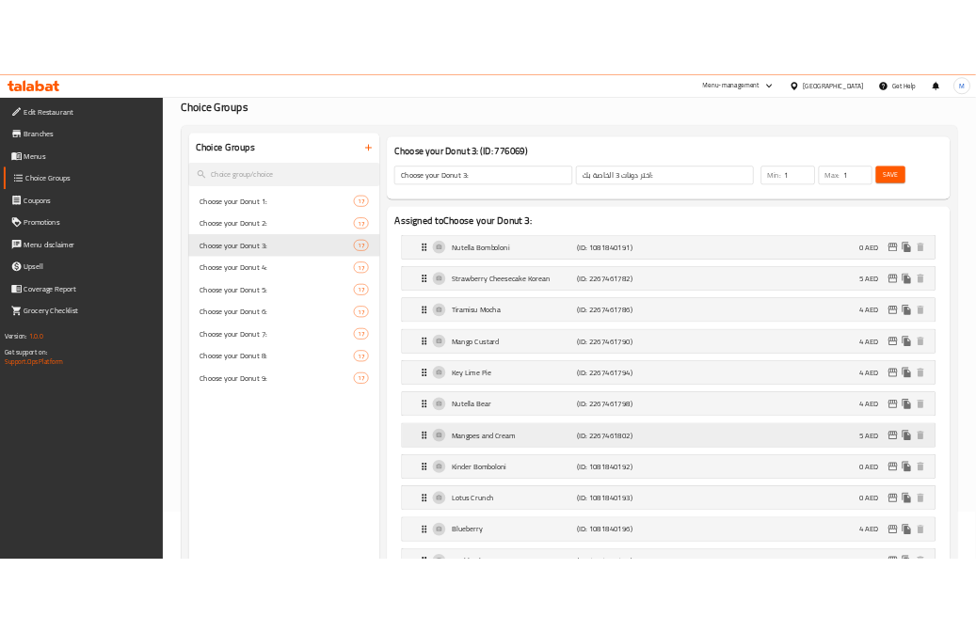
scroll to position [0, 0]
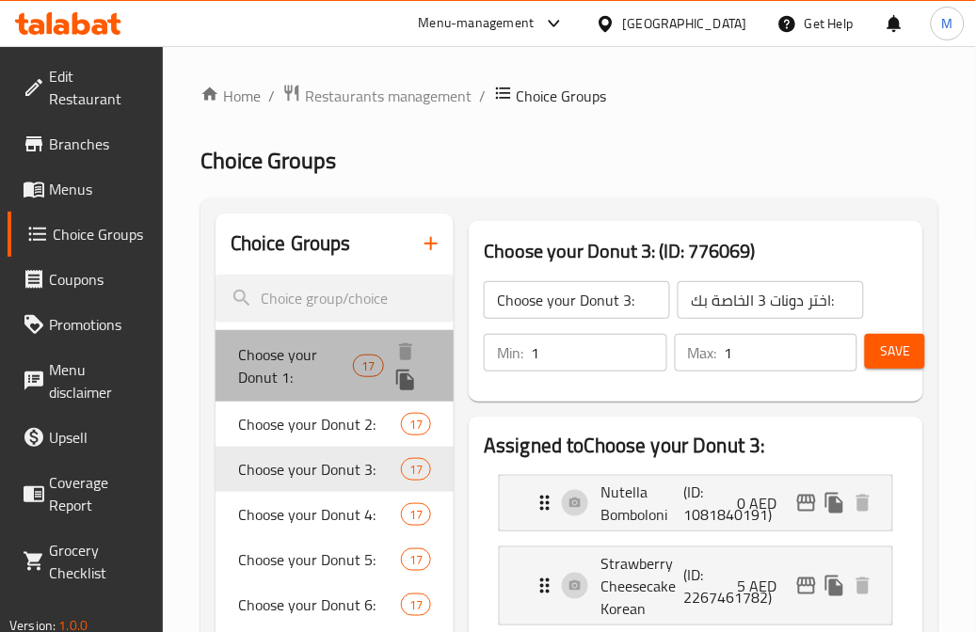
click at [283, 373] on span "Choose your Donut 1:" at bounding box center [296, 366] width 116 height 45
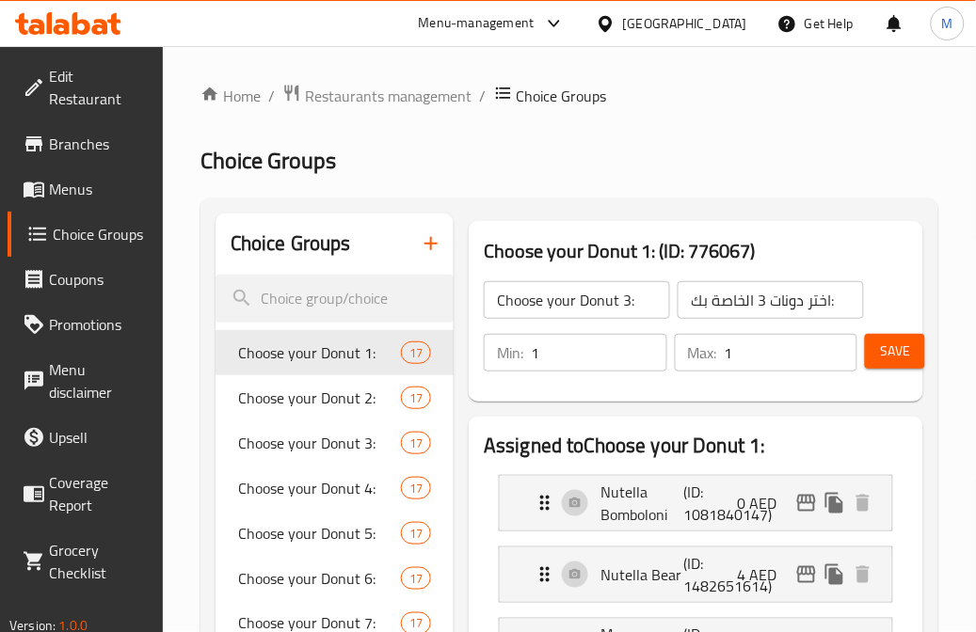
type input "Choose your Donut 1:"
type input "اختر دونات 1 الخاصة بك:"
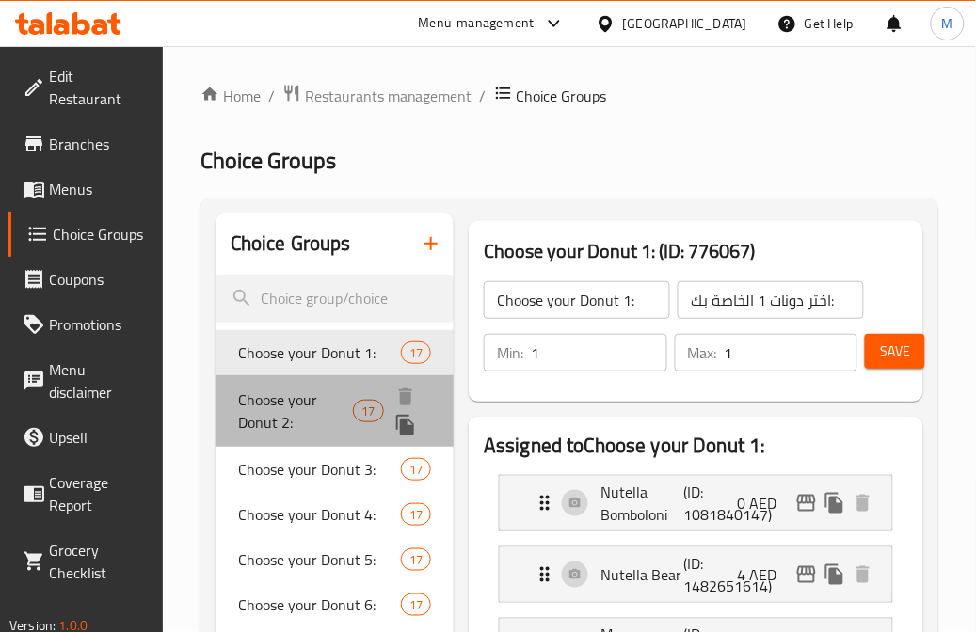
click at [301, 401] on span "Choose your Donut 2:" at bounding box center [296, 411] width 116 height 45
type input "Choose your Donut 2:"
type input "اختر دونات 2 الخاصة بك:"
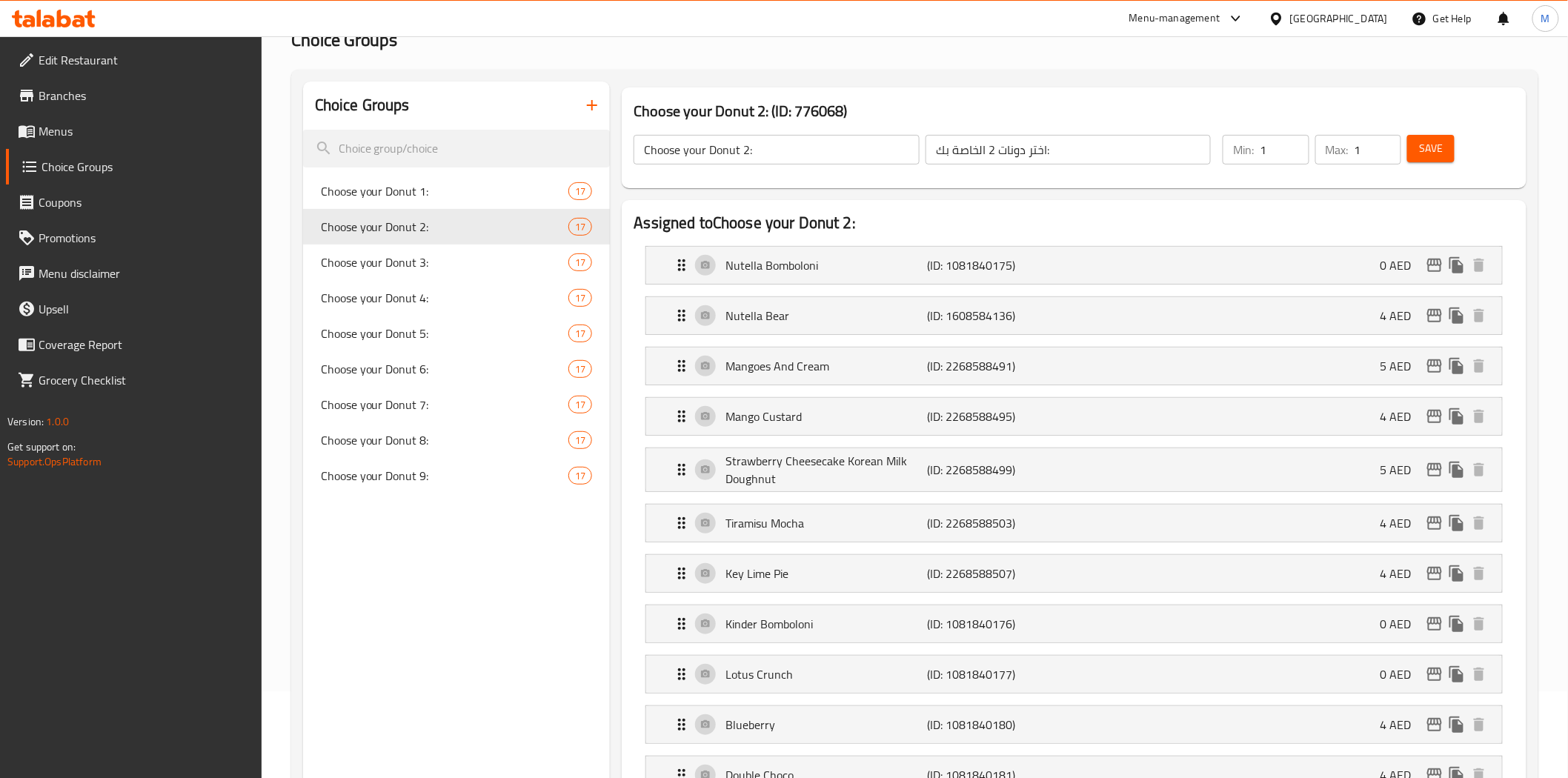
scroll to position [82, 0]
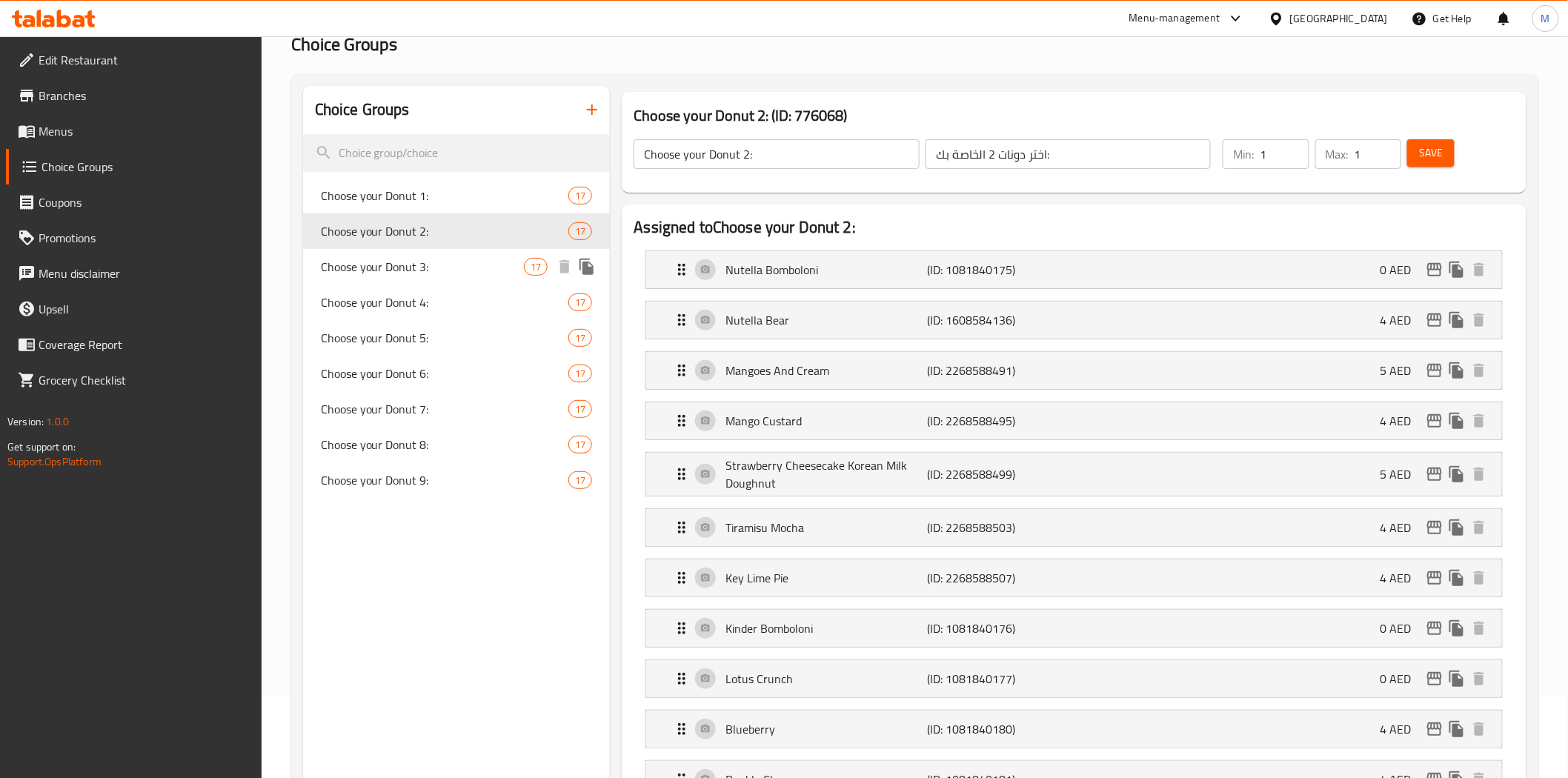
click at [411, 270] on span "Choose your Donut 3:" at bounding box center [423, 267] width 204 height 18
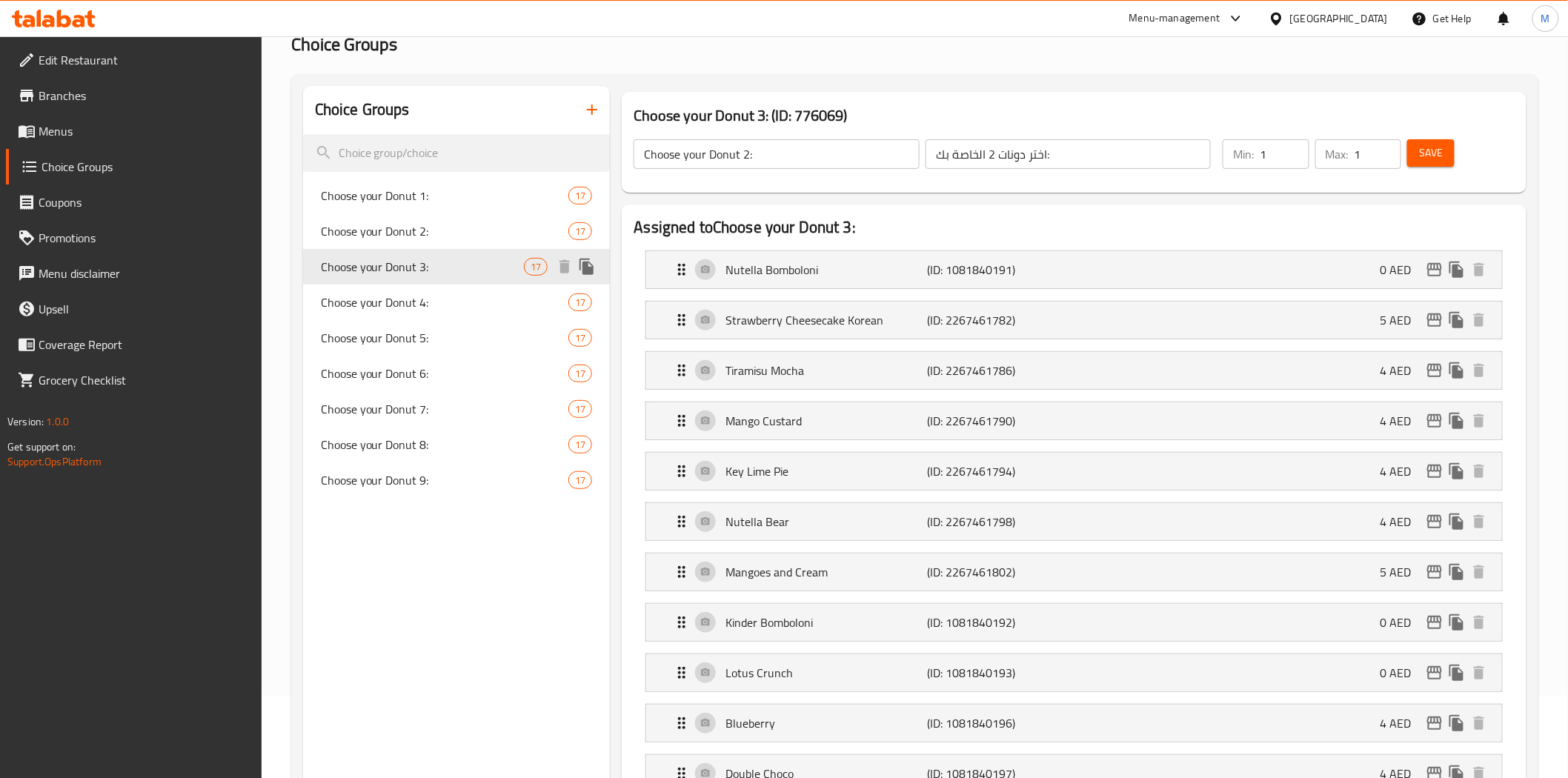
type input "Choose your Donut 3:"
type input "اختر دونات 3 الخاصة بك:"
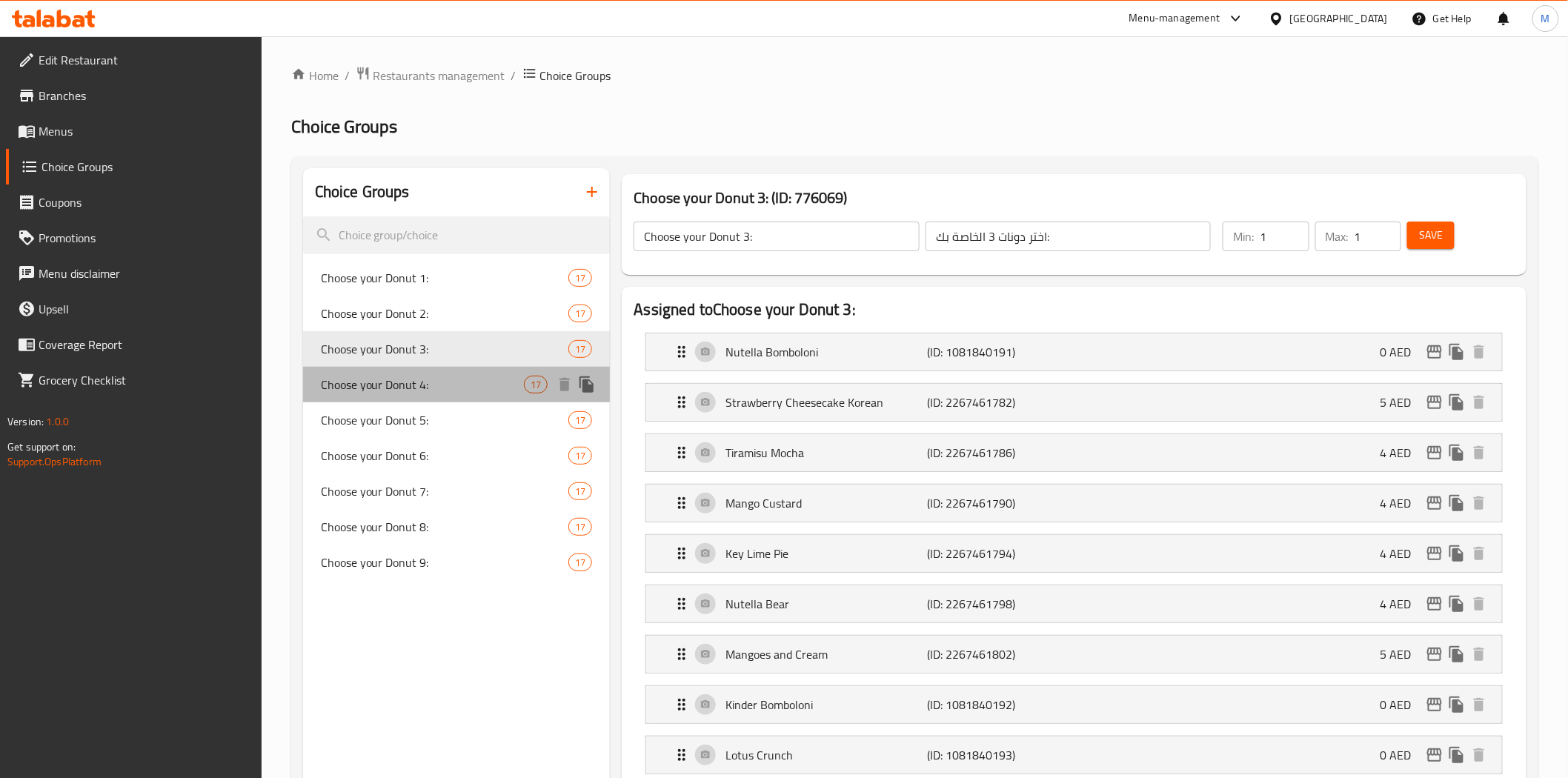
click at [420, 393] on span "Choose your Donut 4:" at bounding box center [423, 384] width 204 height 18
type input "Choose your Donut 4:"
type input "اختر دونات 4 [PERSON_NAME]:"
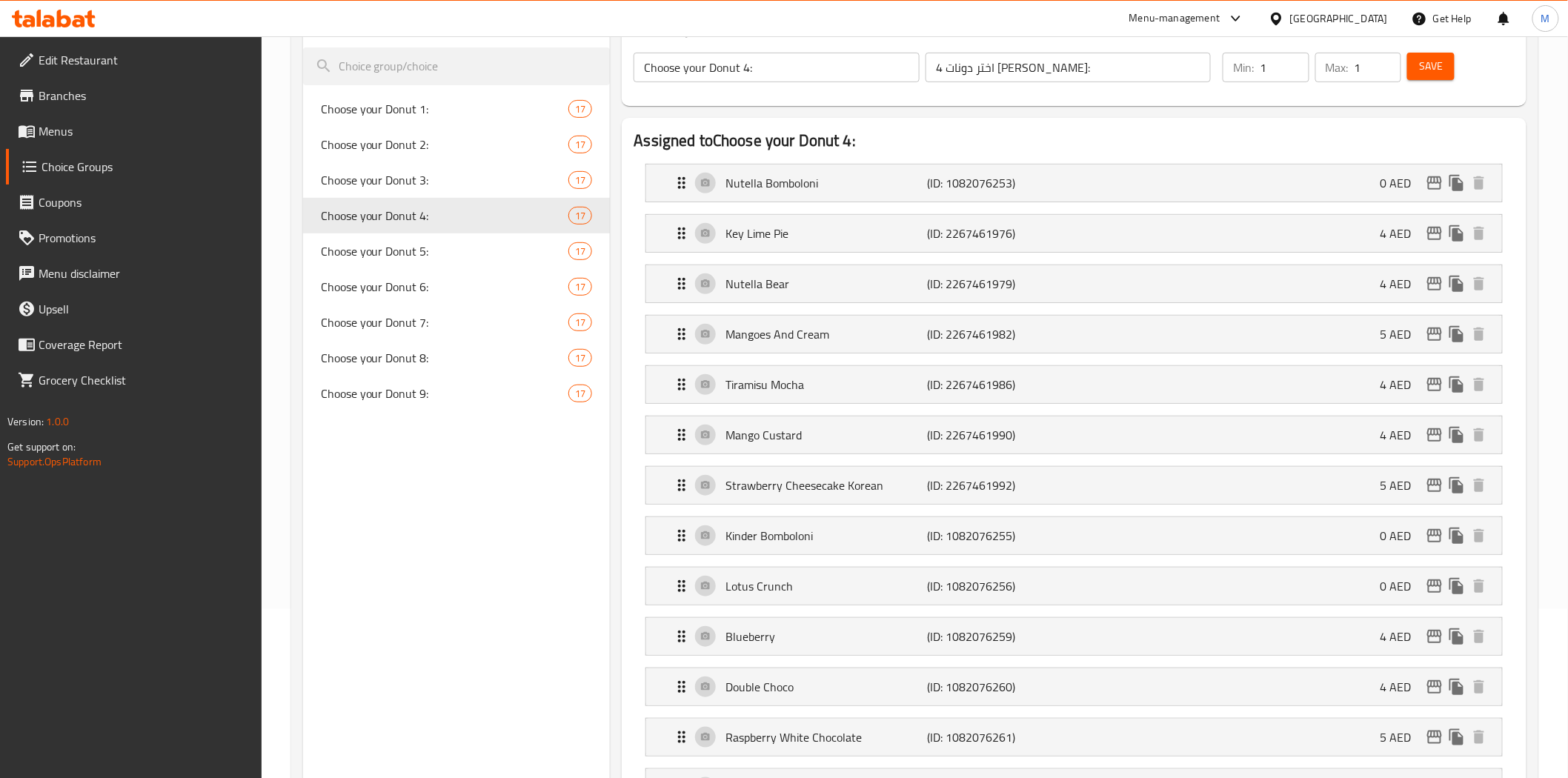
scroll to position [165, 0]
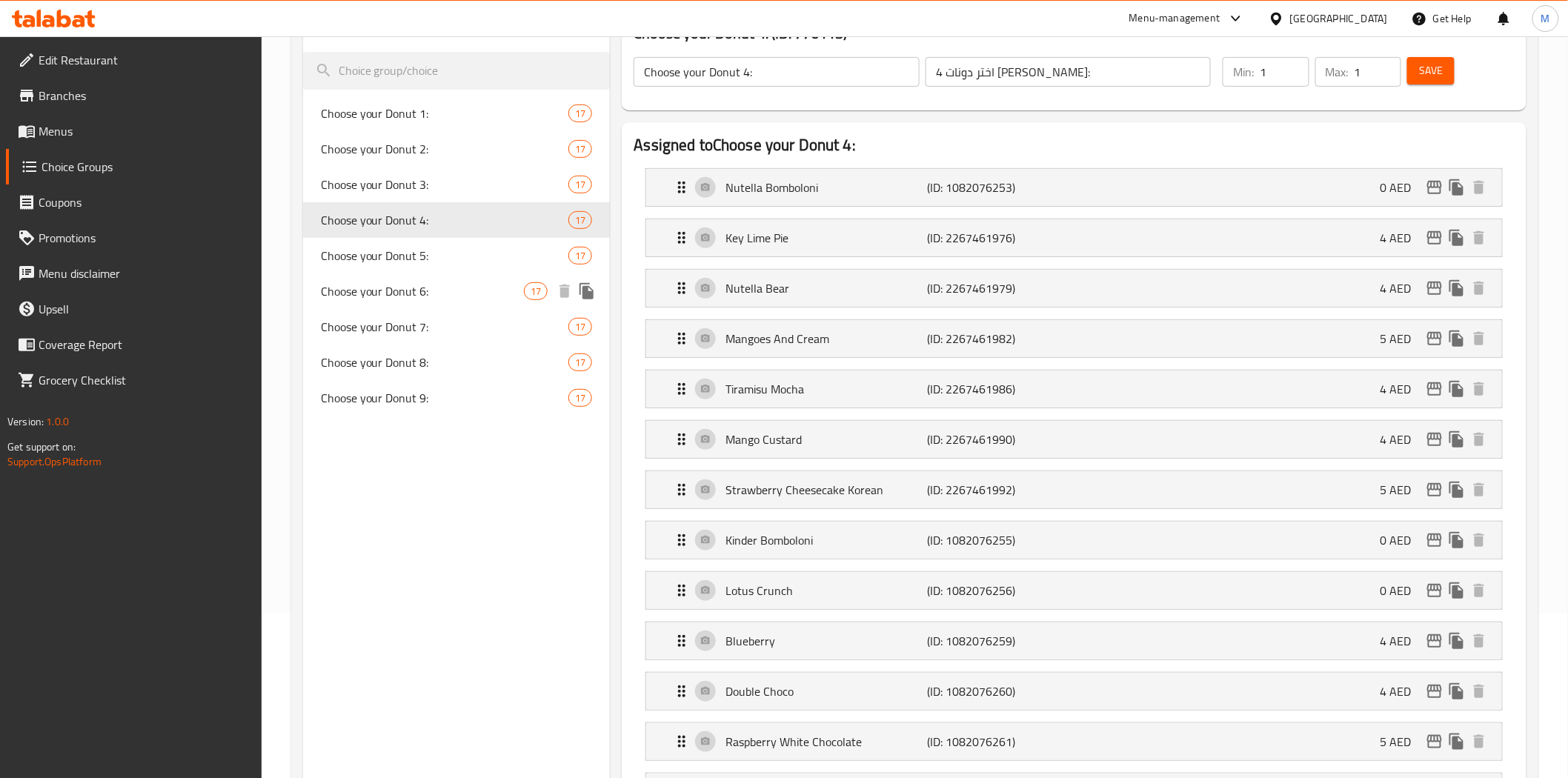
click at [403, 296] on span "Choose your Donut 6:" at bounding box center [423, 291] width 204 height 18
type input "Choose your Donut 6:"
type input "اختر دونات 6 [PERSON_NAME]:"
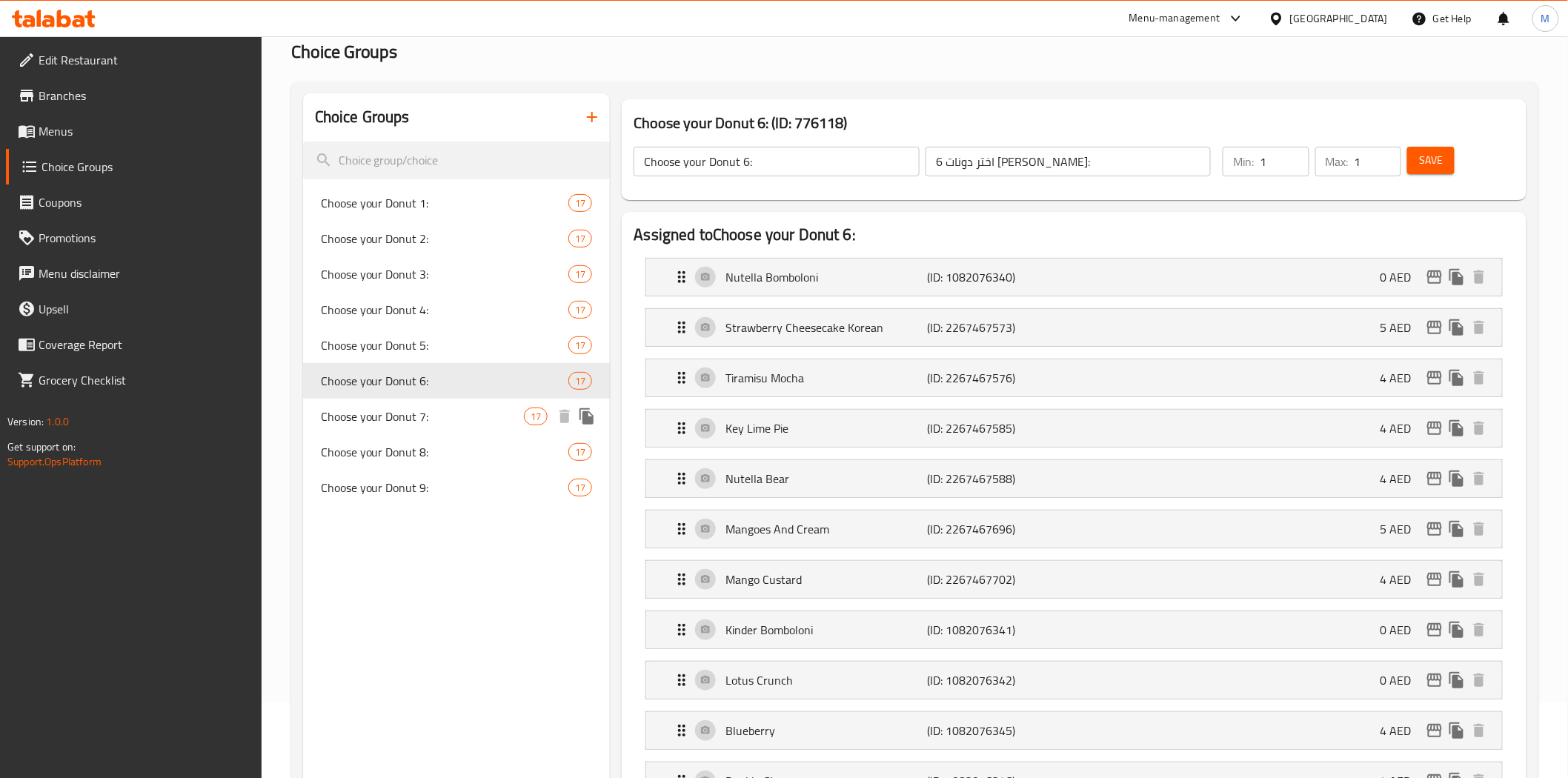
scroll to position [0, 0]
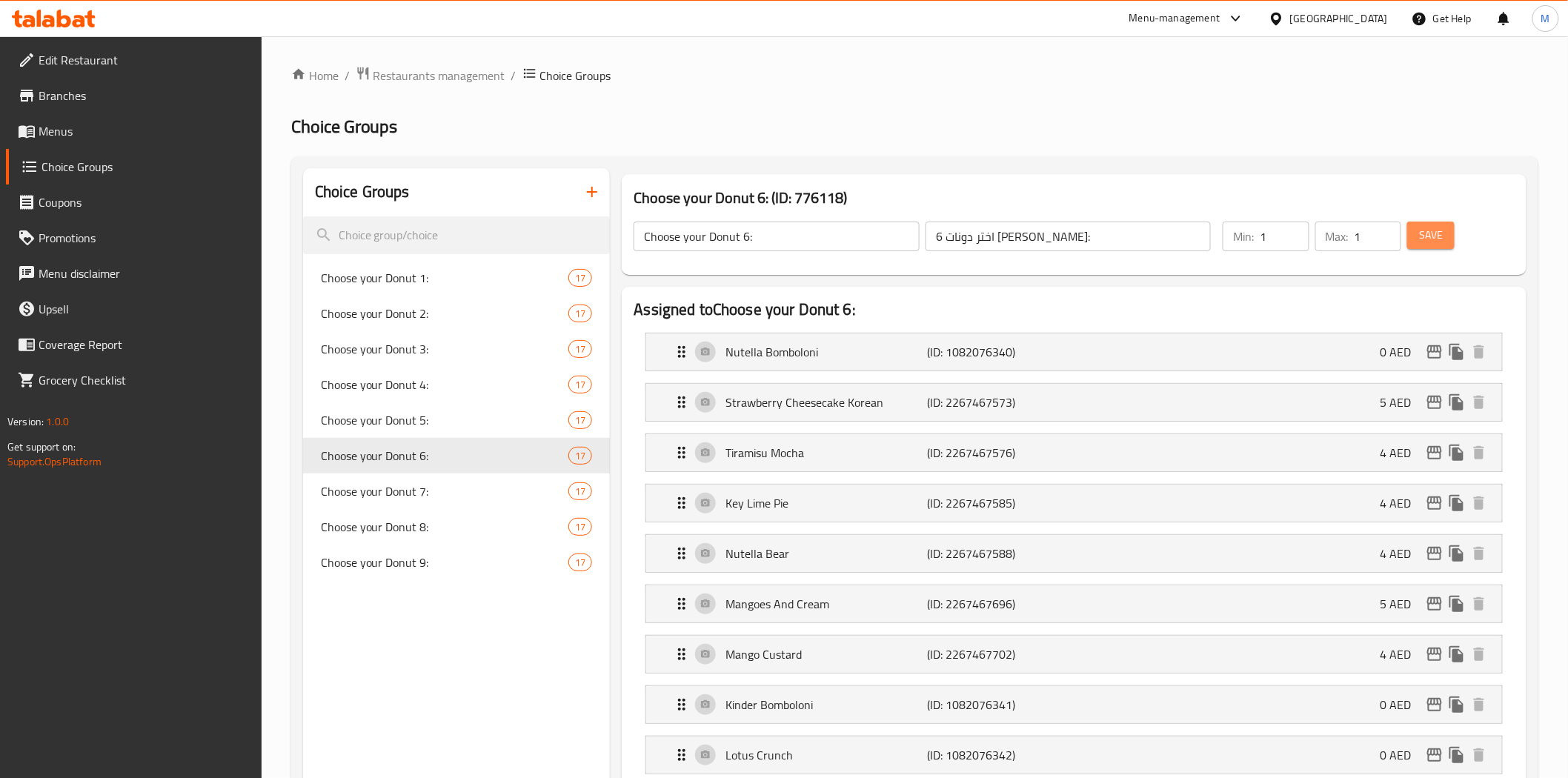
click at [780, 235] on span "Save" at bounding box center [1430, 235] width 24 height 19
